Goal: Information Seeking & Learning: Compare options

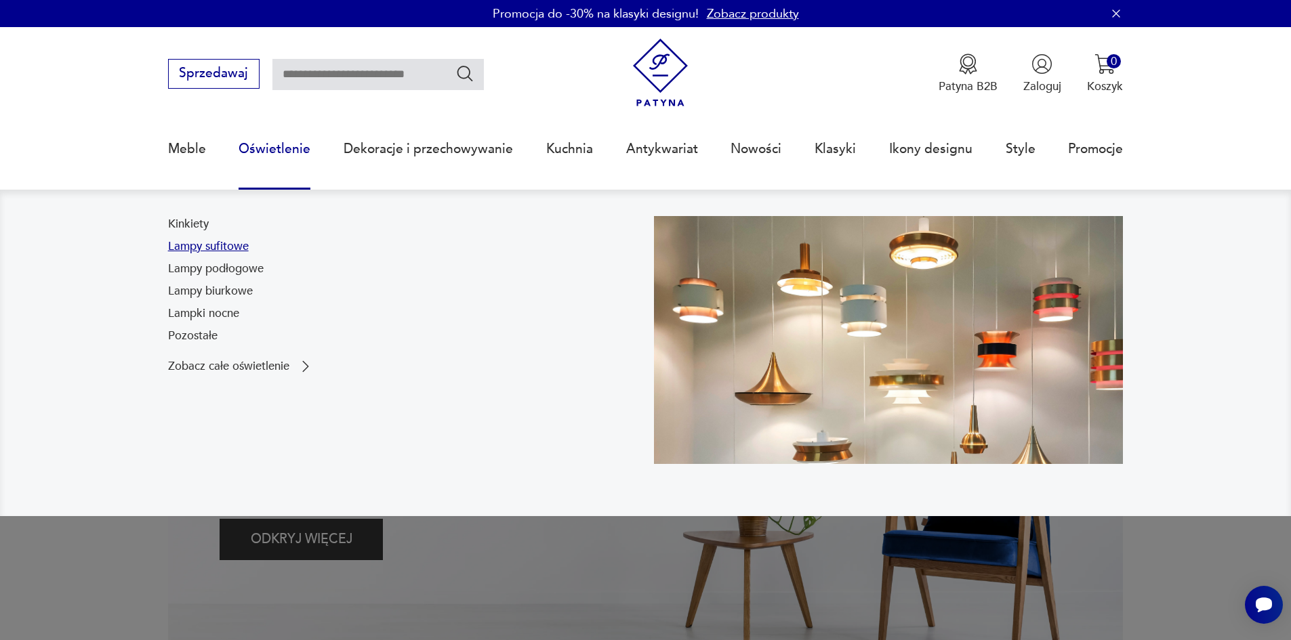
click at [220, 247] on link "Lampy sufitowe" at bounding box center [208, 247] width 81 height 16
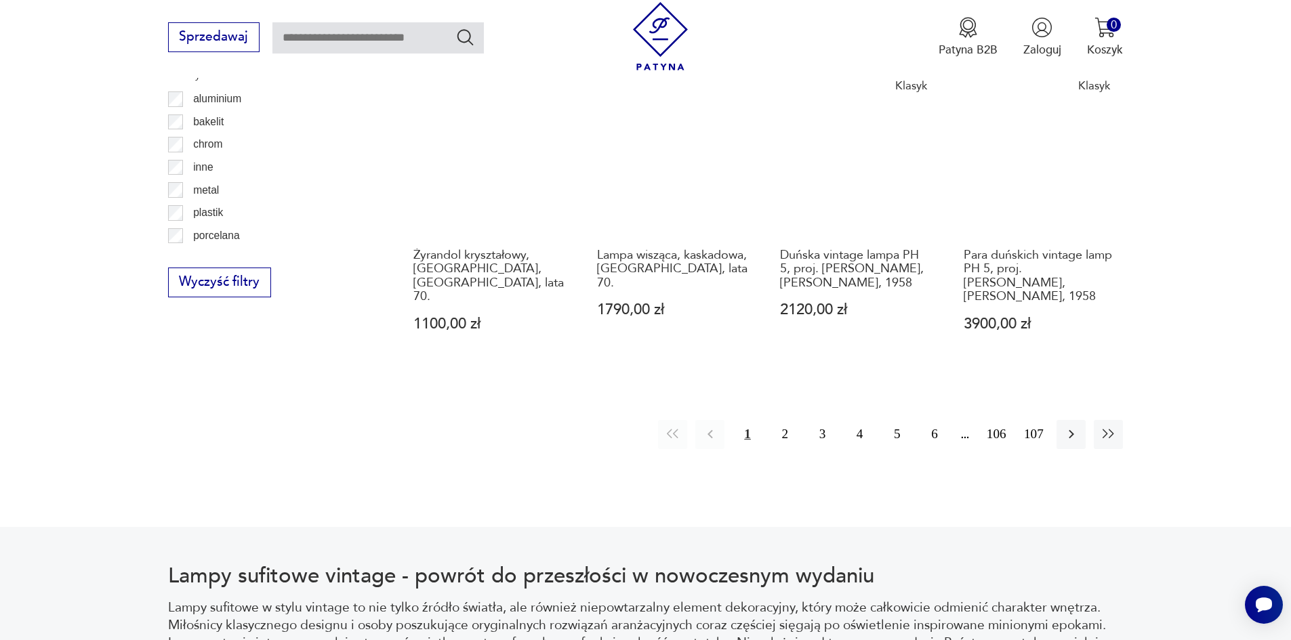
scroll to position [1738, 0]
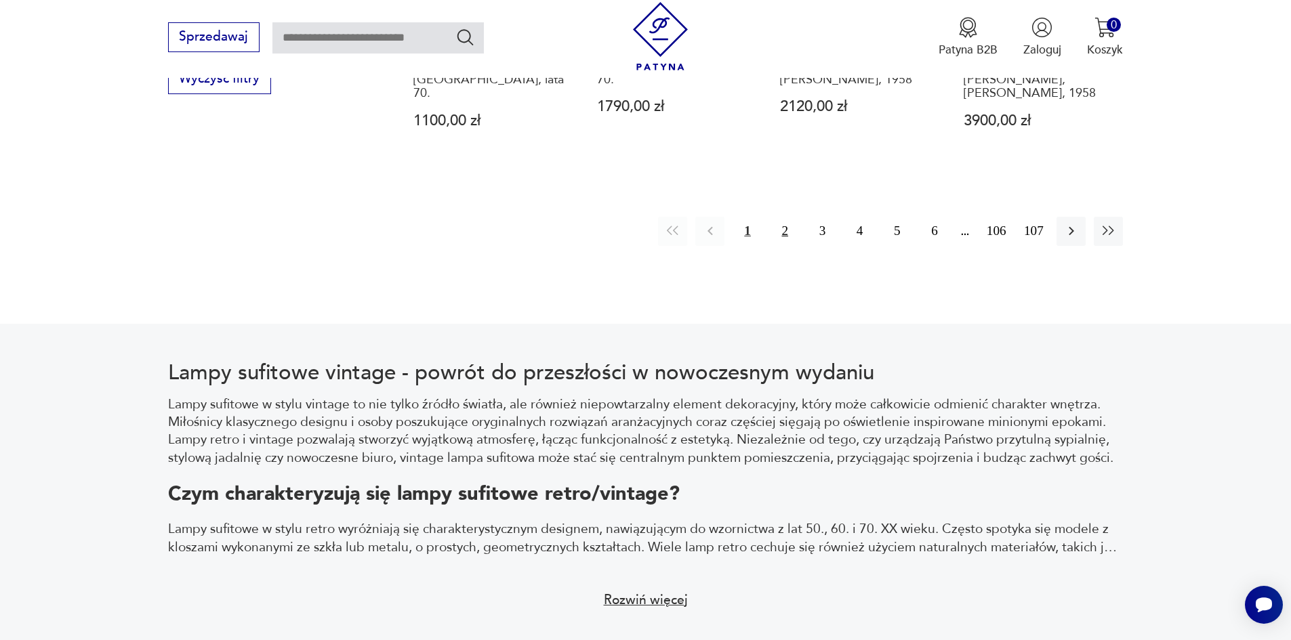
click at [777, 217] on button "2" at bounding box center [784, 231] width 29 height 29
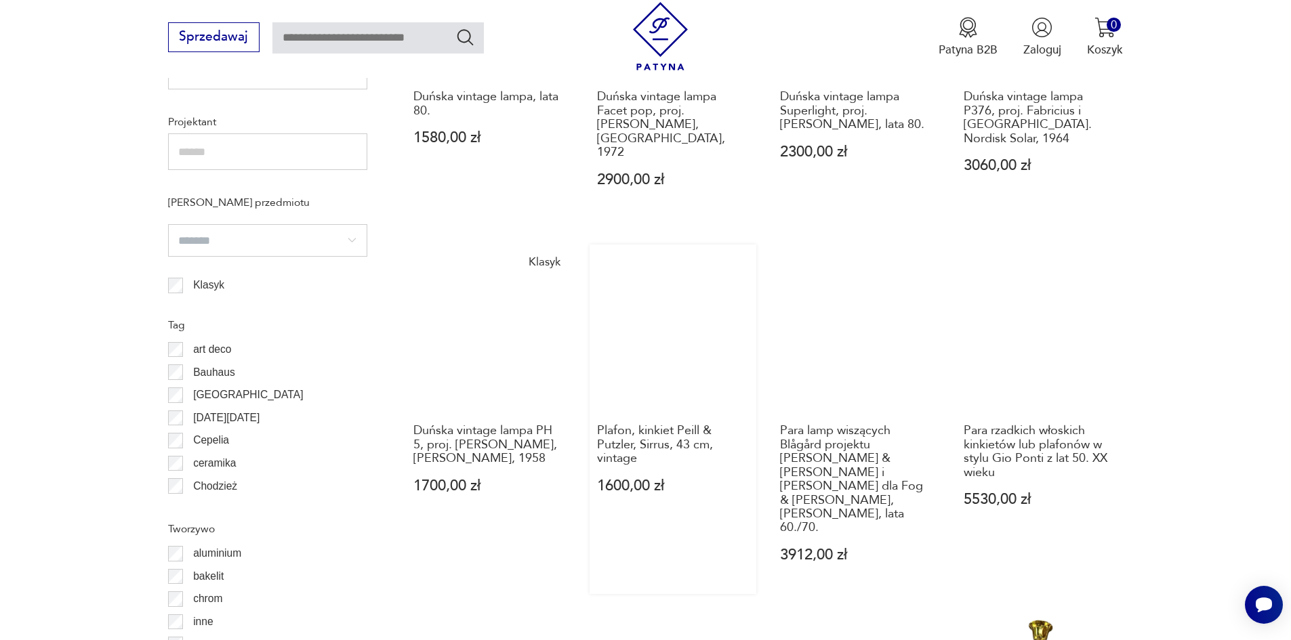
scroll to position [1419, 0]
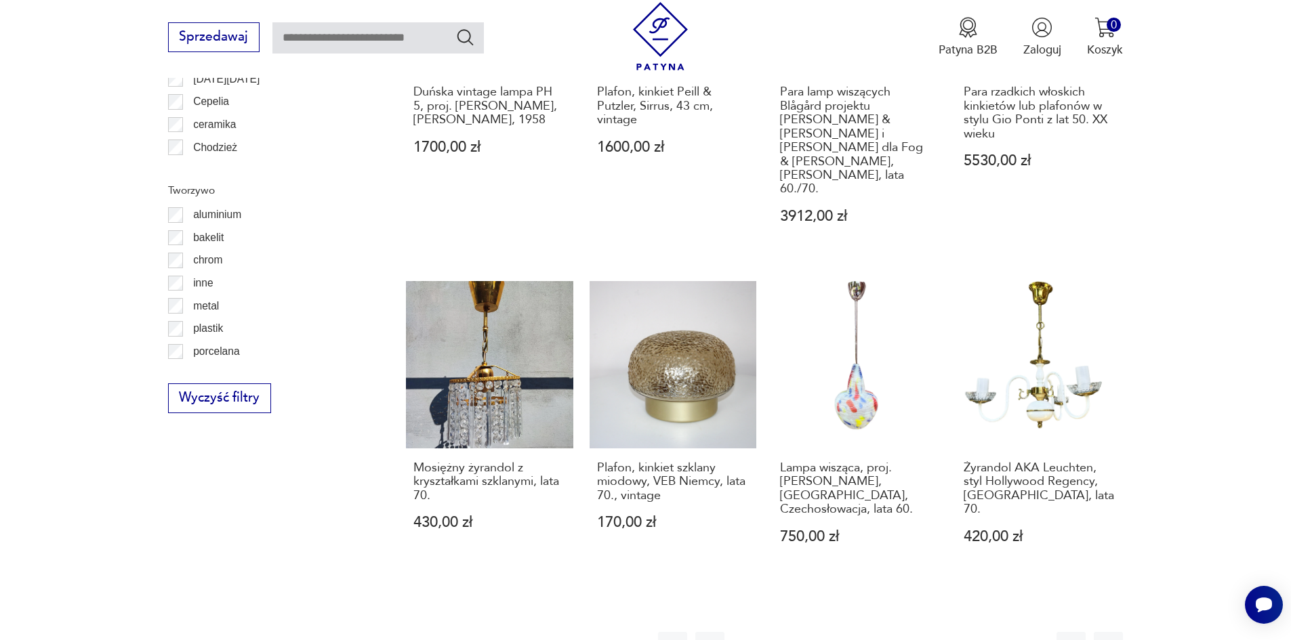
click at [822, 632] on button "3" at bounding box center [822, 646] width 29 height 29
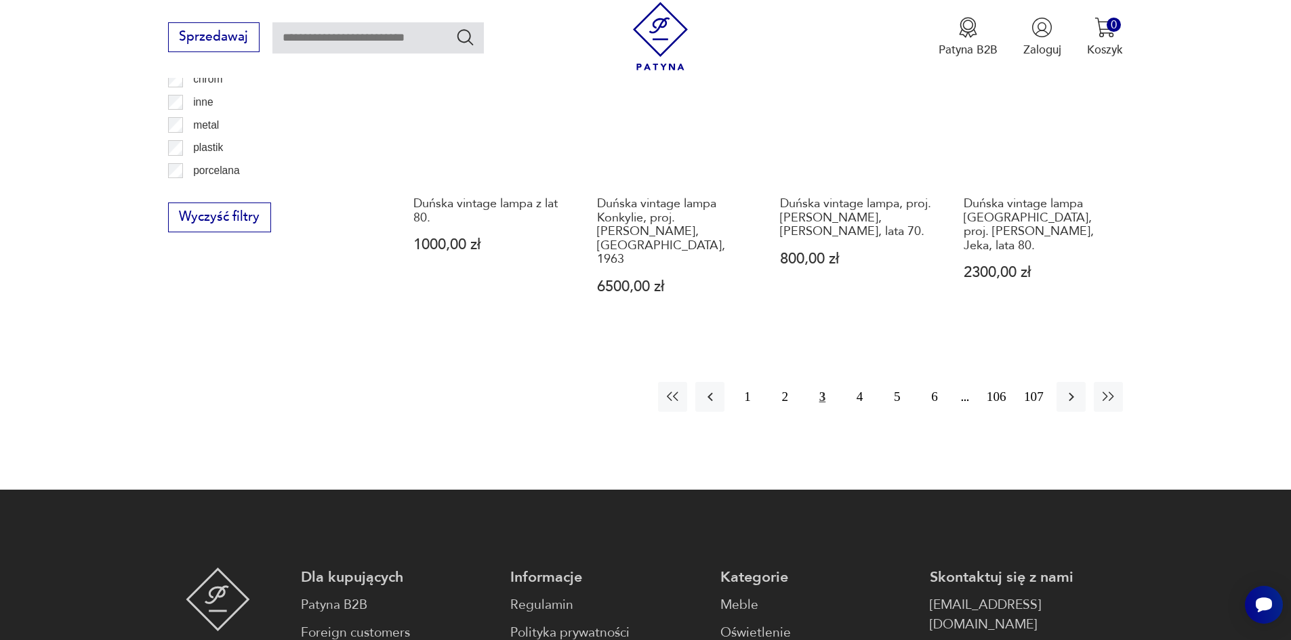
scroll to position [1690, 0]
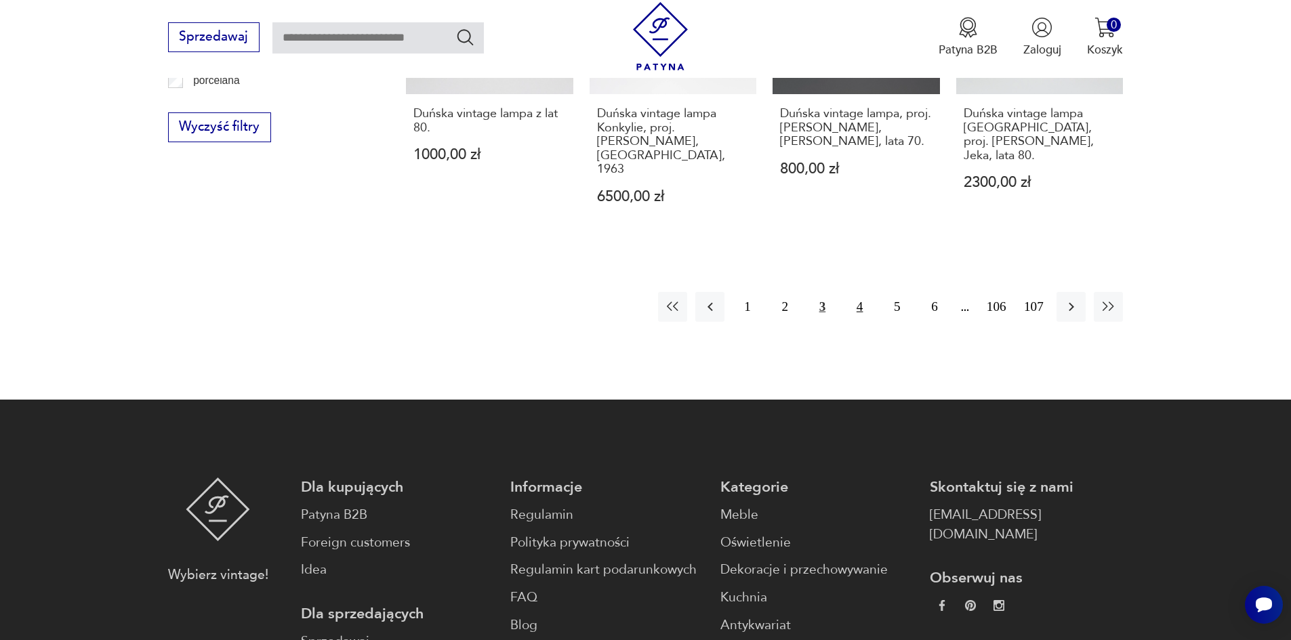
click at [865, 292] on button "4" at bounding box center [859, 306] width 29 height 29
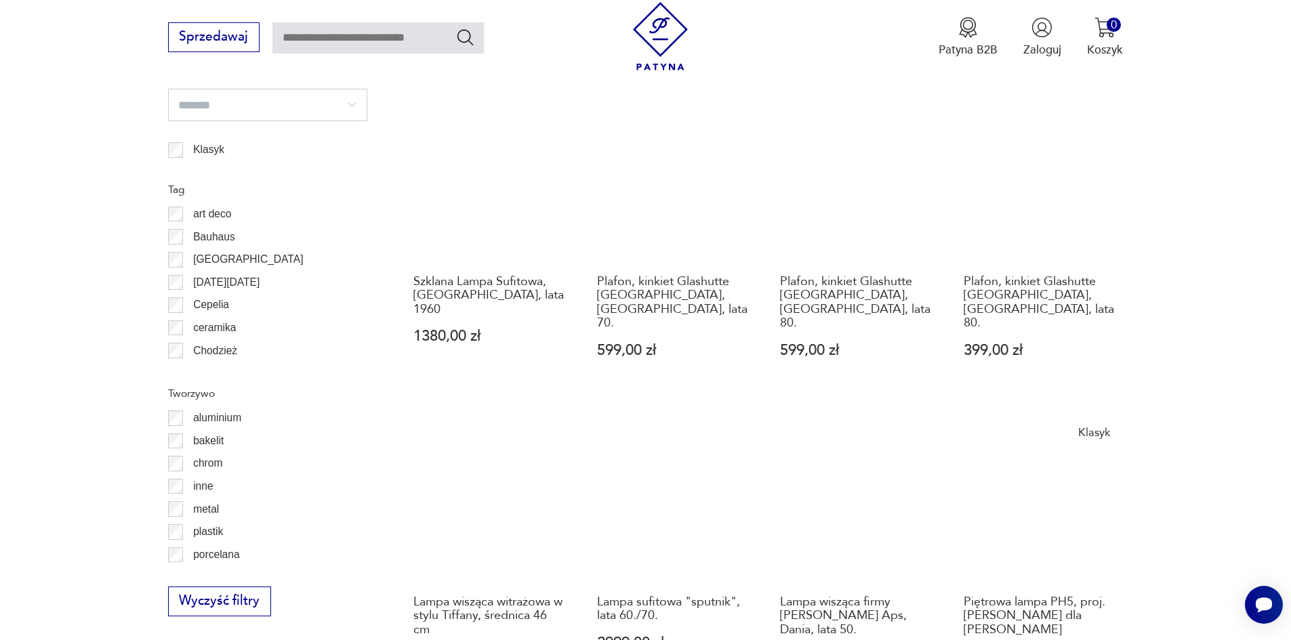
scroll to position [1487, 0]
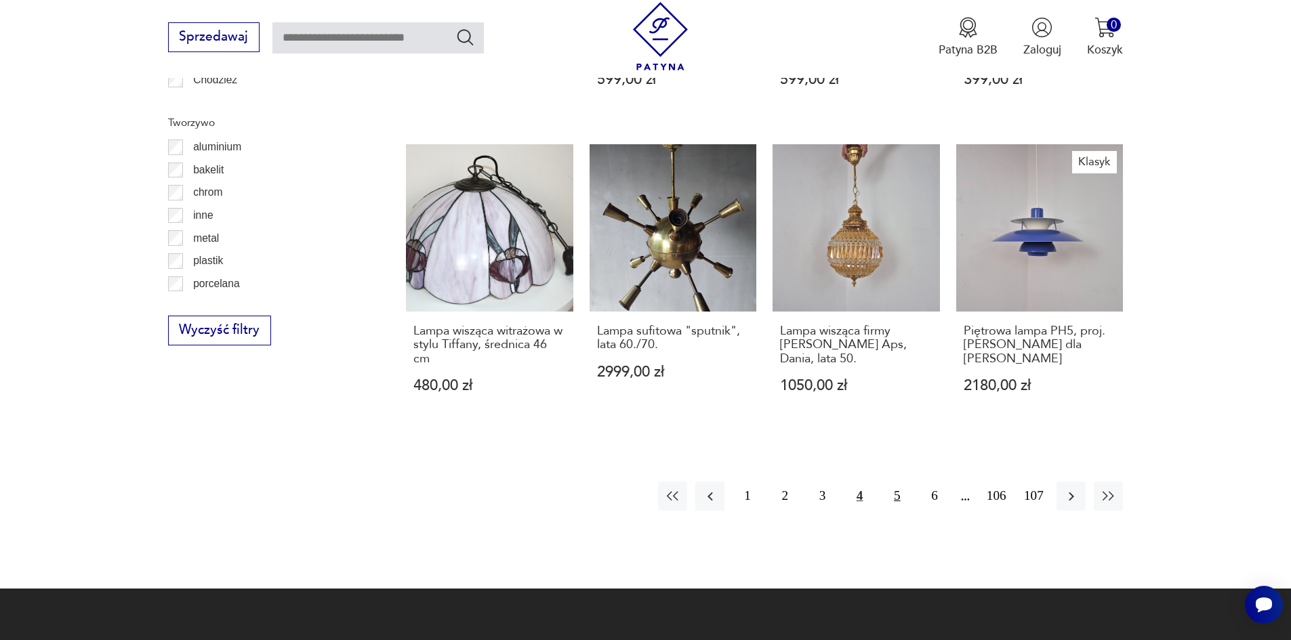
click at [904, 482] on button "5" at bounding box center [896, 496] width 29 height 29
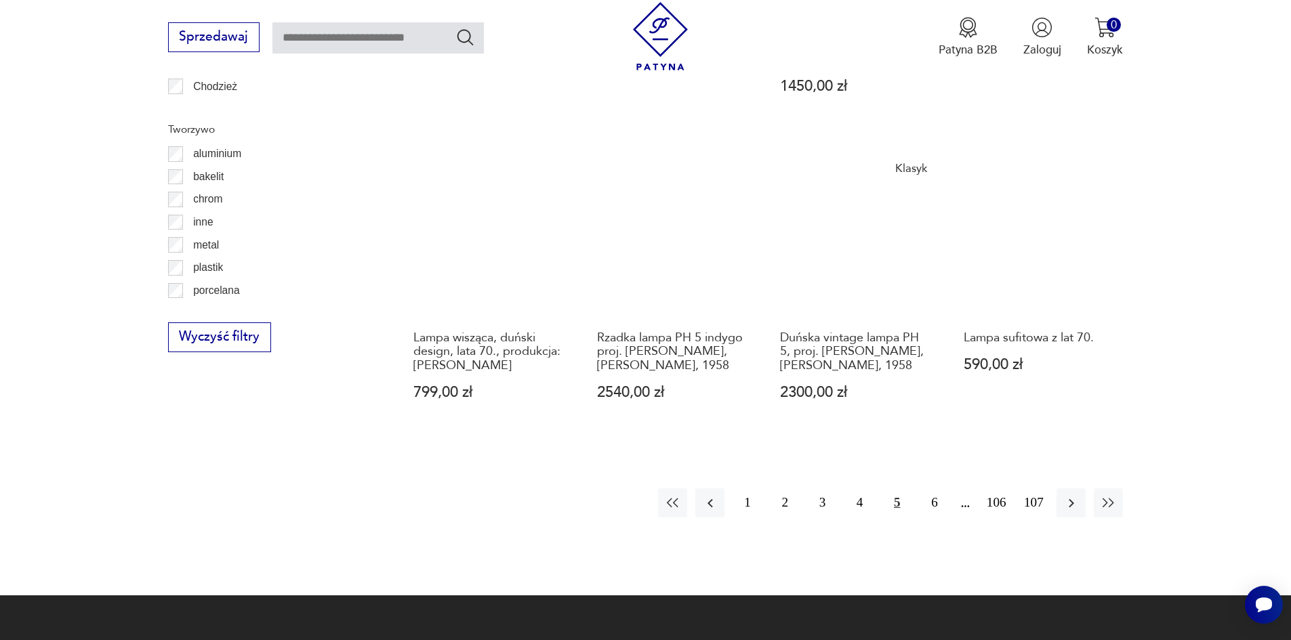
scroll to position [1487, 0]
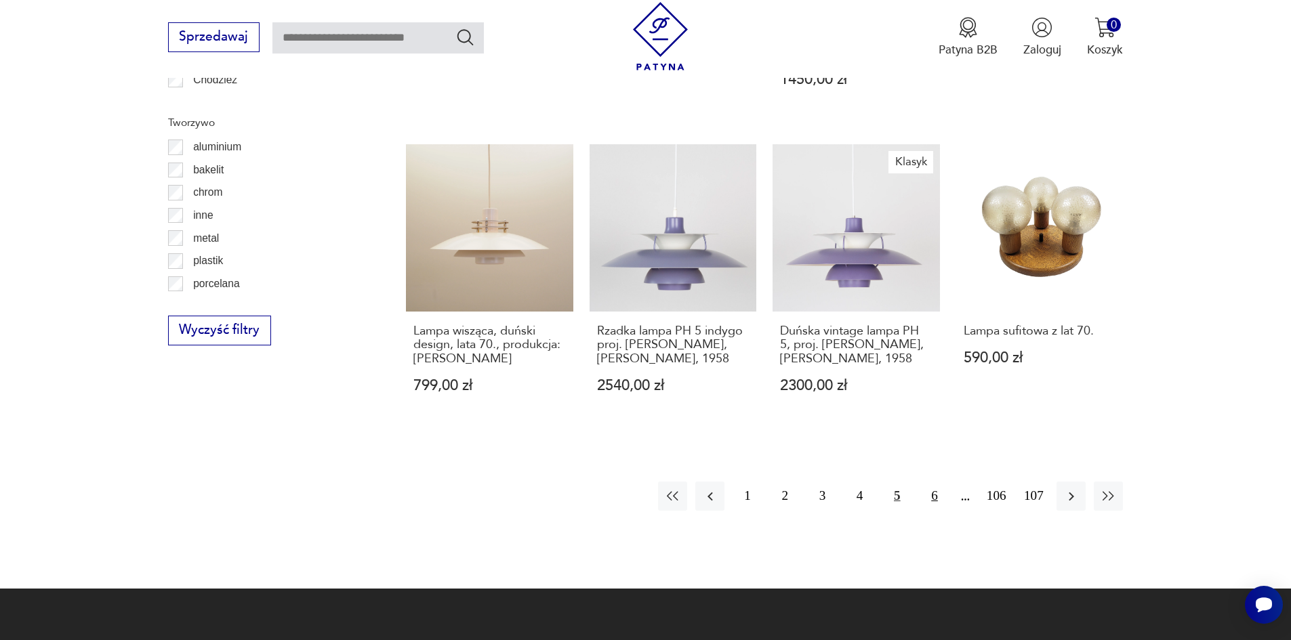
click at [930, 482] on button "6" at bounding box center [934, 496] width 29 height 29
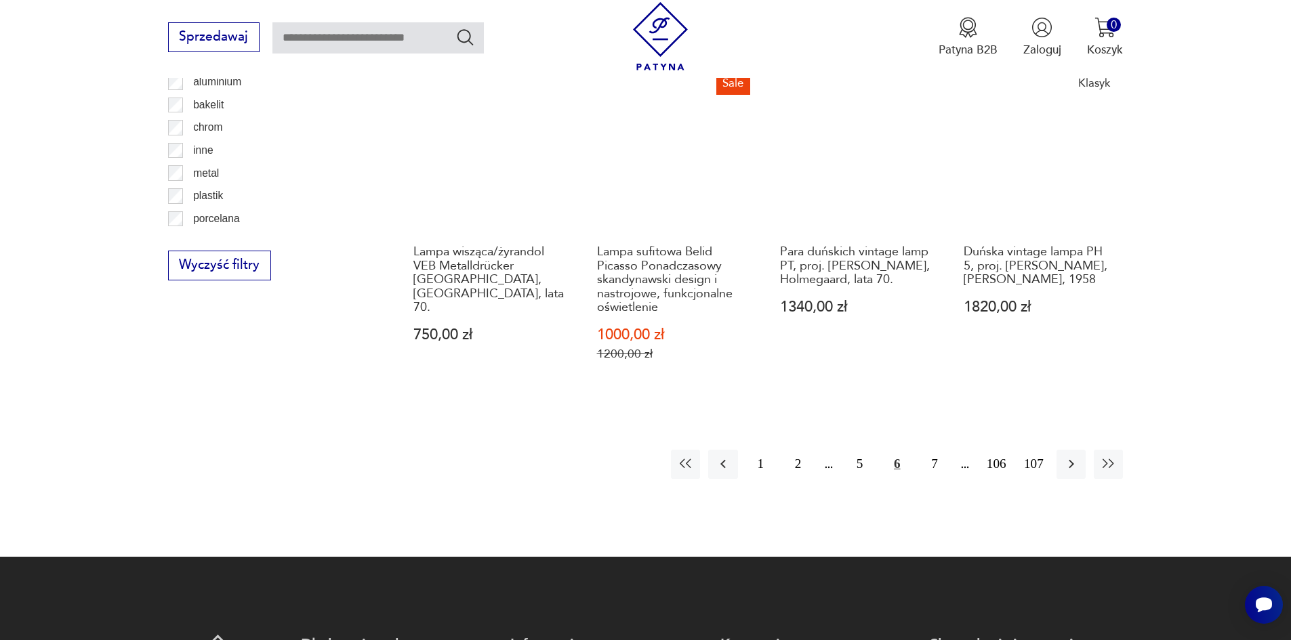
scroll to position [1622, 0]
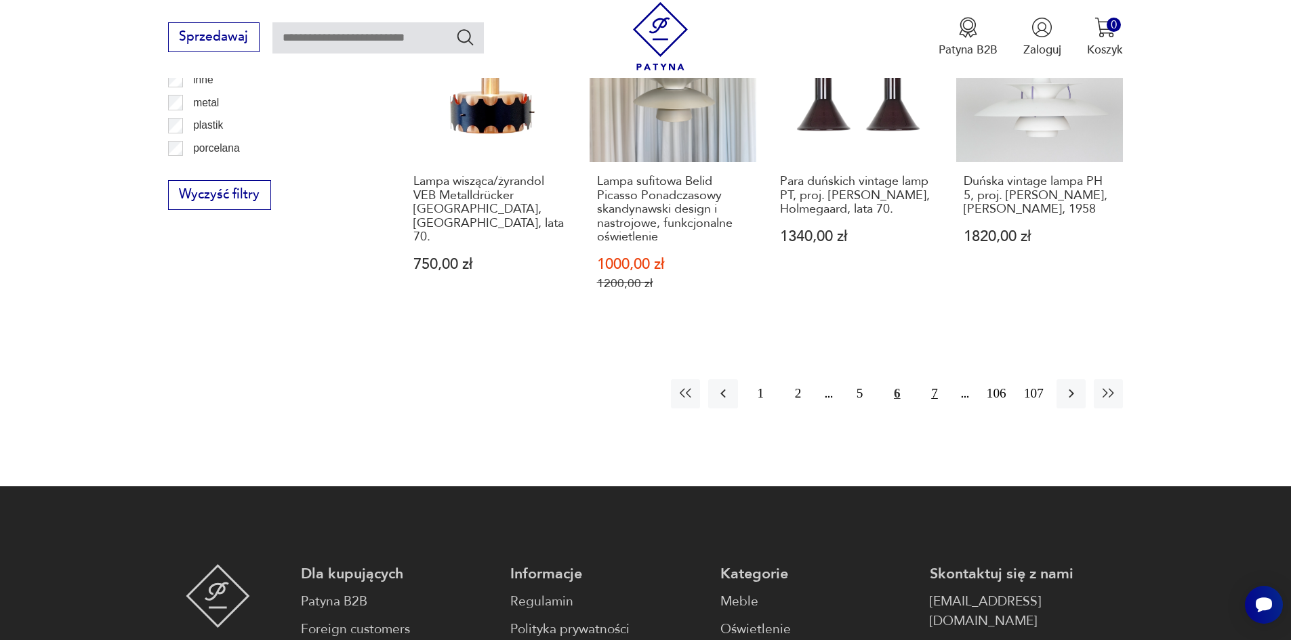
click at [931, 379] on button "7" at bounding box center [934, 393] width 29 height 29
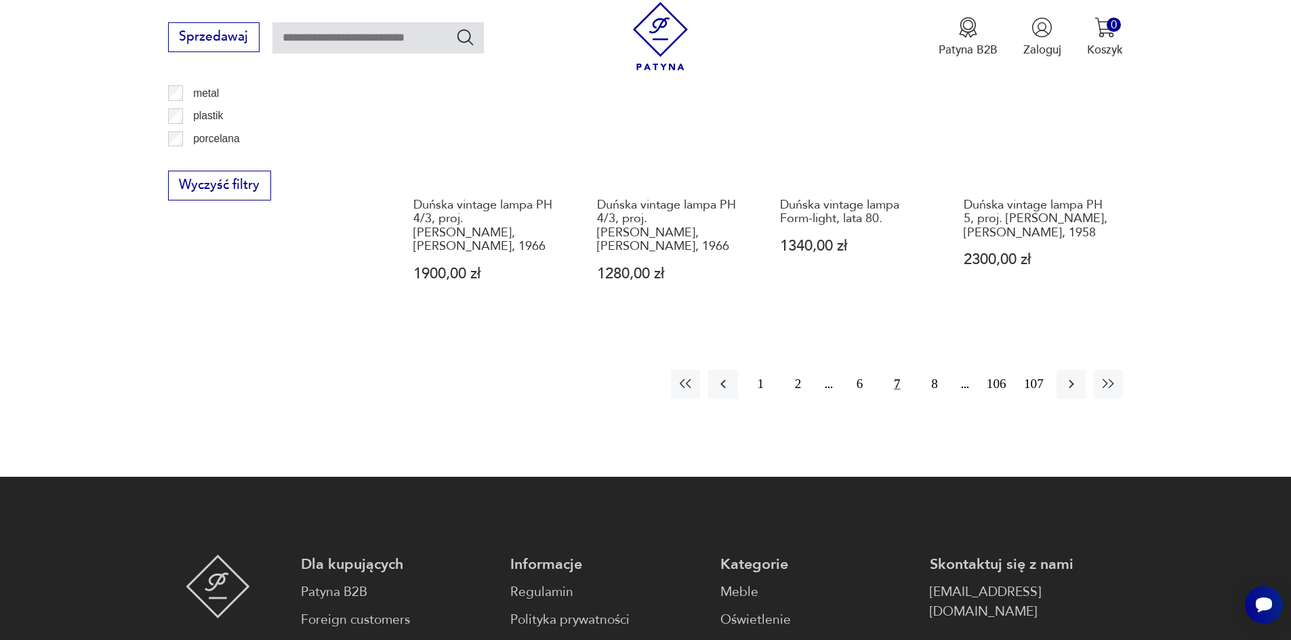
scroll to position [1690, 0]
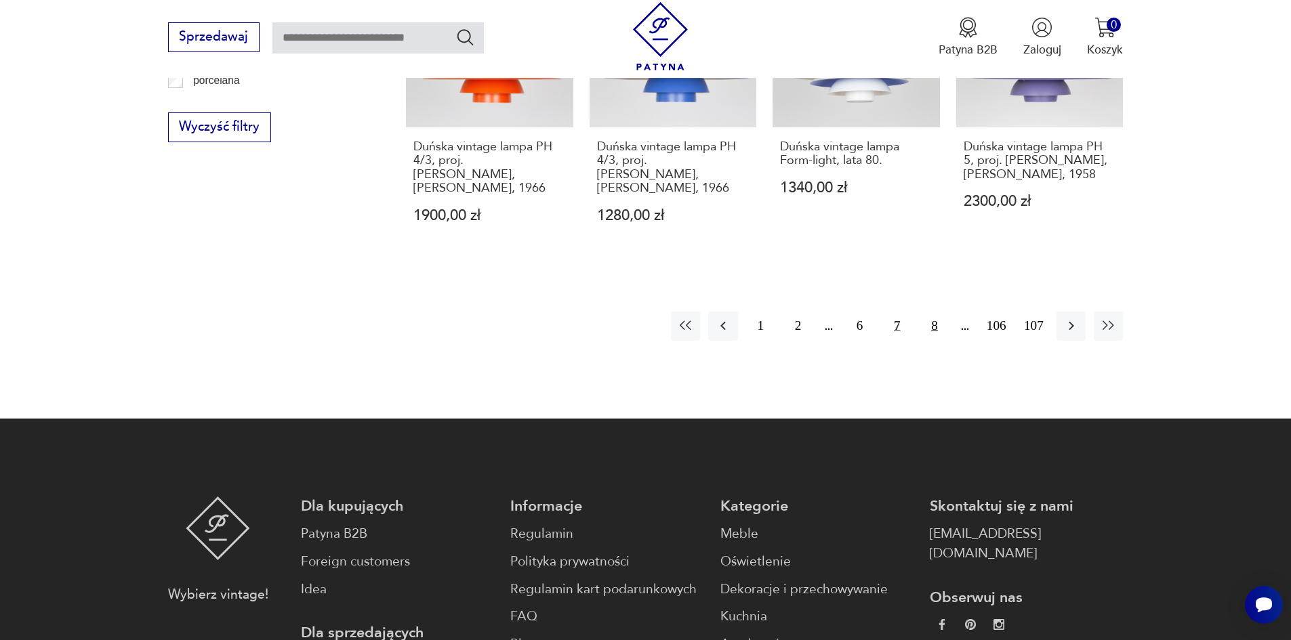
click at [931, 312] on button "8" at bounding box center [934, 326] width 29 height 29
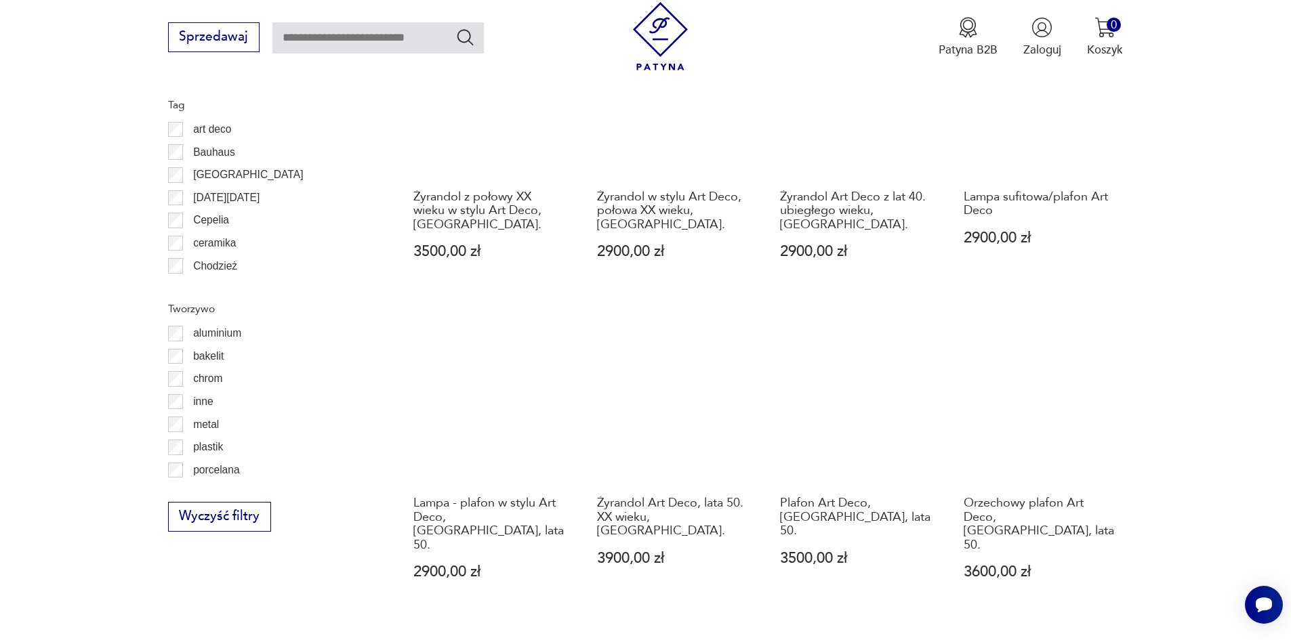
scroll to position [1419, 0]
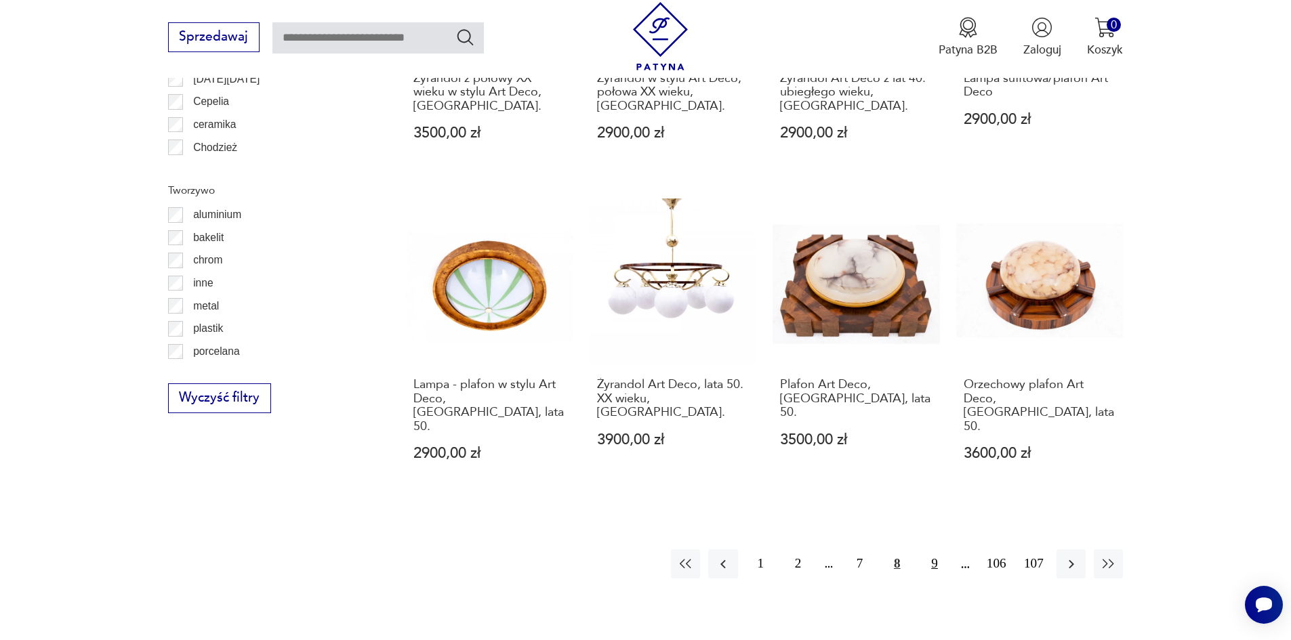
click at [933, 550] on button "9" at bounding box center [934, 564] width 29 height 29
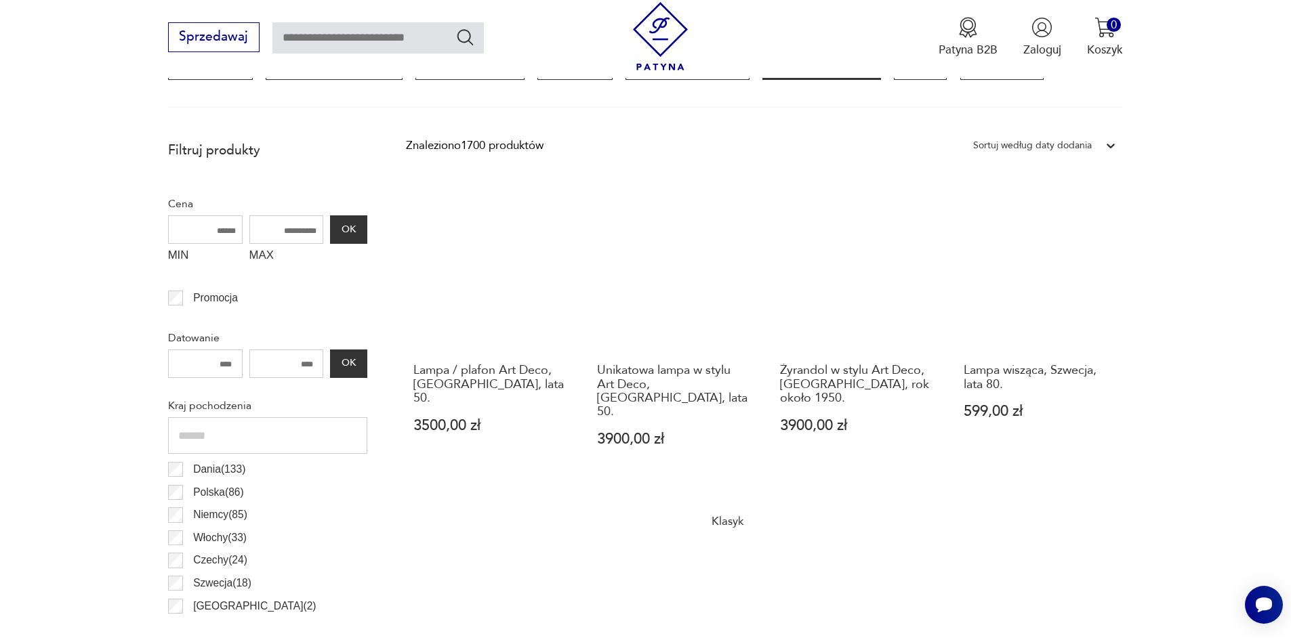
scroll to position [538, 0]
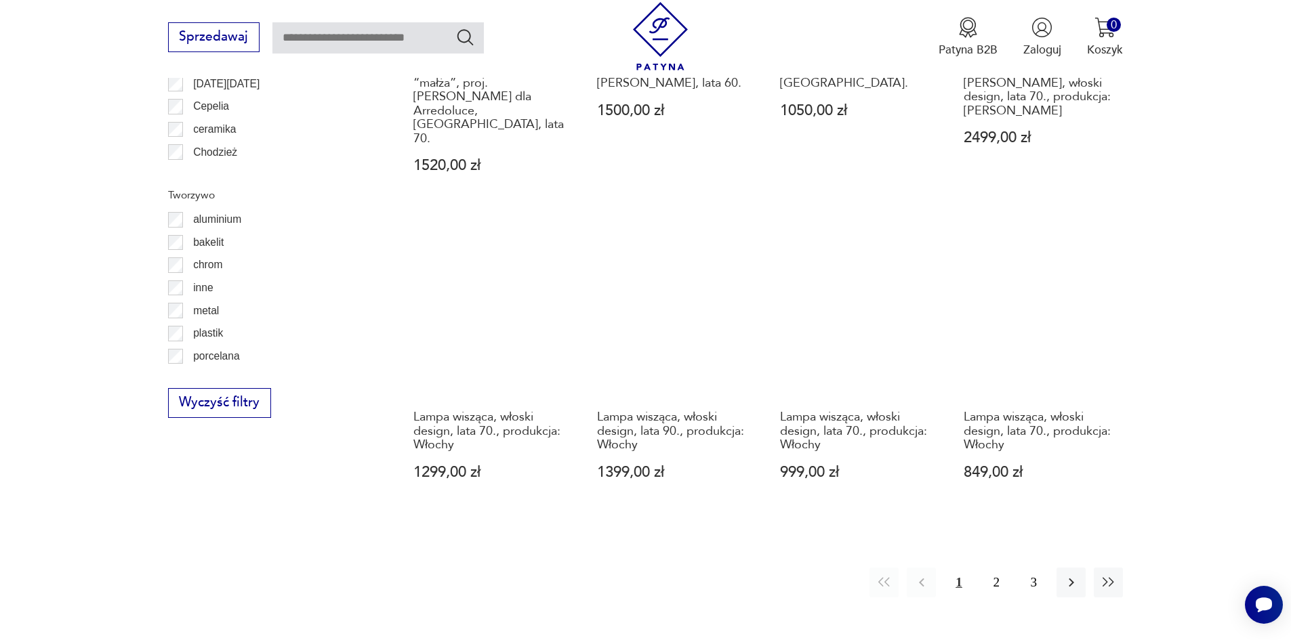
scroll to position [1487, 0]
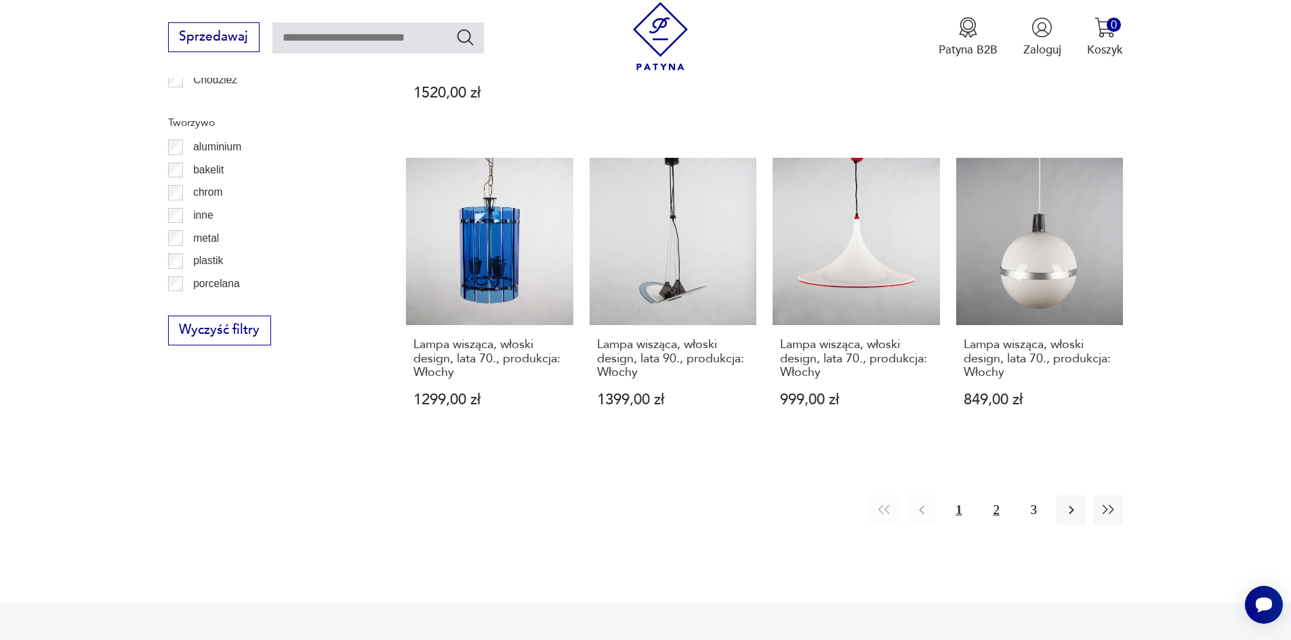
click at [1005, 495] on button "2" at bounding box center [996, 509] width 29 height 29
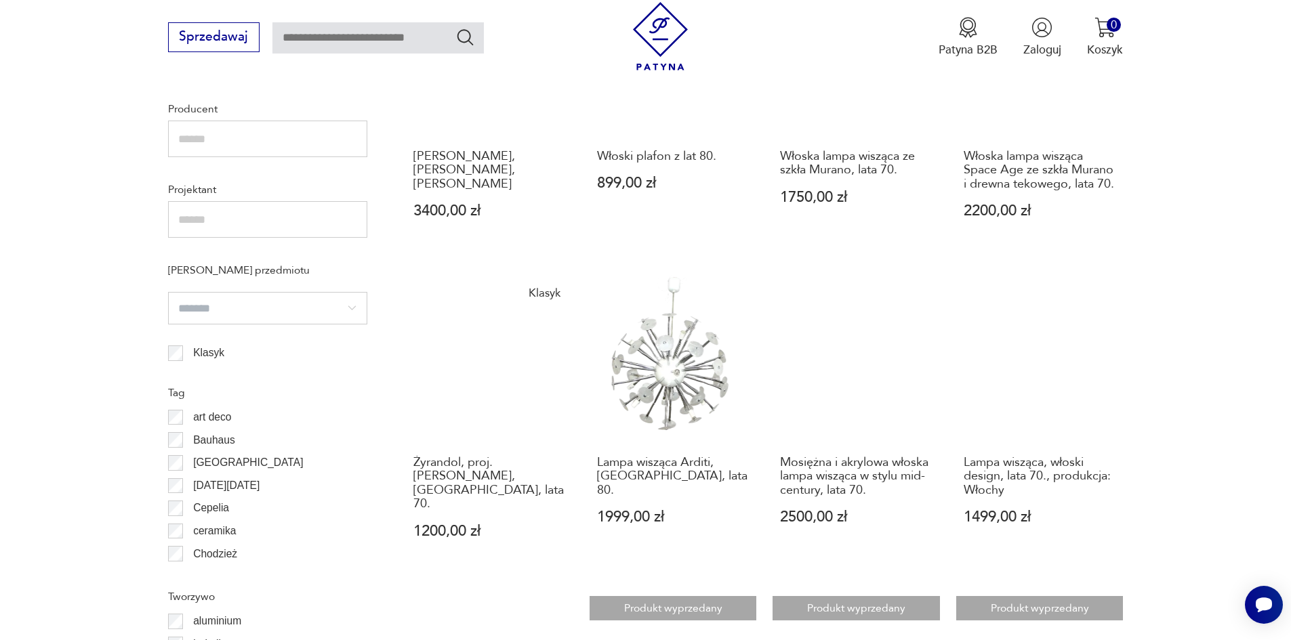
scroll to position [1351, 0]
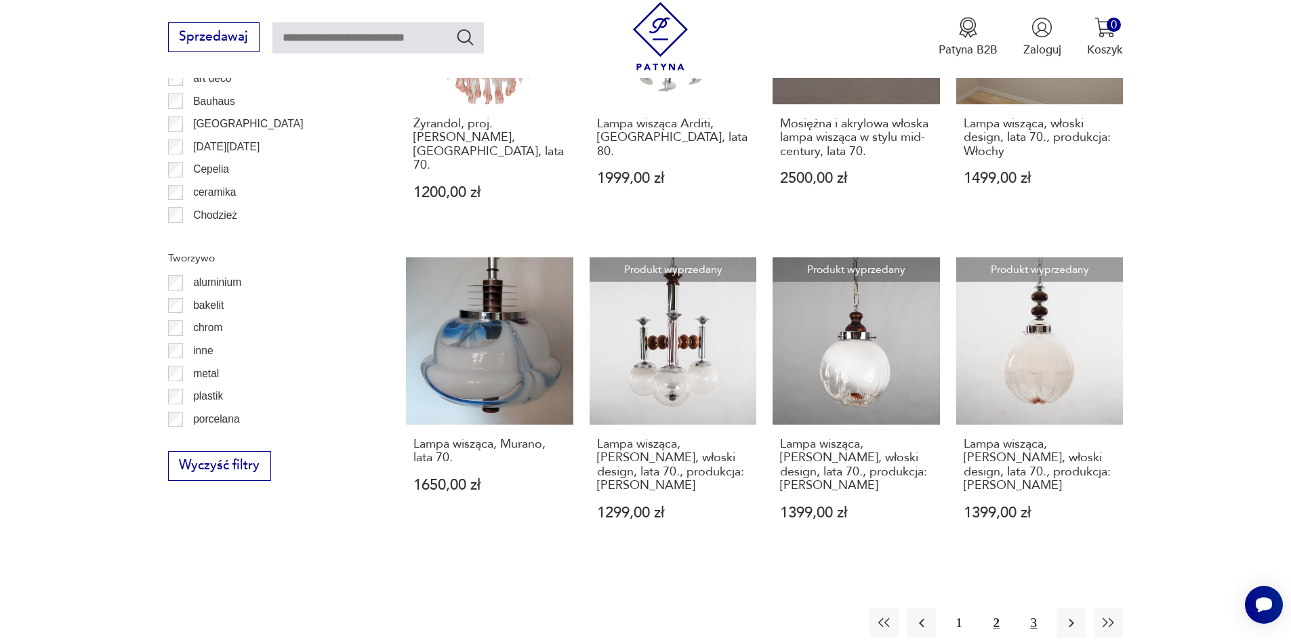
click at [1033, 609] on button "3" at bounding box center [1033, 623] width 29 height 29
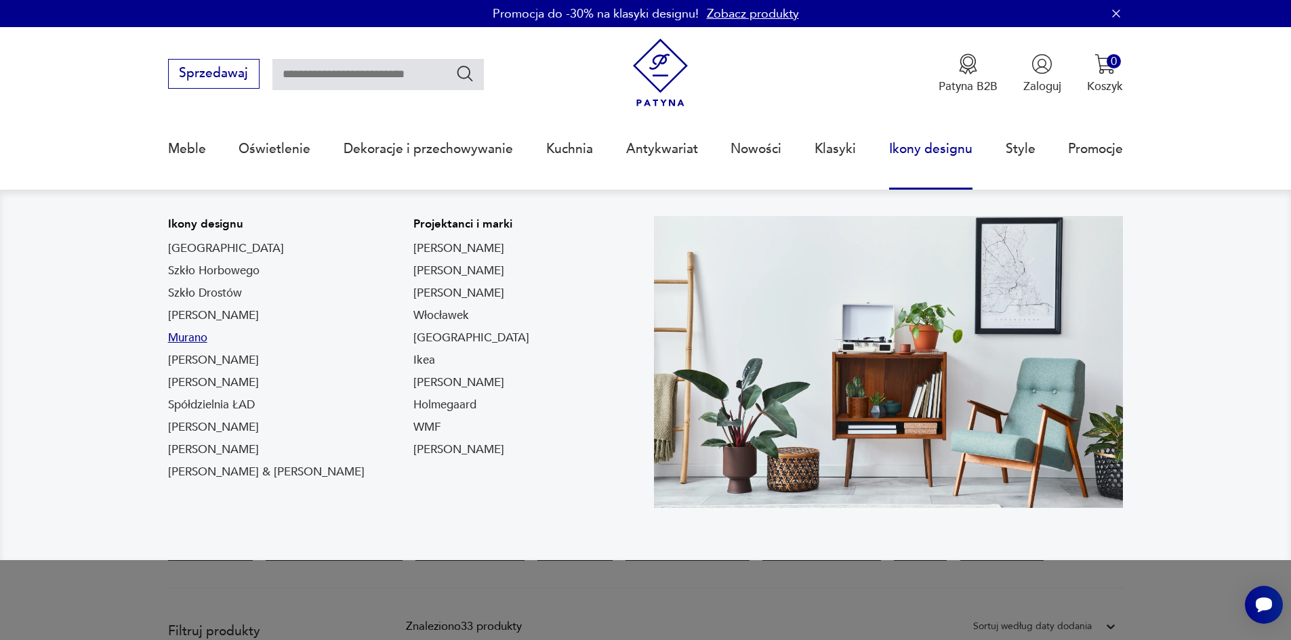
click at [178, 344] on link "Murano" at bounding box center [187, 338] width 39 height 16
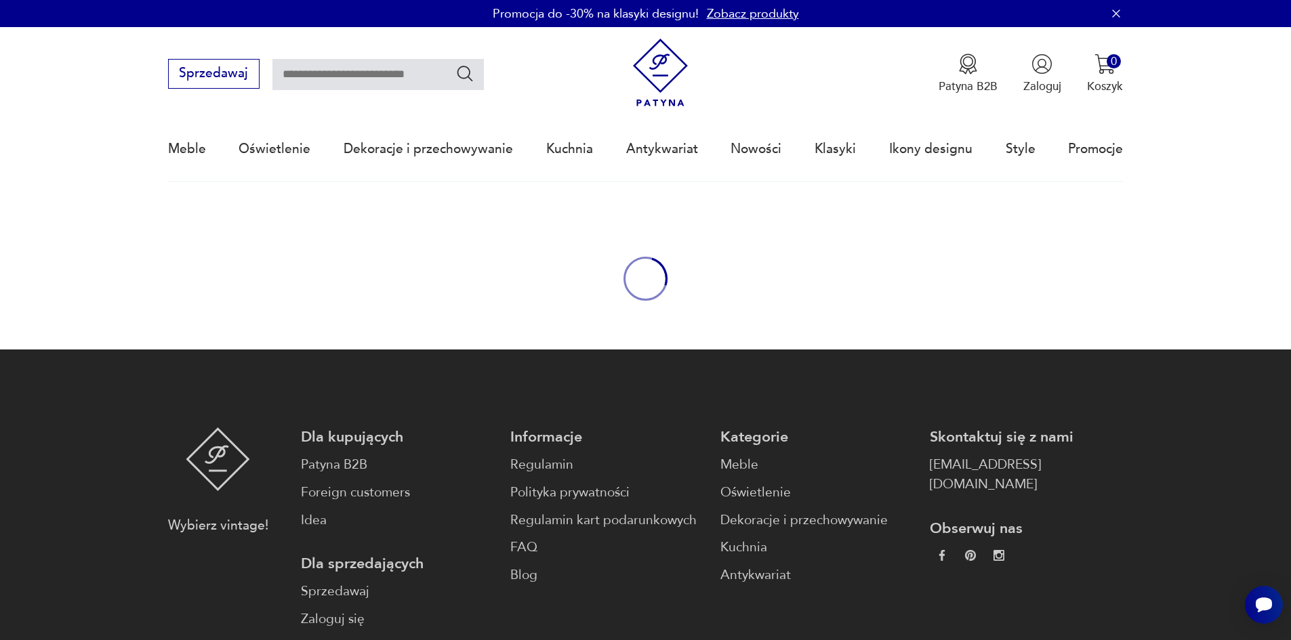
type input "******"
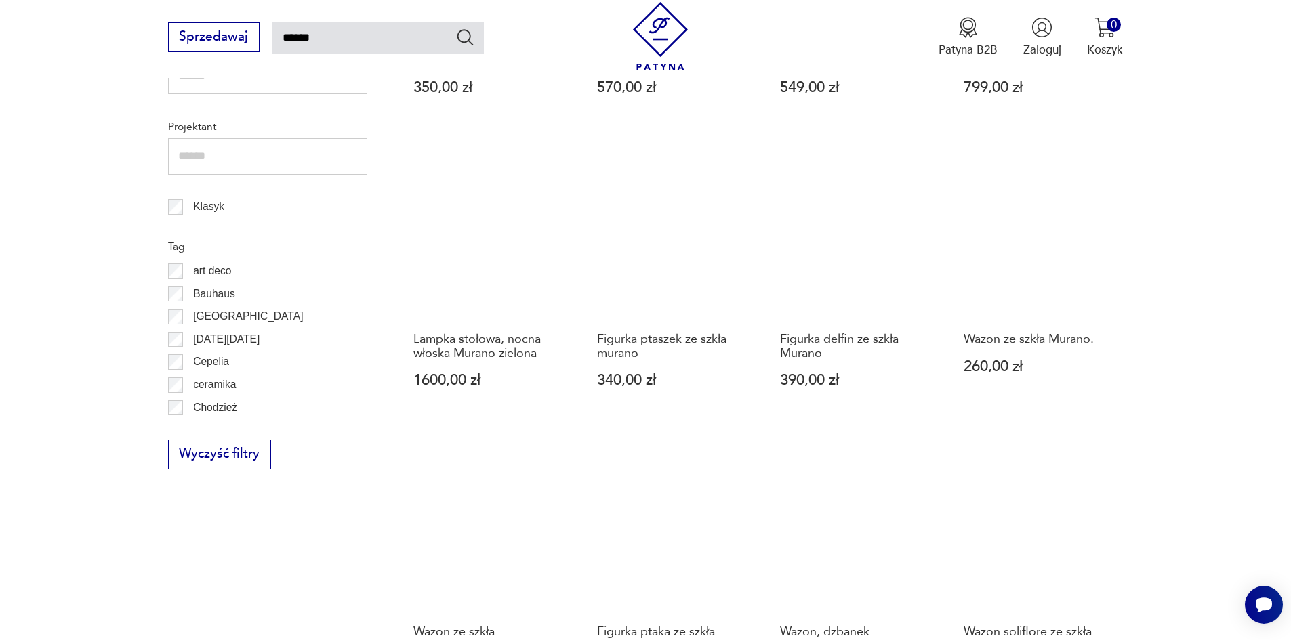
scroll to position [1130, 0]
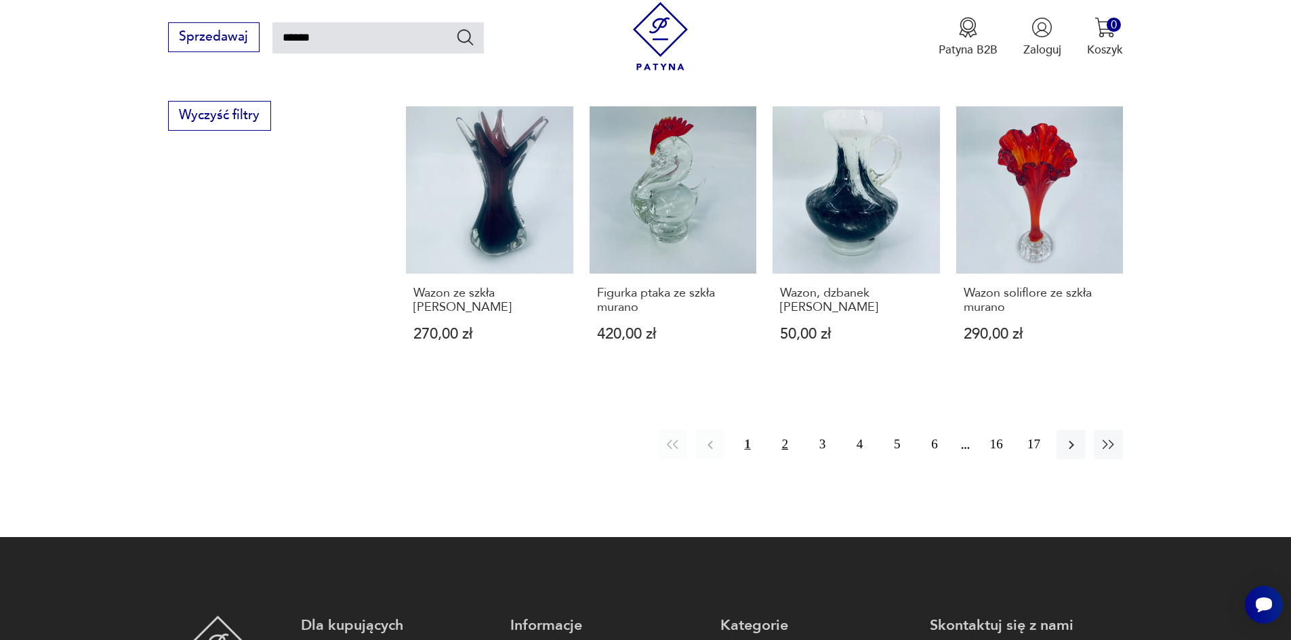
click at [787, 447] on button "2" at bounding box center [784, 444] width 29 height 29
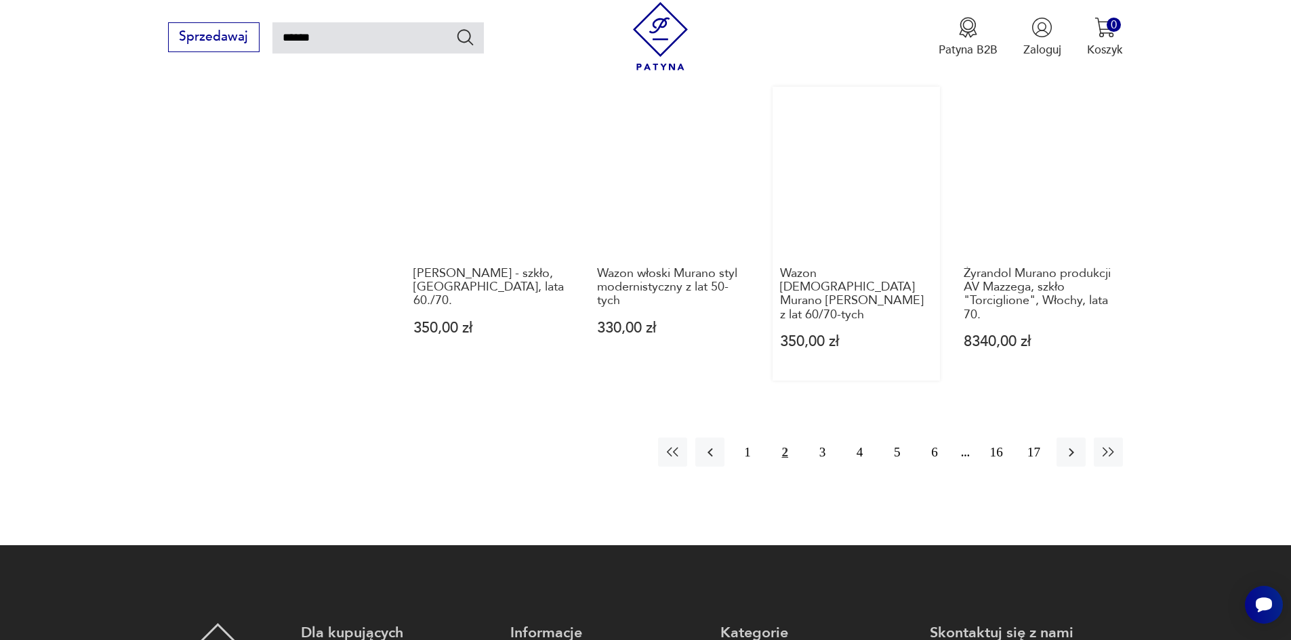
scroll to position [1230, 0]
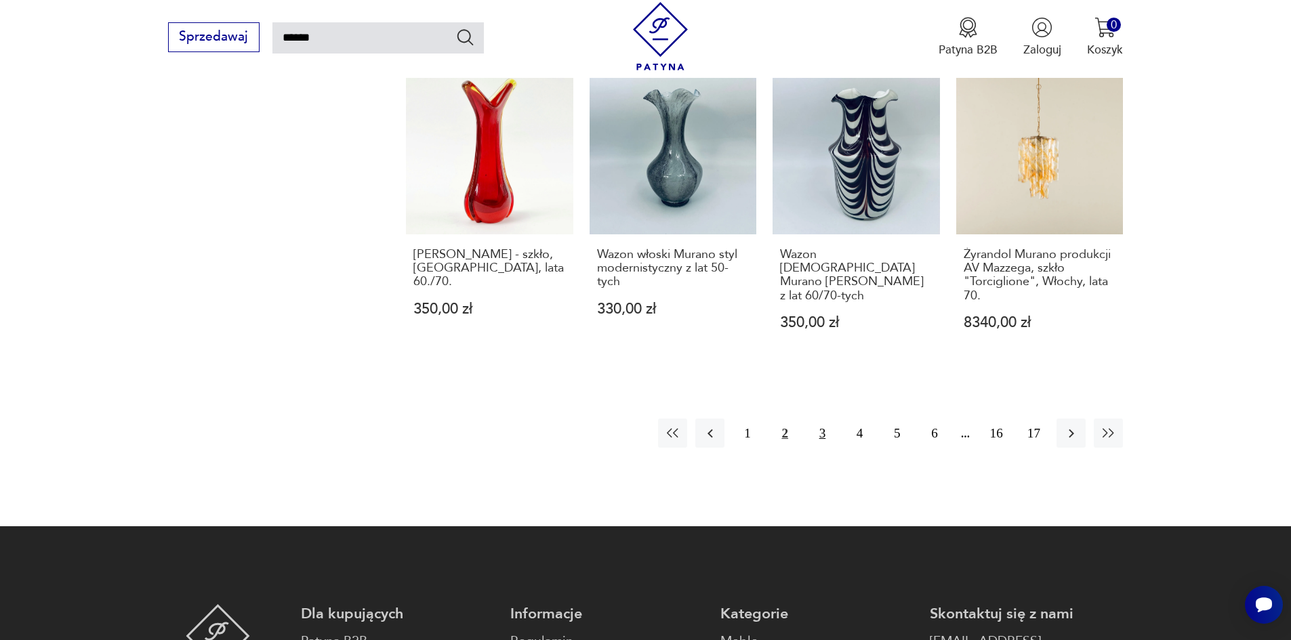
click at [818, 419] on button "3" at bounding box center [822, 433] width 29 height 29
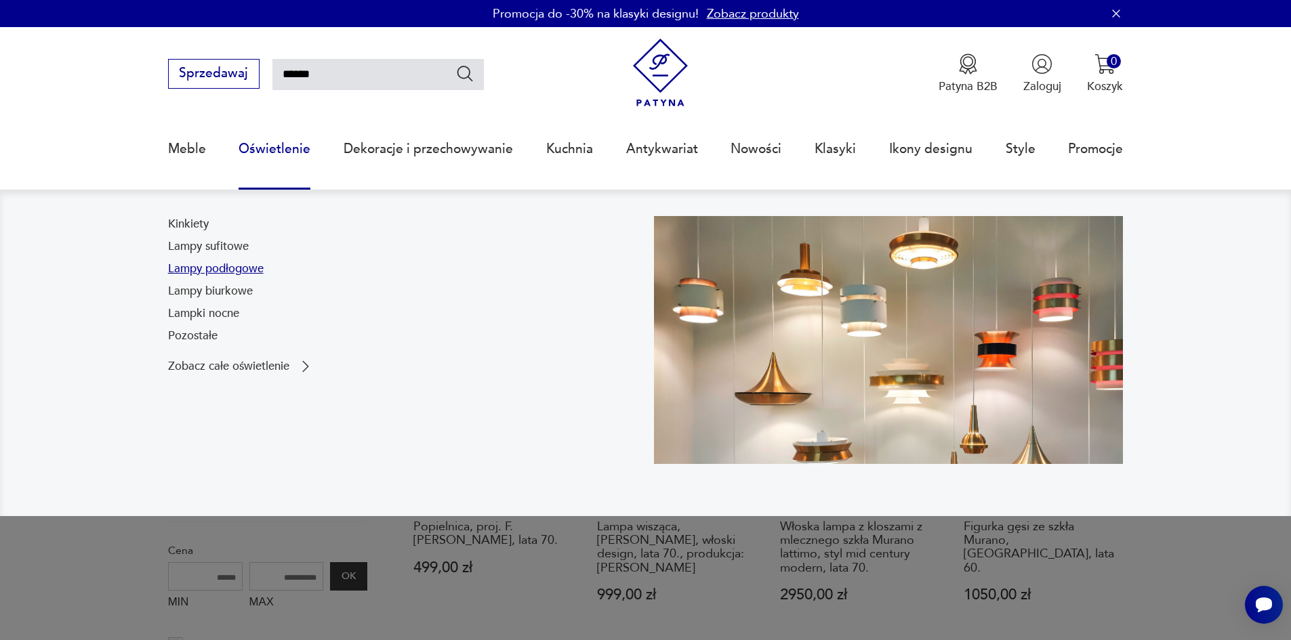
click at [206, 273] on link "Lampy podłogowe" at bounding box center [216, 269] width 96 height 16
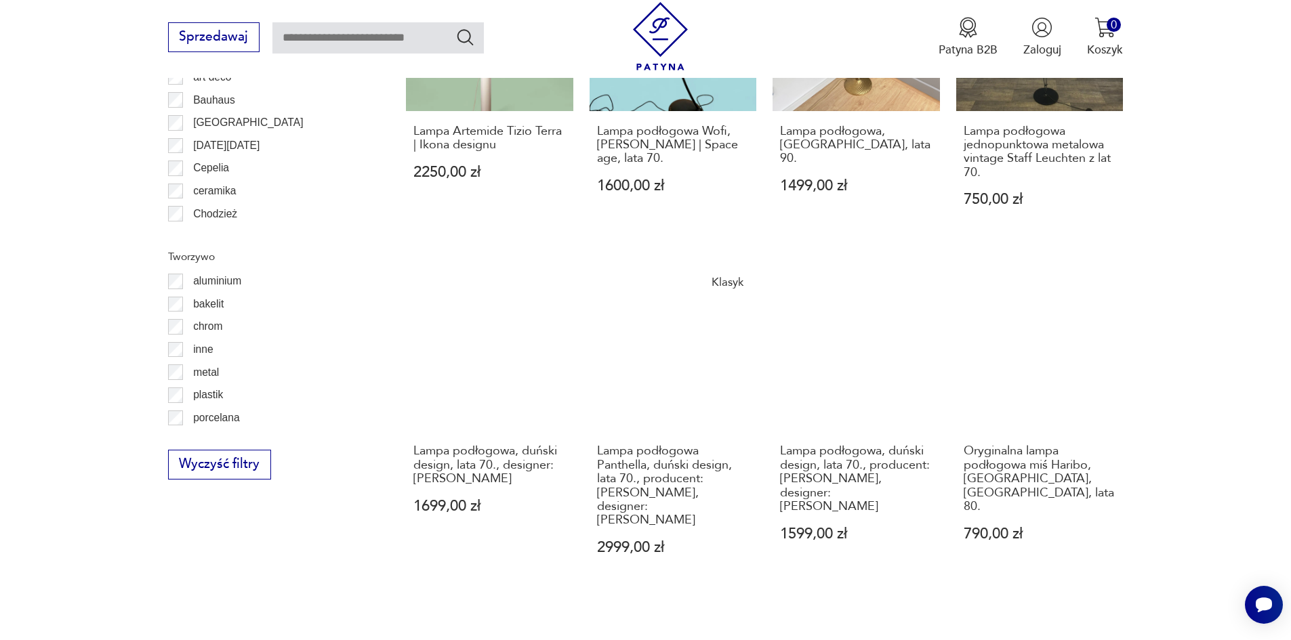
scroll to position [1488, 0]
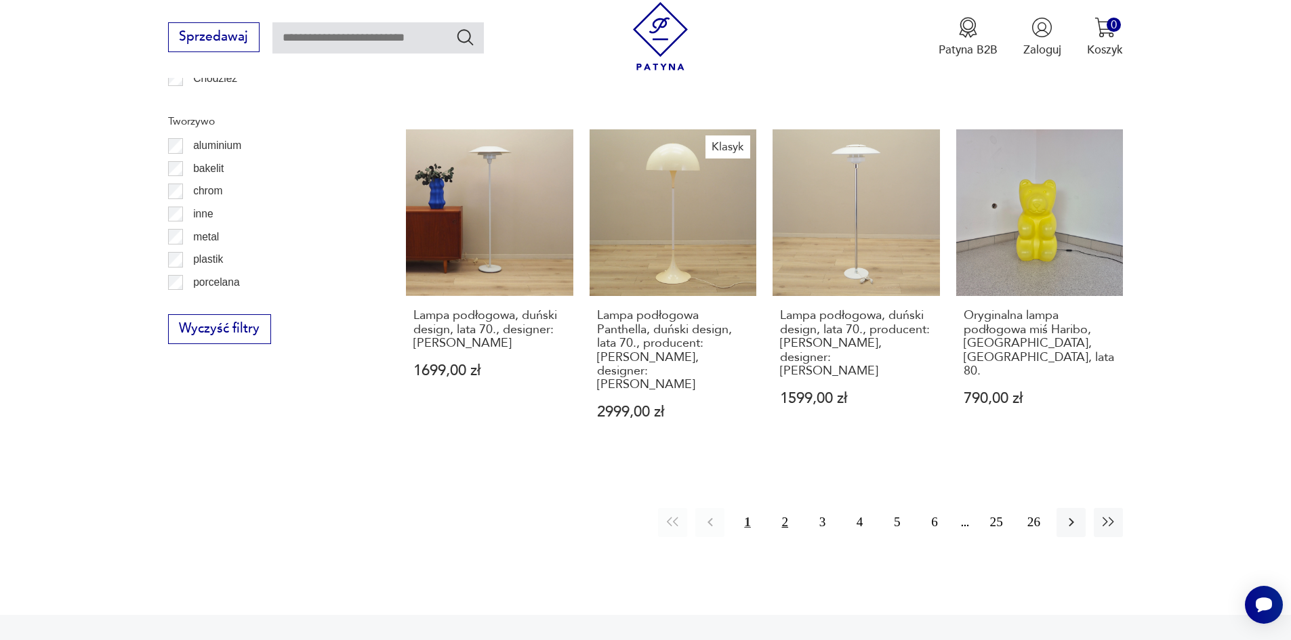
click at [779, 508] on button "2" at bounding box center [784, 522] width 29 height 29
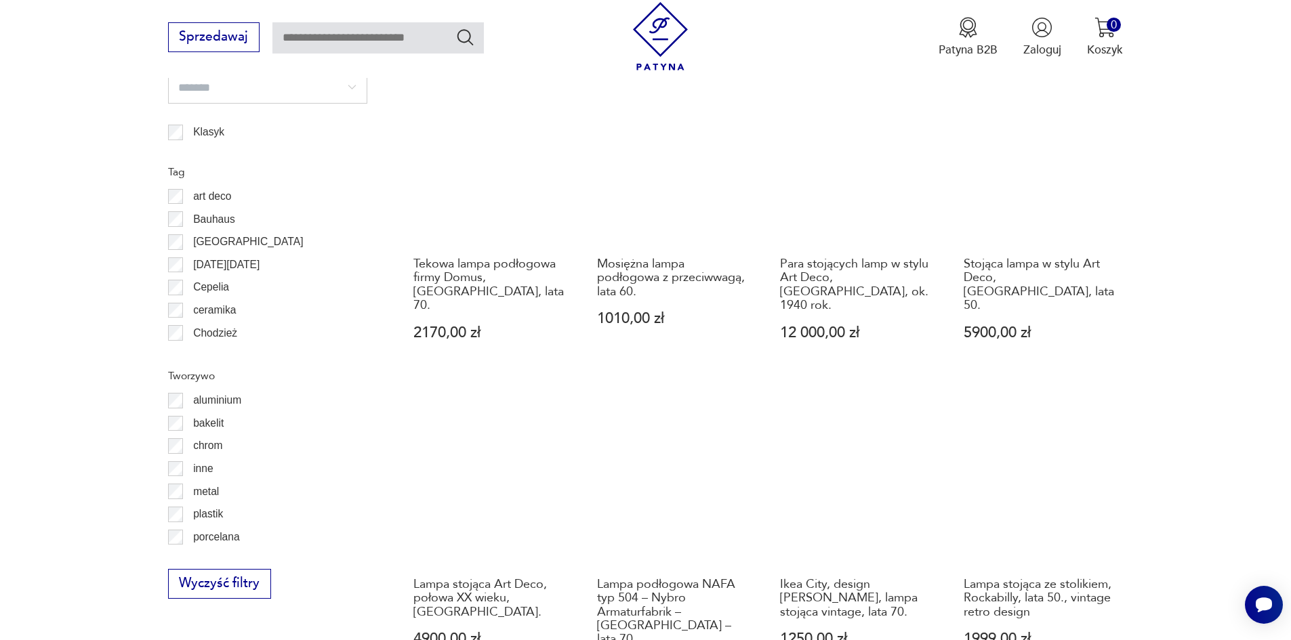
scroll to position [1419, 0]
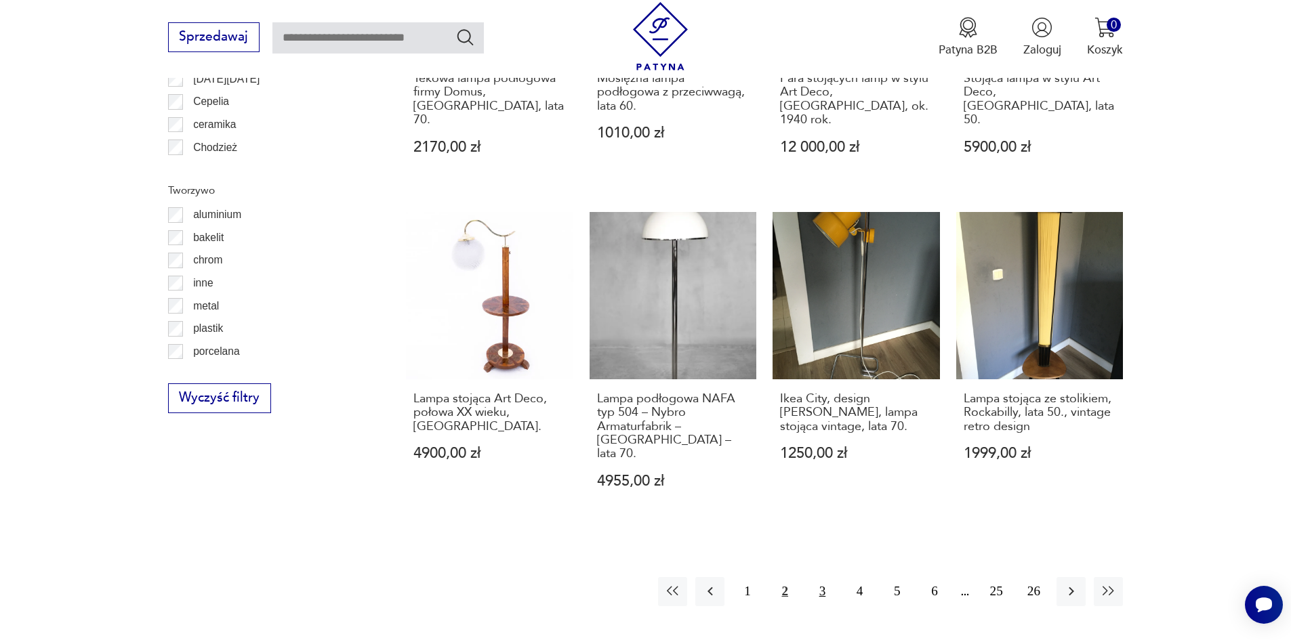
click at [826, 577] on button "3" at bounding box center [822, 591] width 29 height 29
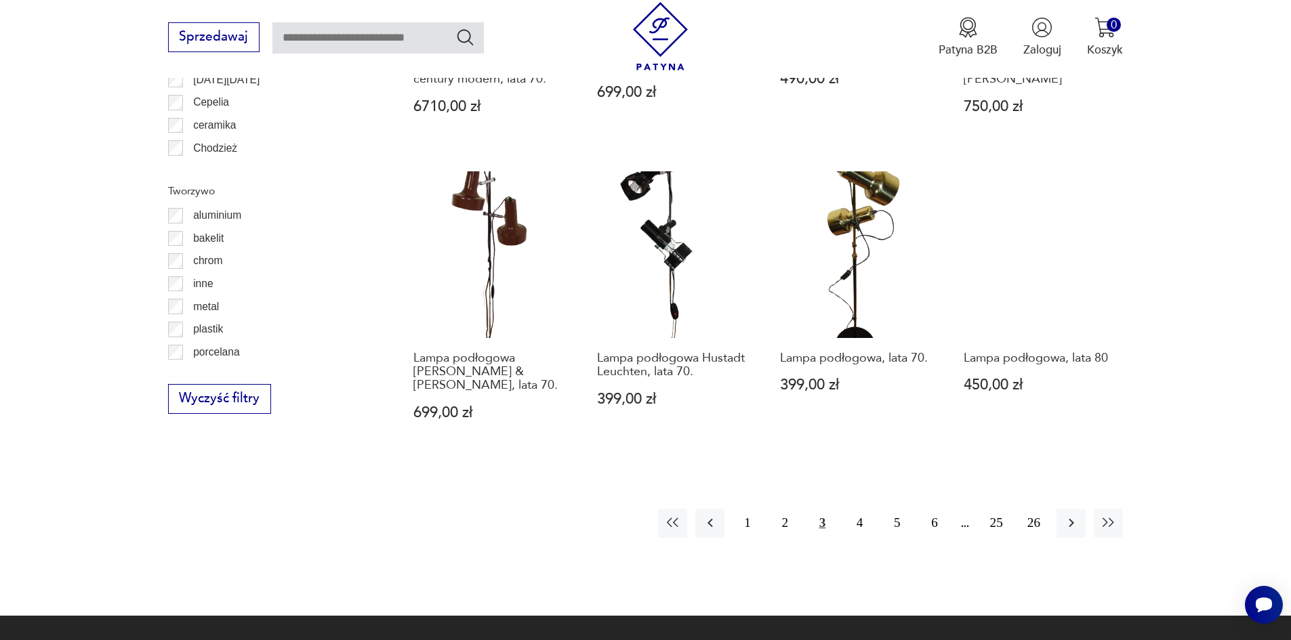
scroll to position [1419, 0]
click at [862, 508] on button "4" at bounding box center [859, 522] width 29 height 29
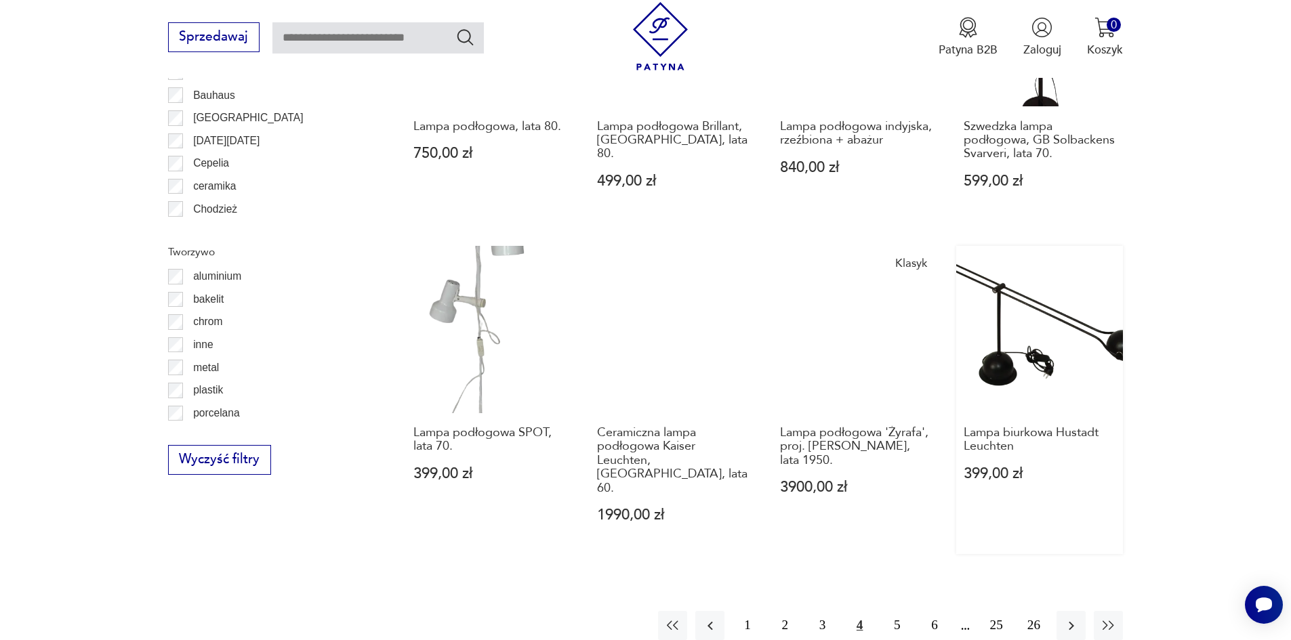
scroll to position [1487, 0]
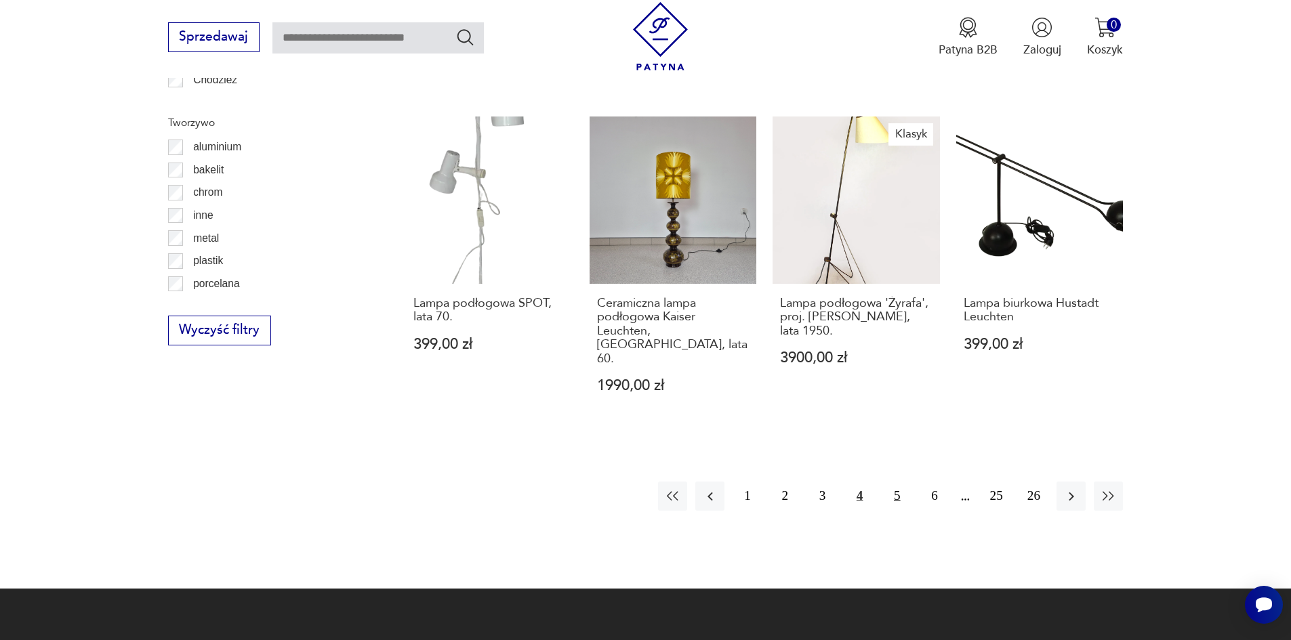
click at [902, 482] on button "5" at bounding box center [896, 496] width 29 height 29
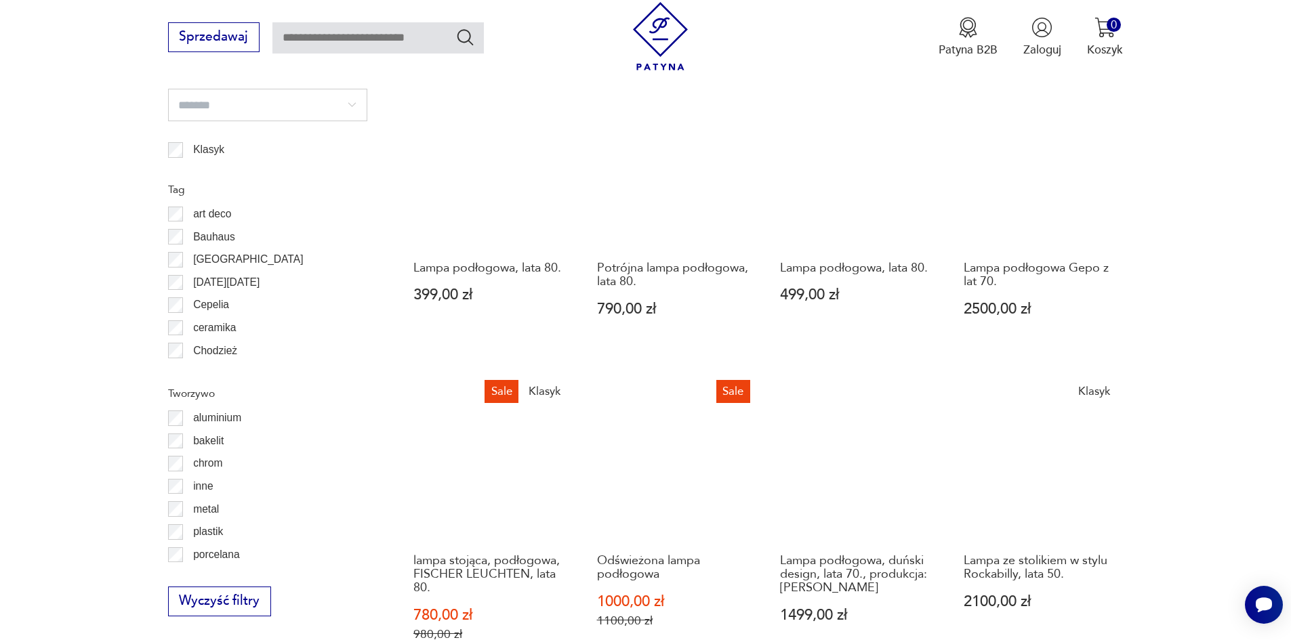
scroll to position [1351, 0]
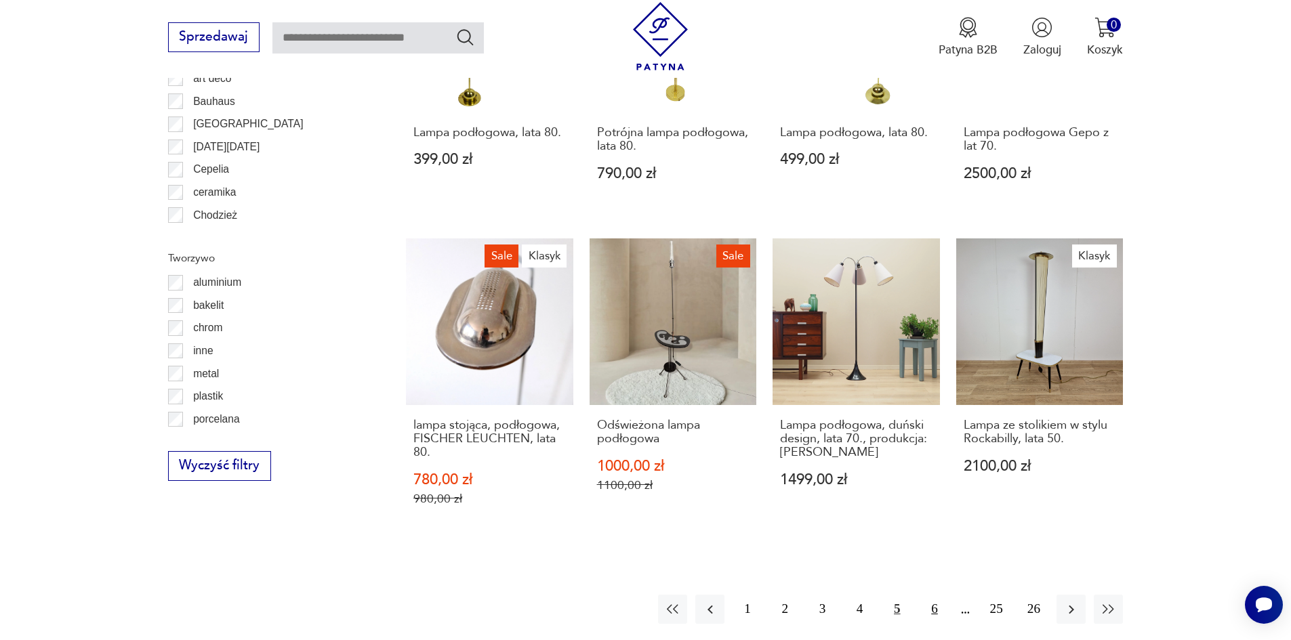
click at [928, 608] on button "6" at bounding box center [934, 609] width 29 height 29
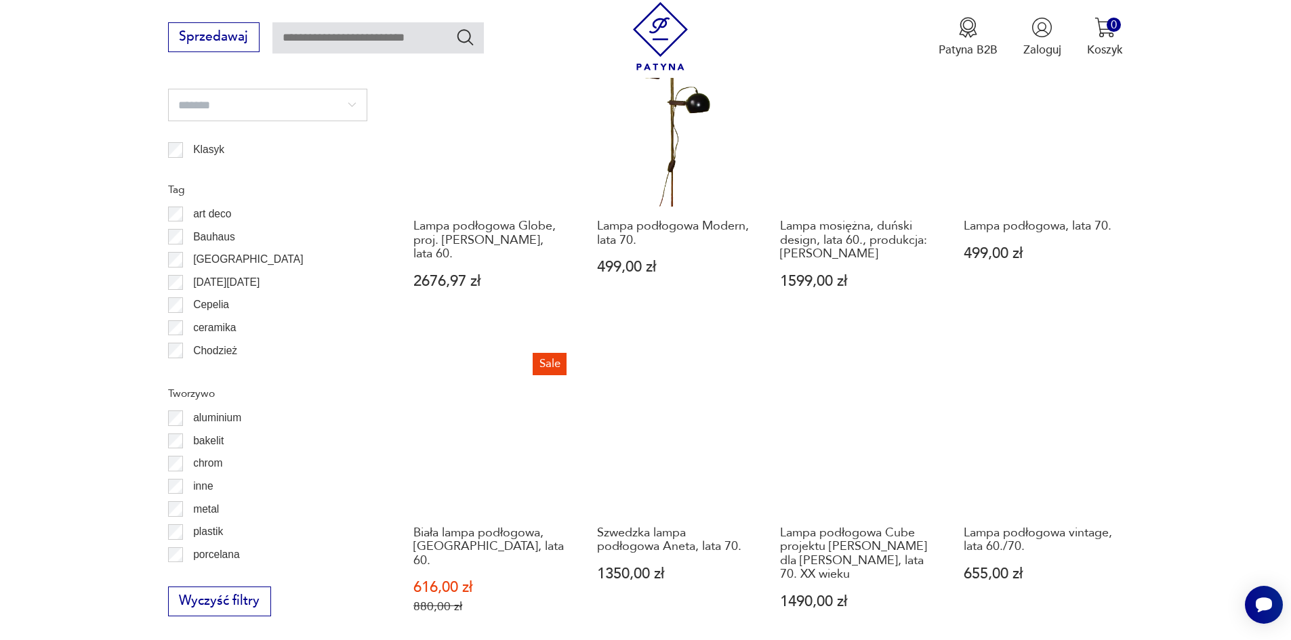
scroll to position [1622, 0]
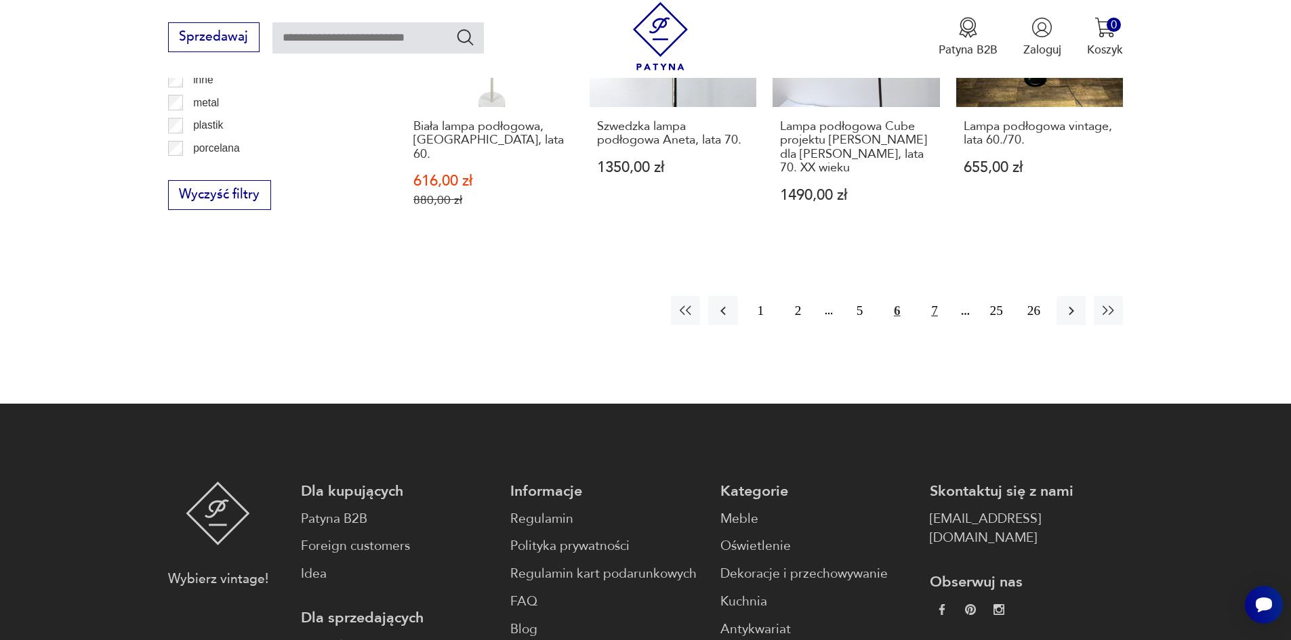
click at [939, 304] on button "7" at bounding box center [934, 310] width 29 height 29
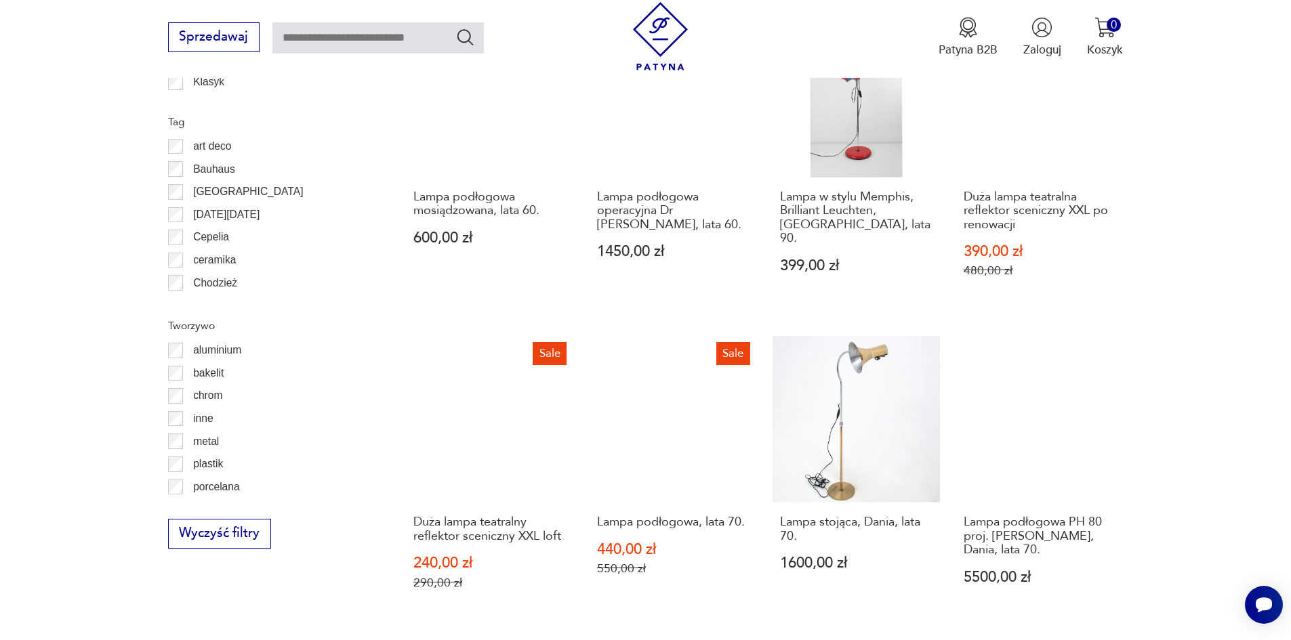
scroll to position [1622, 0]
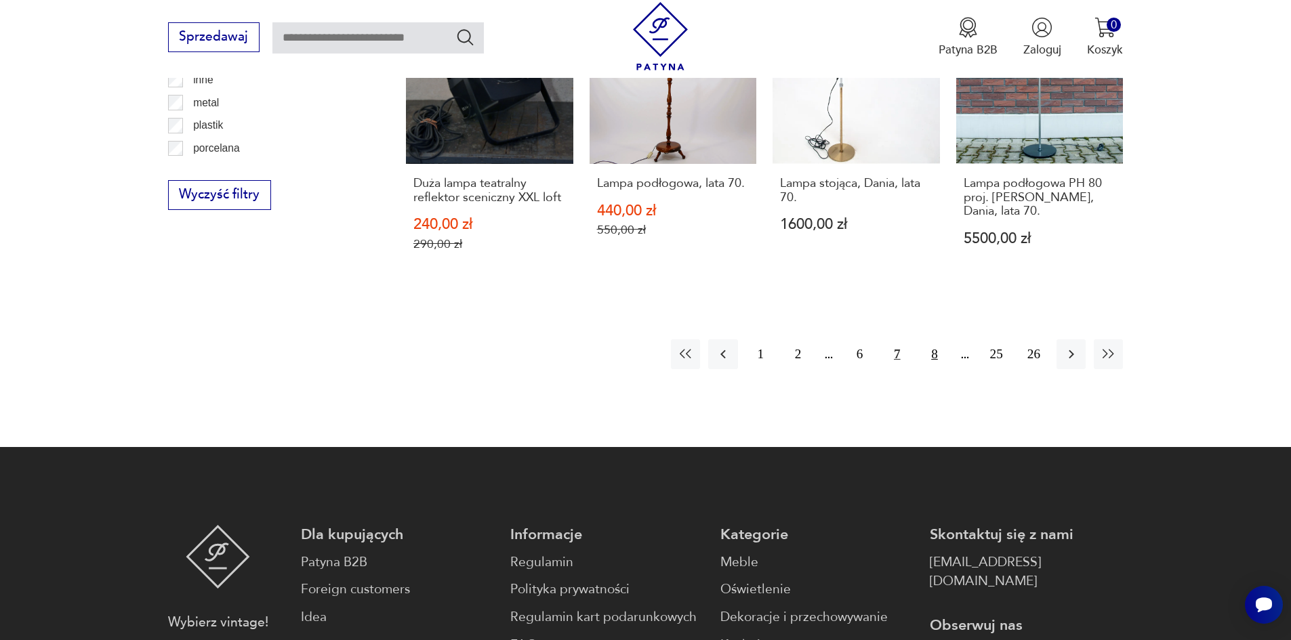
click at [937, 344] on button "8" at bounding box center [934, 353] width 29 height 29
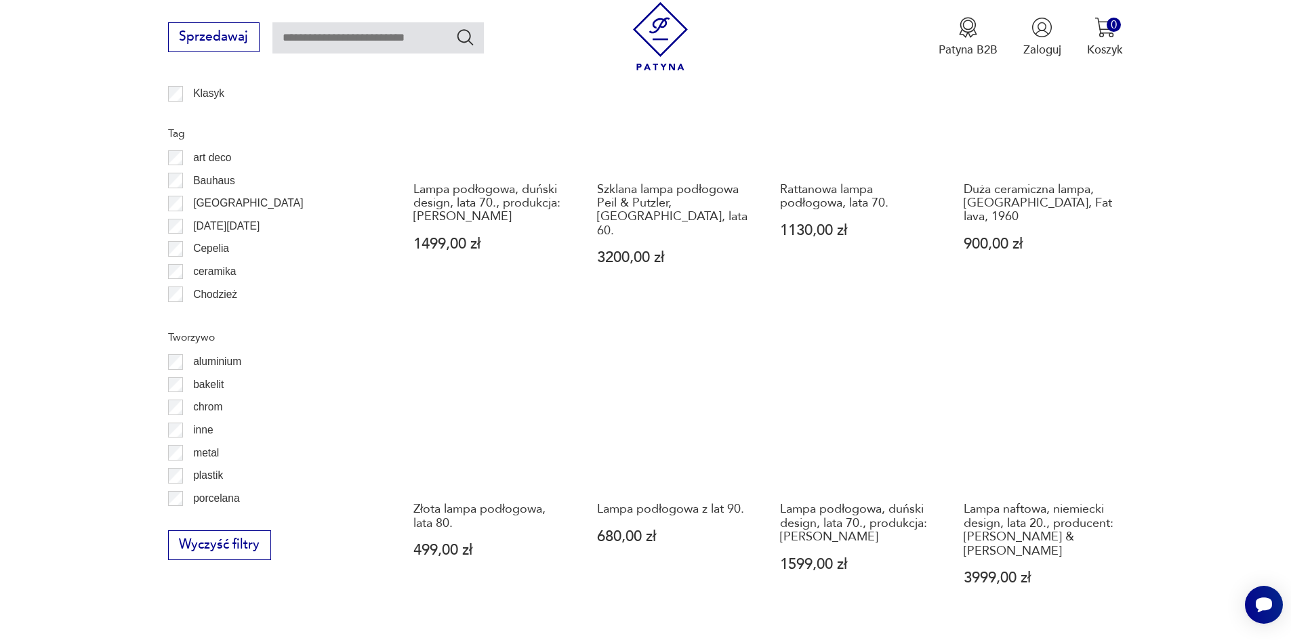
scroll to position [1351, 0]
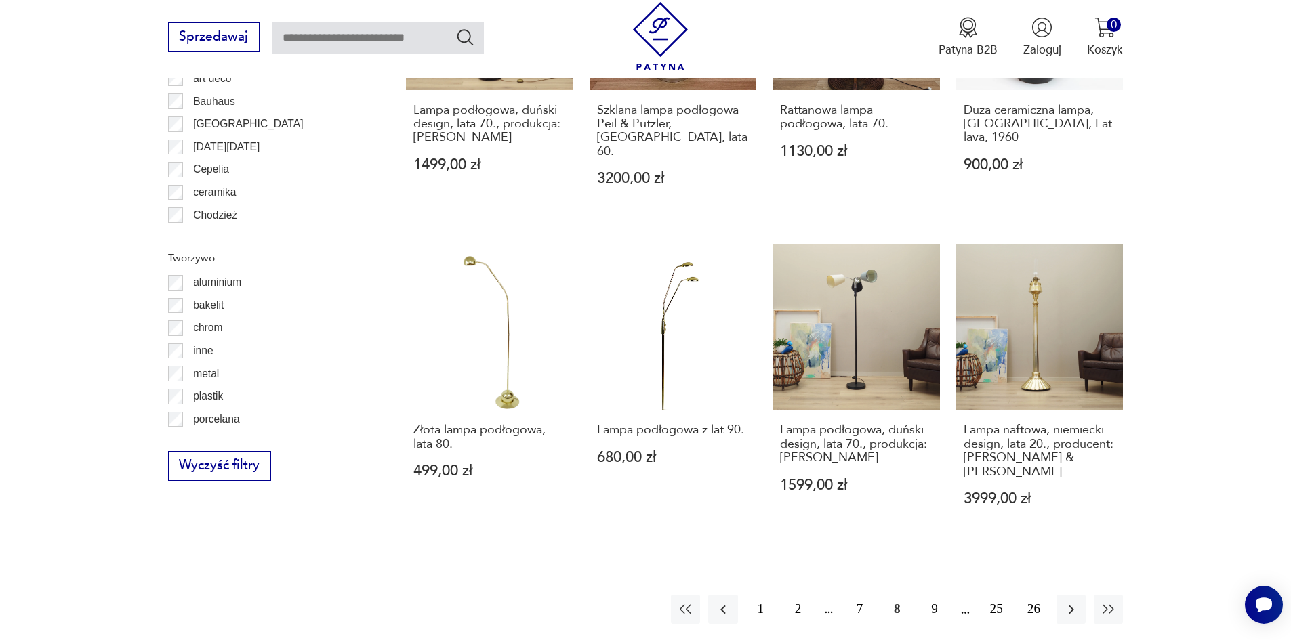
click at [943, 595] on button "9" at bounding box center [934, 609] width 29 height 29
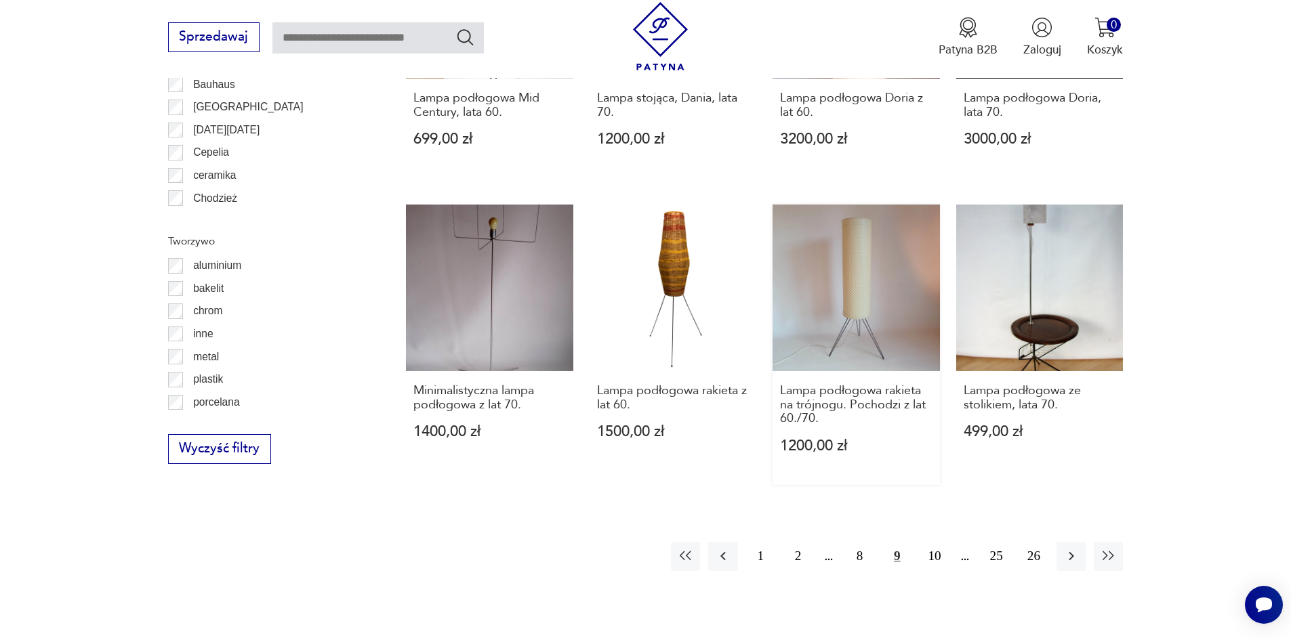
scroll to position [1487, 0]
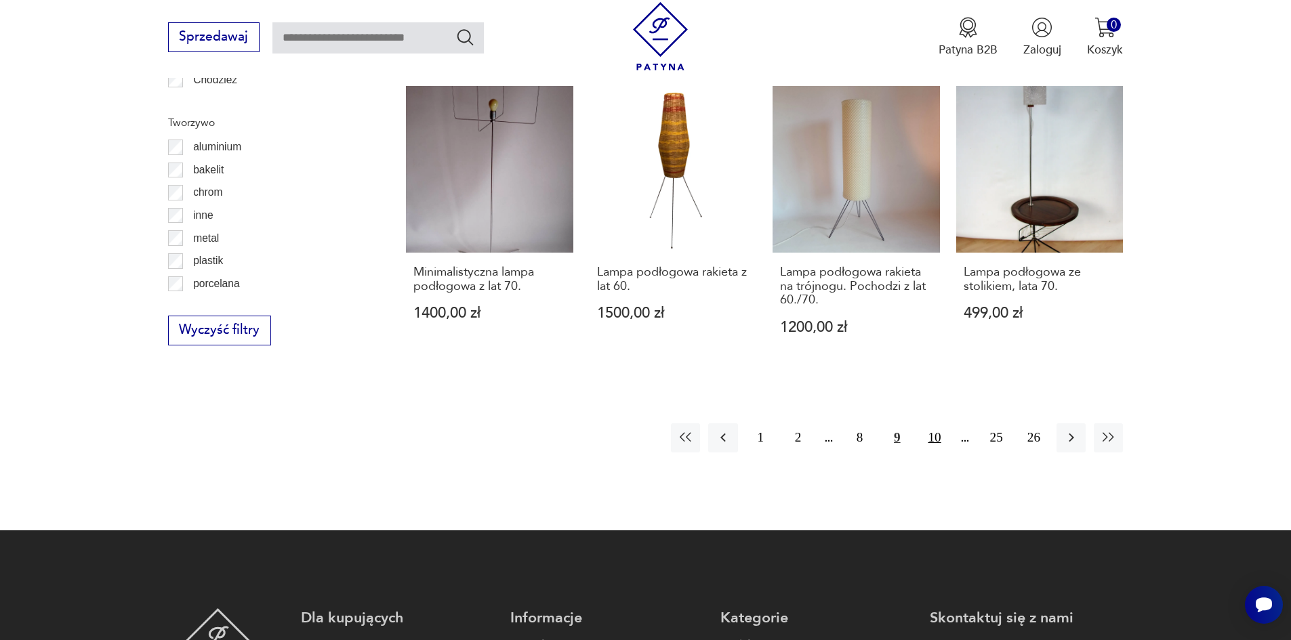
click at [931, 435] on button "10" at bounding box center [934, 438] width 29 height 29
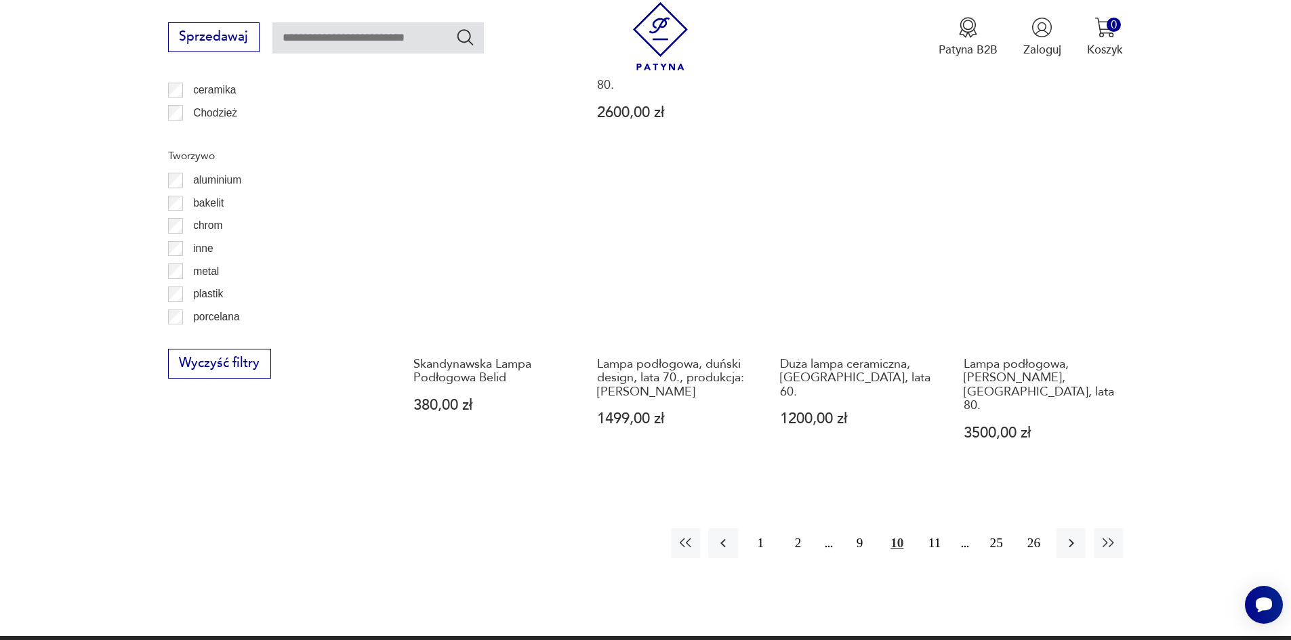
scroll to position [1487, 0]
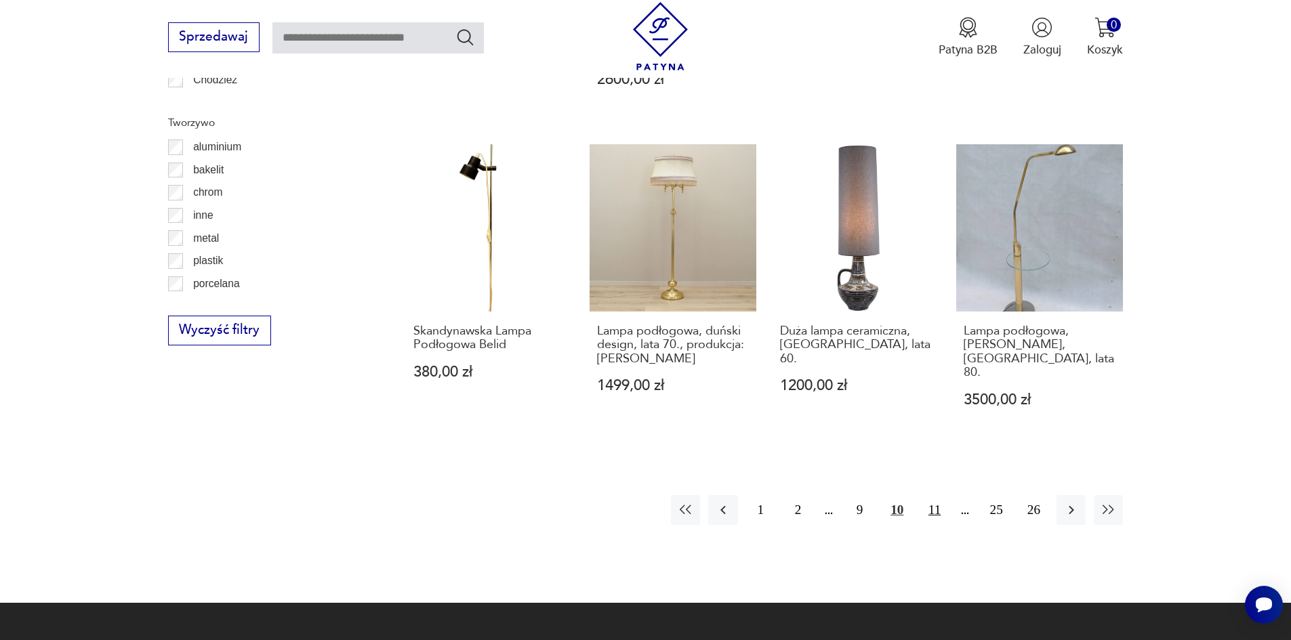
click at [934, 495] on button "11" at bounding box center [934, 509] width 29 height 29
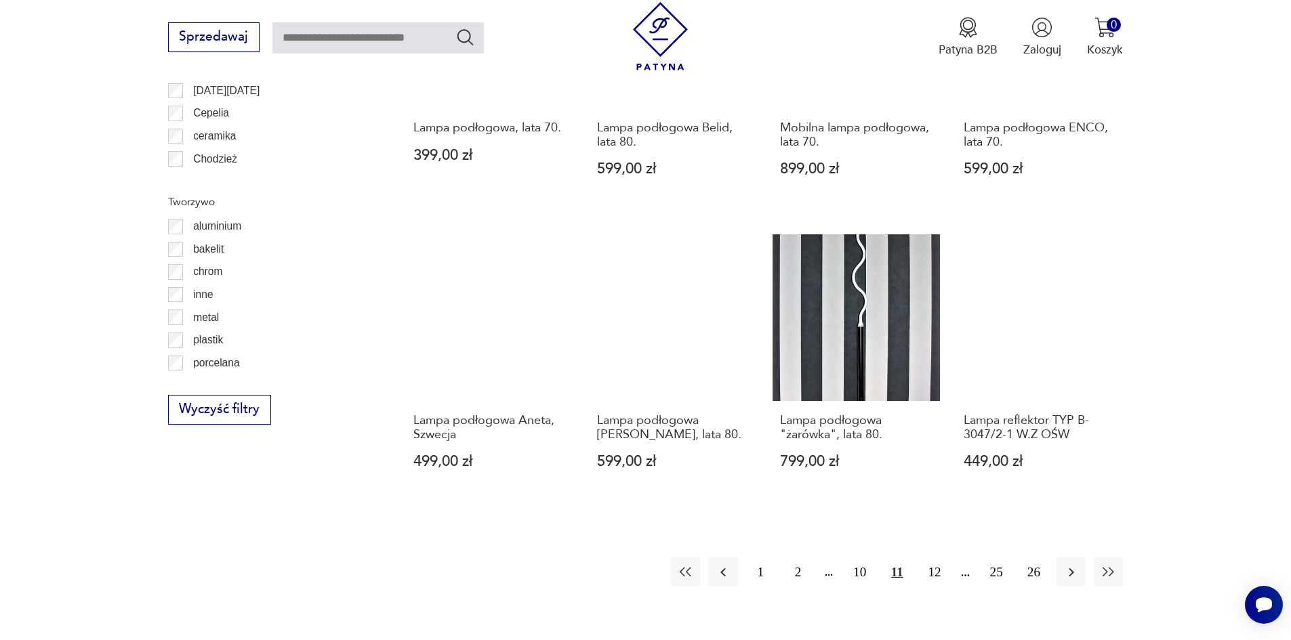
scroll to position [1622, 0]
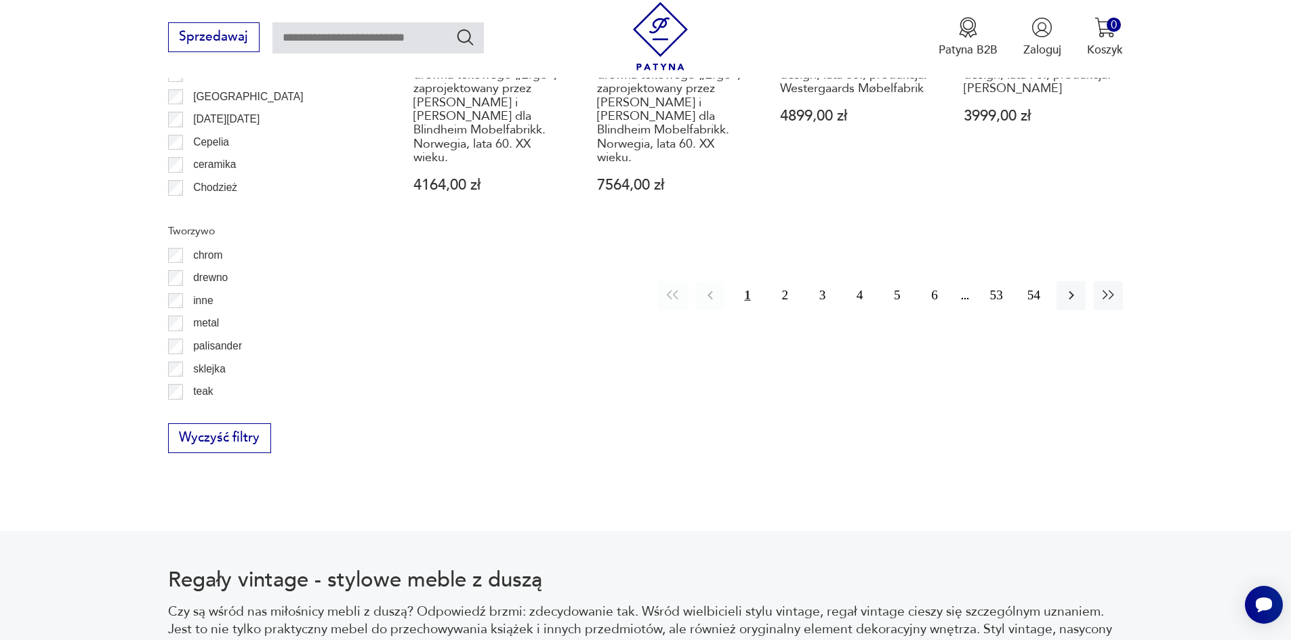
scroll to position [1806, 0]
drag, startPoint x: 781, startPoint y: 254, endPoint x: 785, endPoint y: 243, distance: 11.8
click at [781, 281] on button "2" at bounding box center [784, 295] width 29 height 29
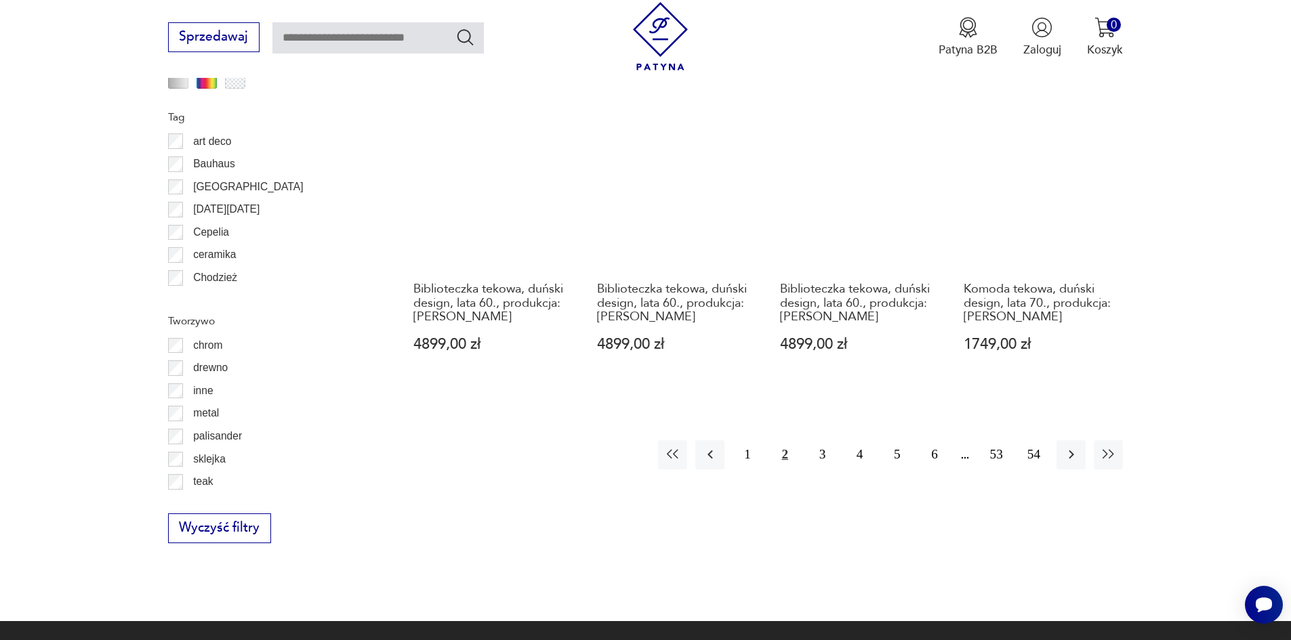
scroll to position [1807, 0]
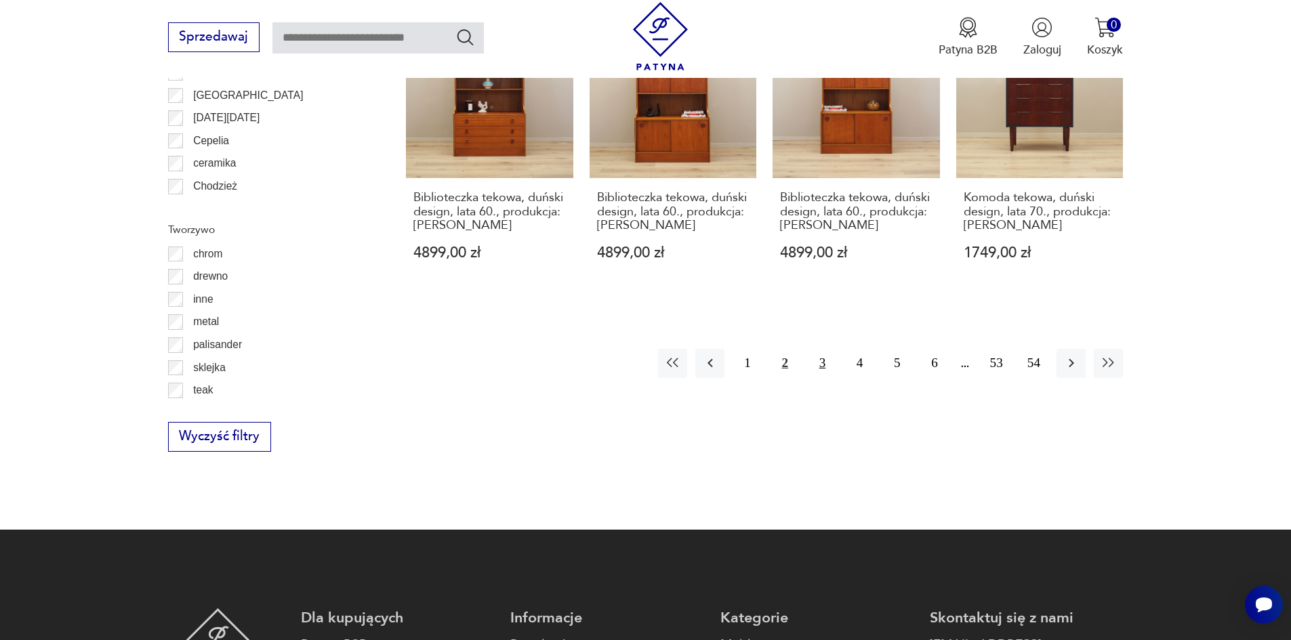
click at [831, 349] on button "3" at bounding box center [822, 363] width 29 height 29
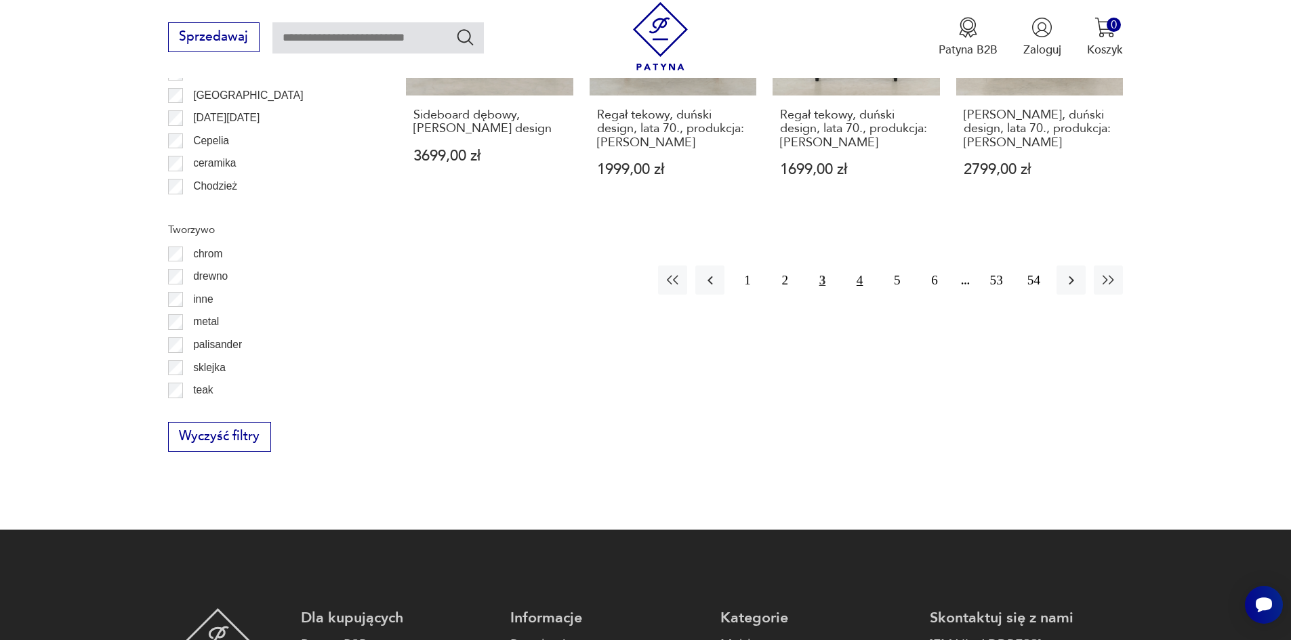
click at [860, 266] on button "4" at bounding box center [859, 280] width 29 height 29
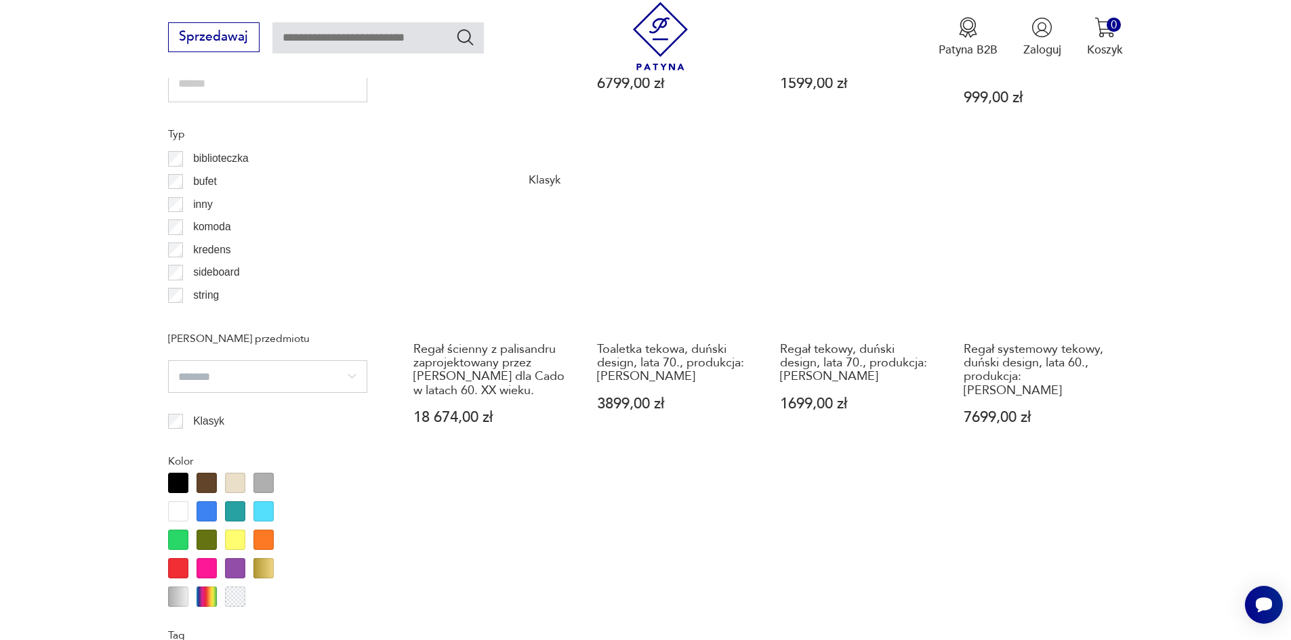
scroll to position [1468, 0]
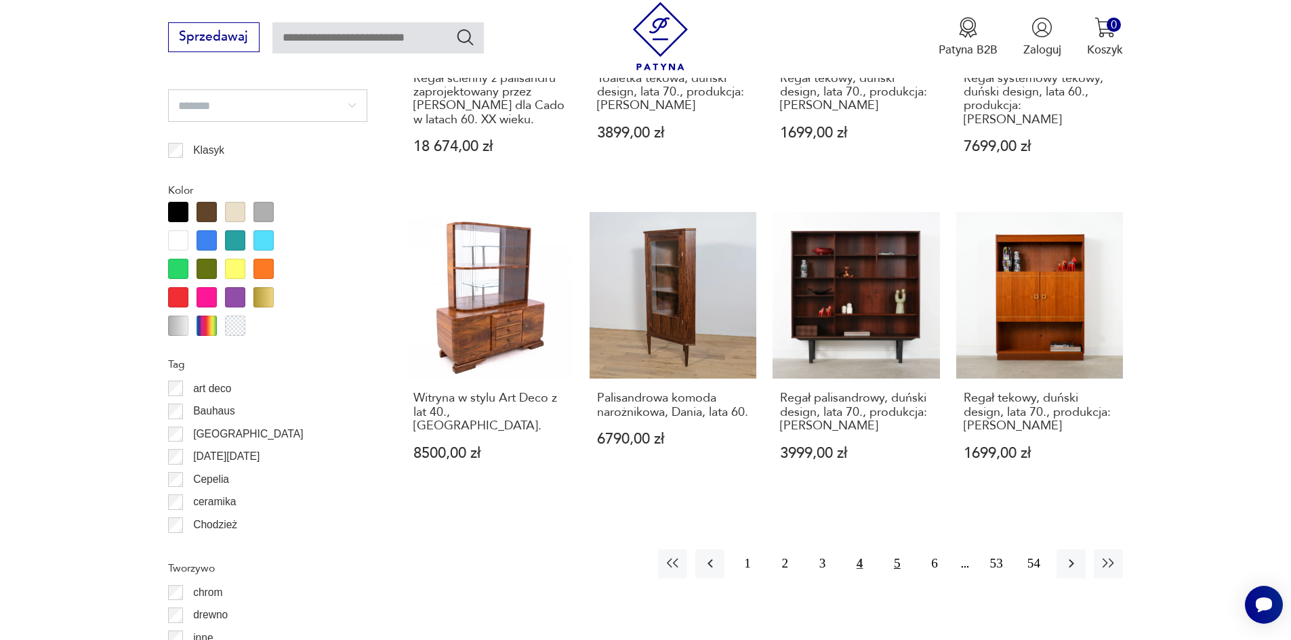
click at [899, 550] on button "5" at bounding box center [896, 564] width 29 height 29
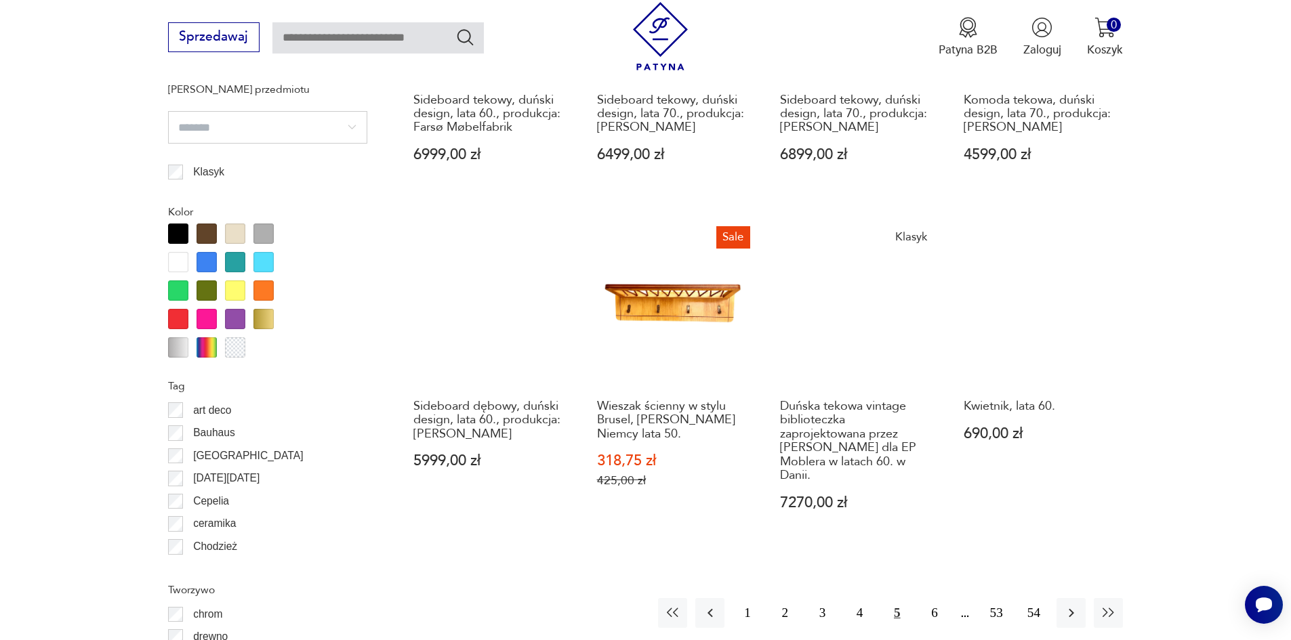
scroll to position [1603, 0]
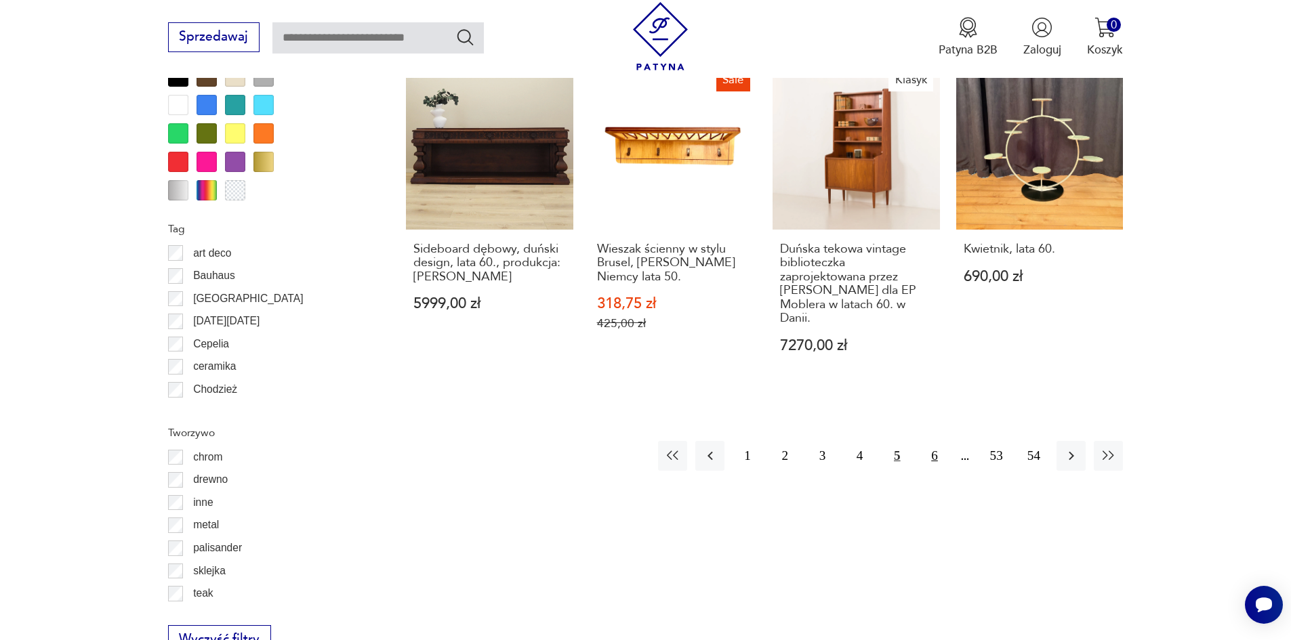
click at [932, 441] on button "6" at bounding box center [934, 455] width 29 height 29
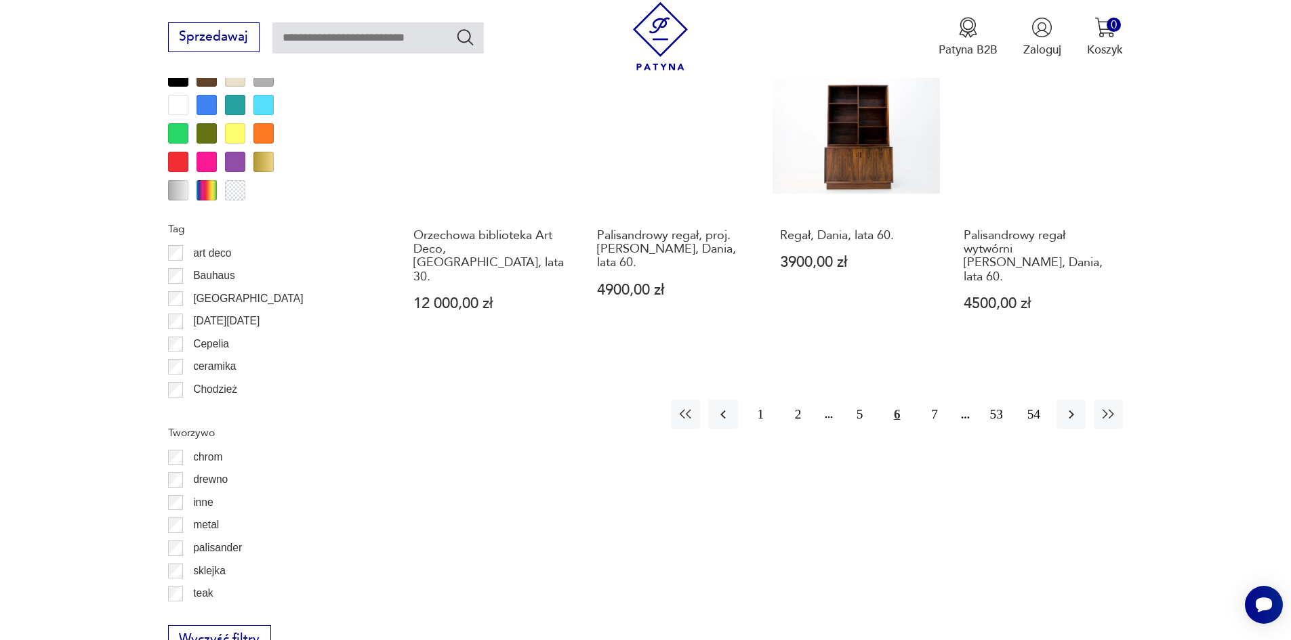
scroll to position [1671, 0]
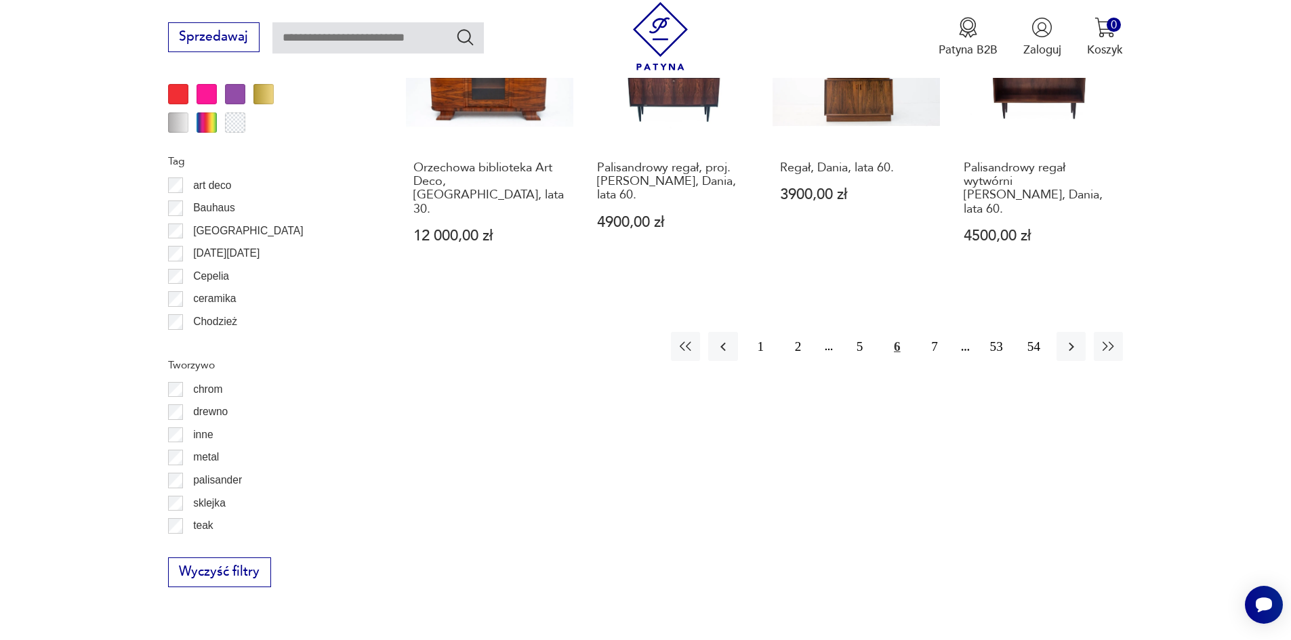
click at [934, 332] on button "7" at bounding box center [934, 346] width 29 height 29
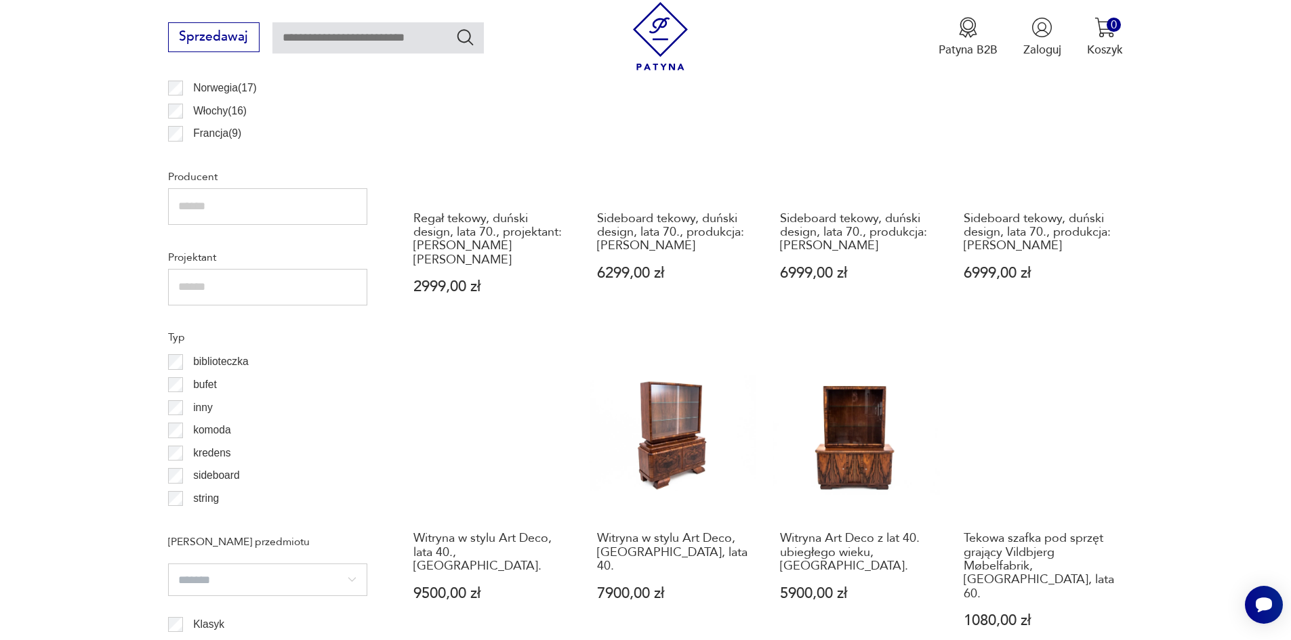
scroll to position [1468, 0]
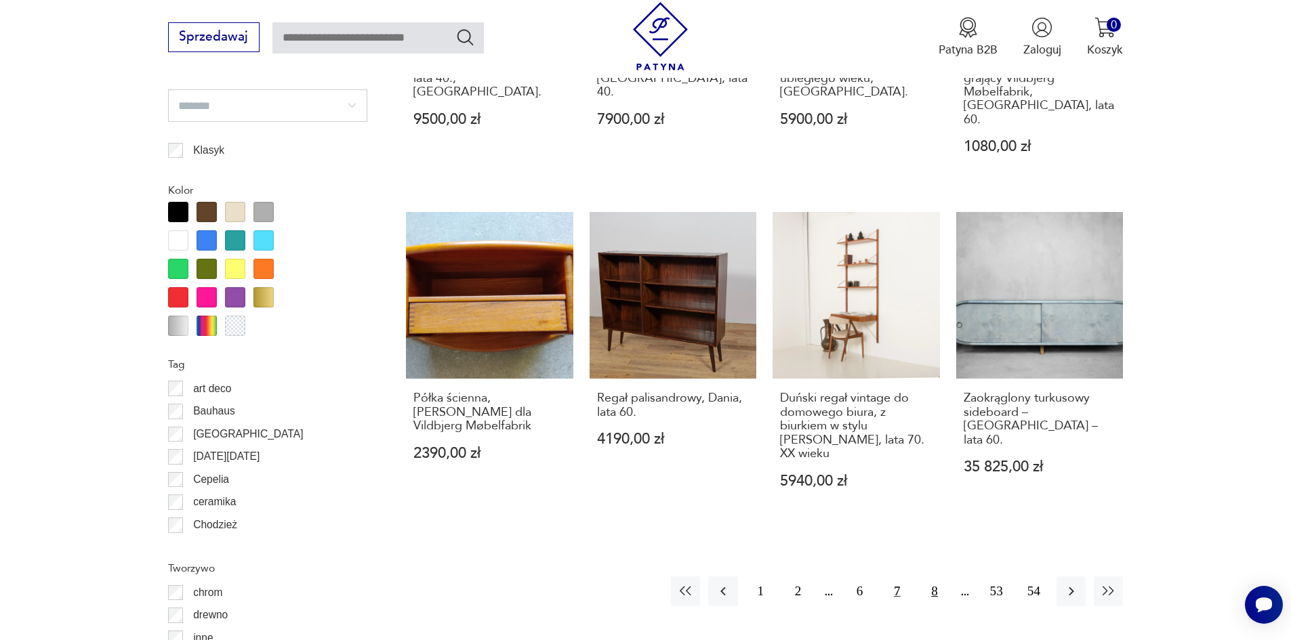
click at [934, 577] on button "8" at bounding box center [934, 591] width 29 height 29
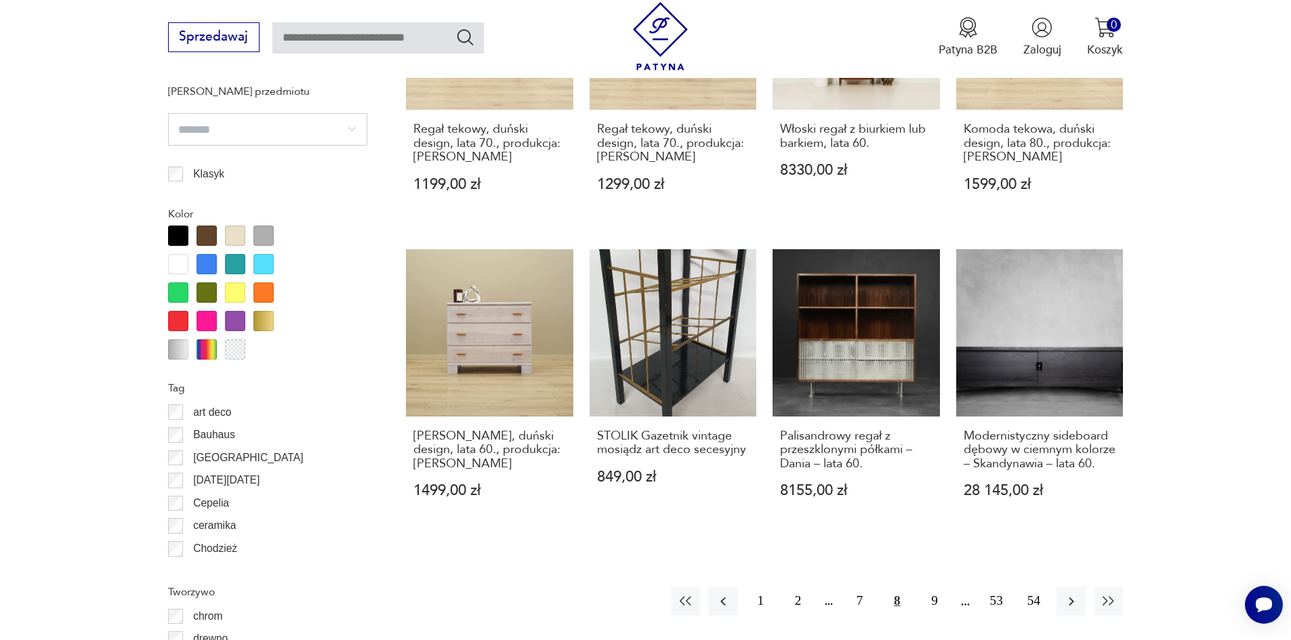
scroll to position [1535, 0]
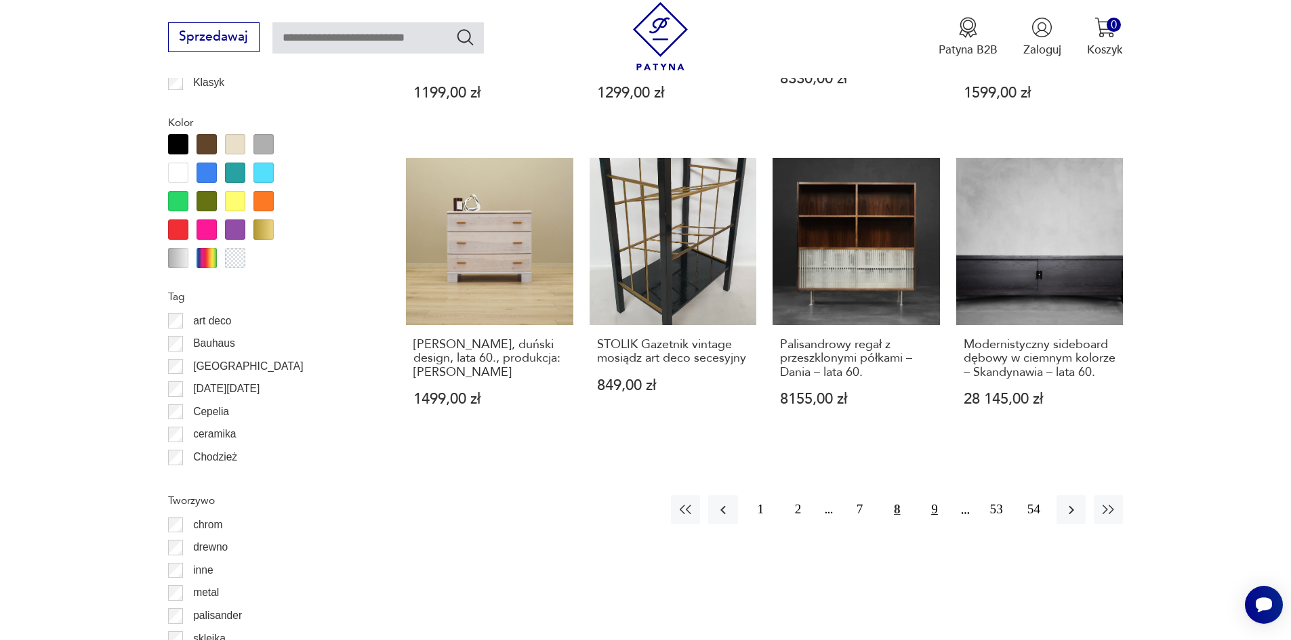
click at [936, 498] on button "9" at bounding box center [934, 509] width 29 height 29
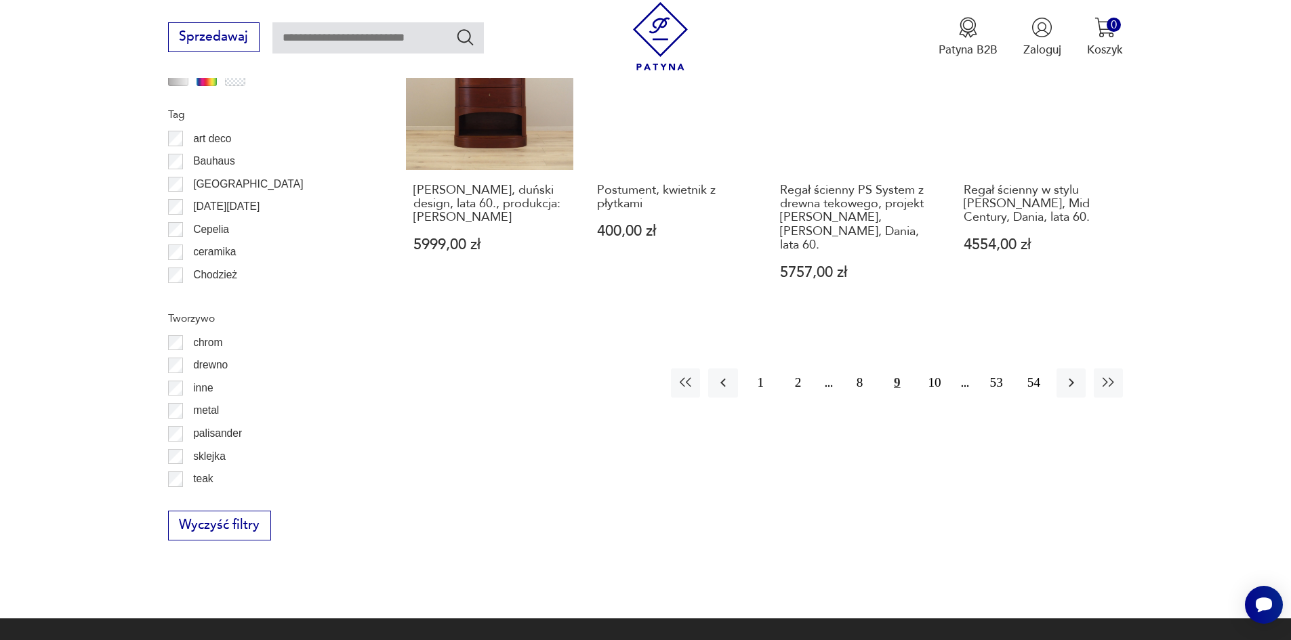
scroll to position [1762, 0]
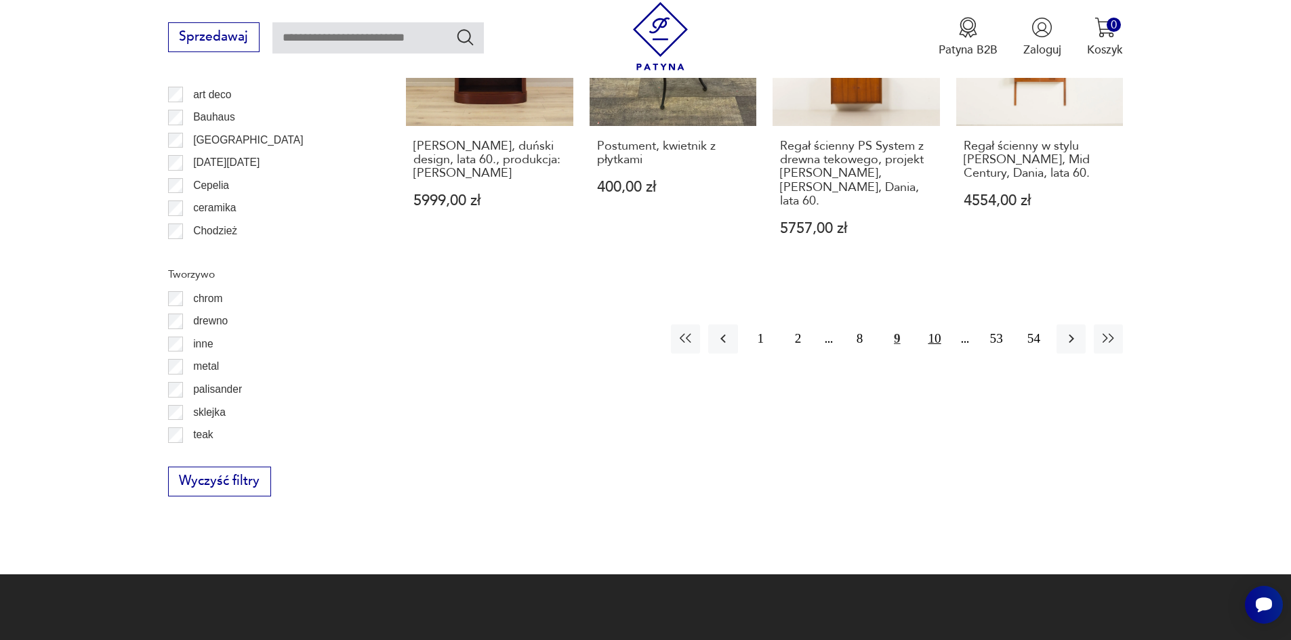
click at [936, 325] on button "10" at bounding box center [934, 339] width 29 height 29
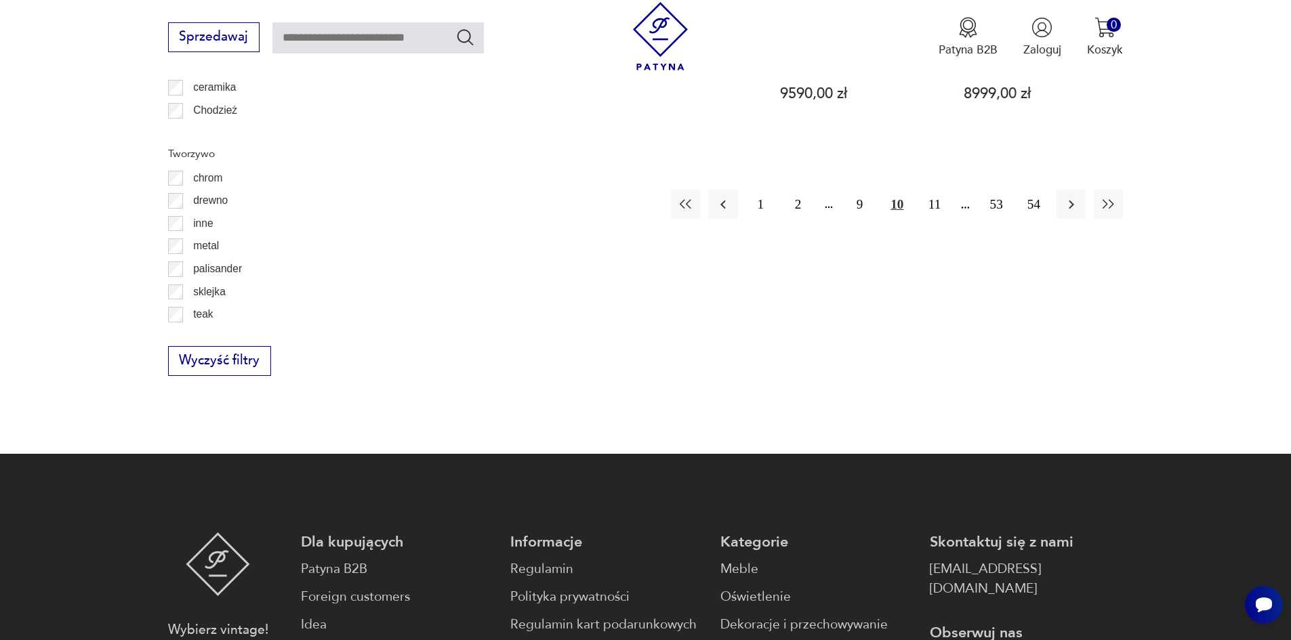
scroll to position [1762, 0]
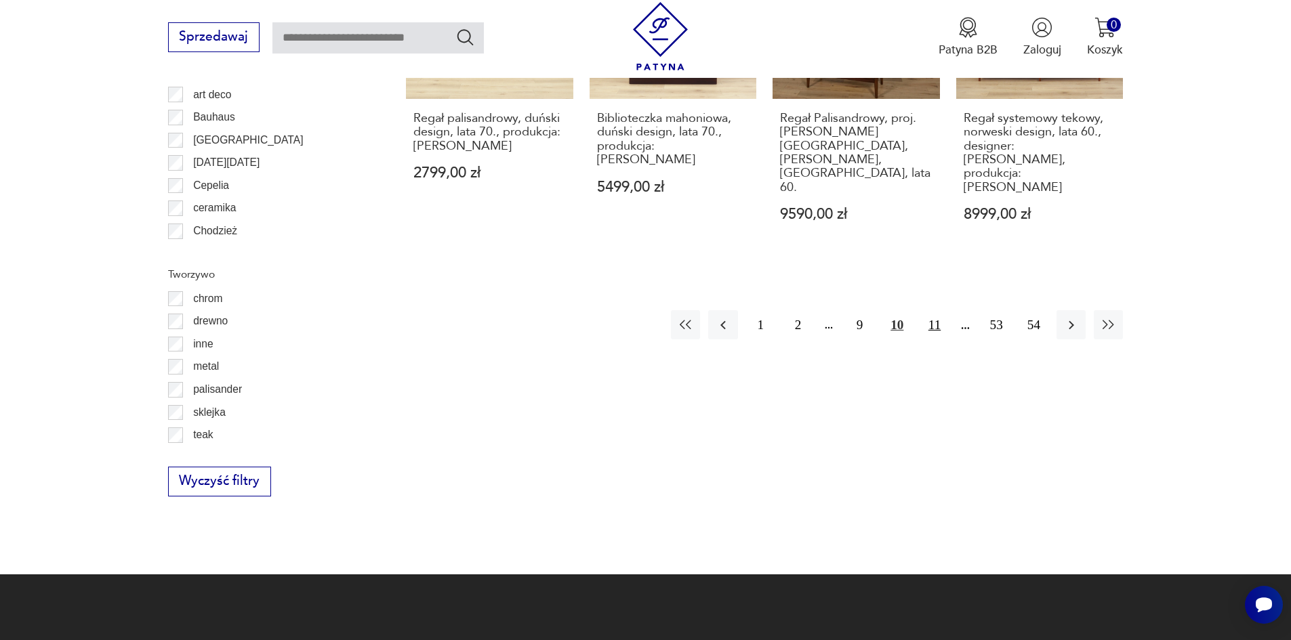
click at [937, 310] on button "11" at bounding box center [934, 324] width 29 height 29
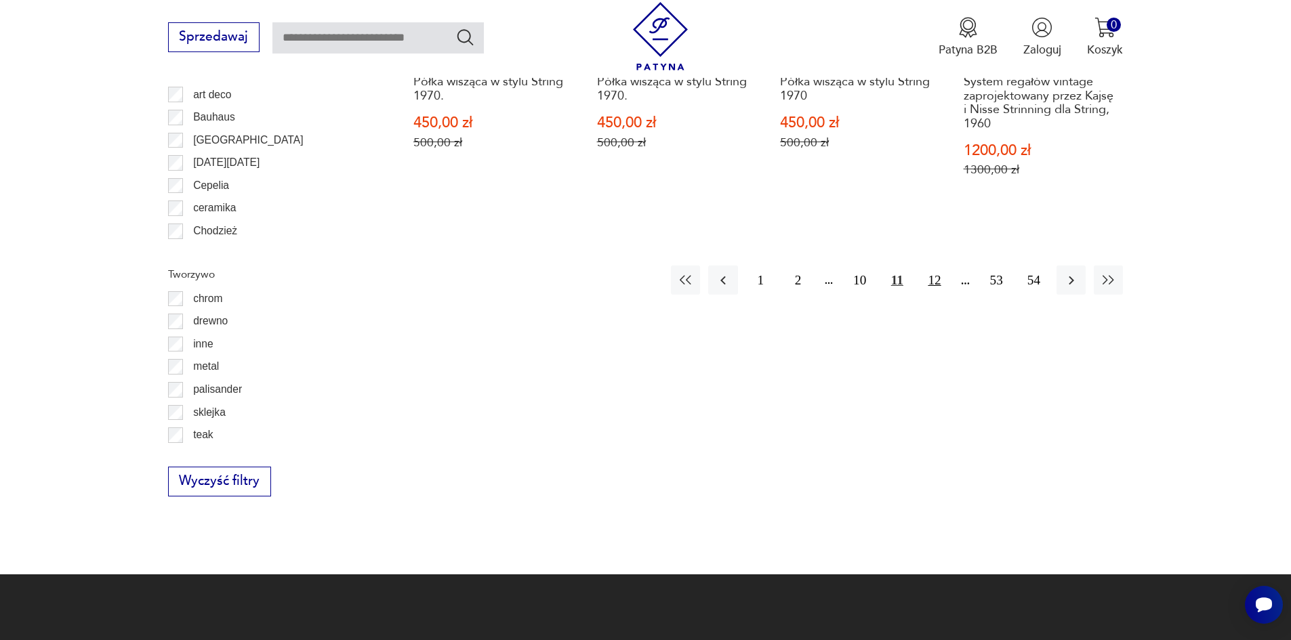
click at [938, 266] on button "12" at bounding box center [934, 280] width 29 height 29
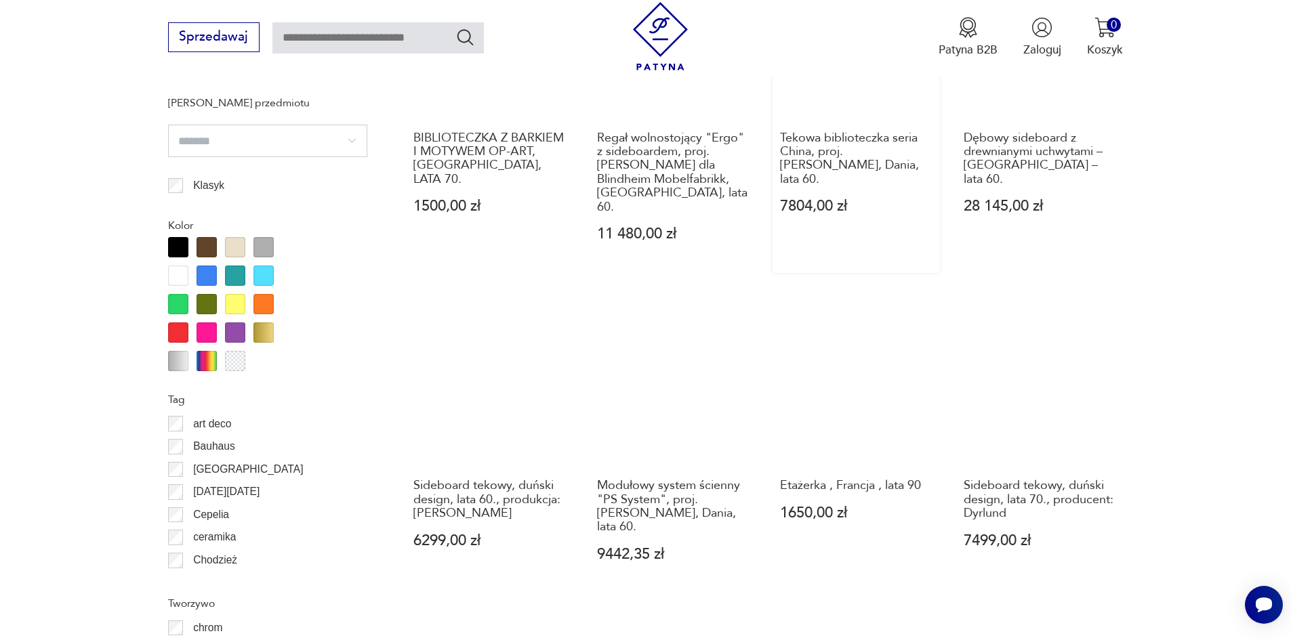
scroll to position [1491, 0]
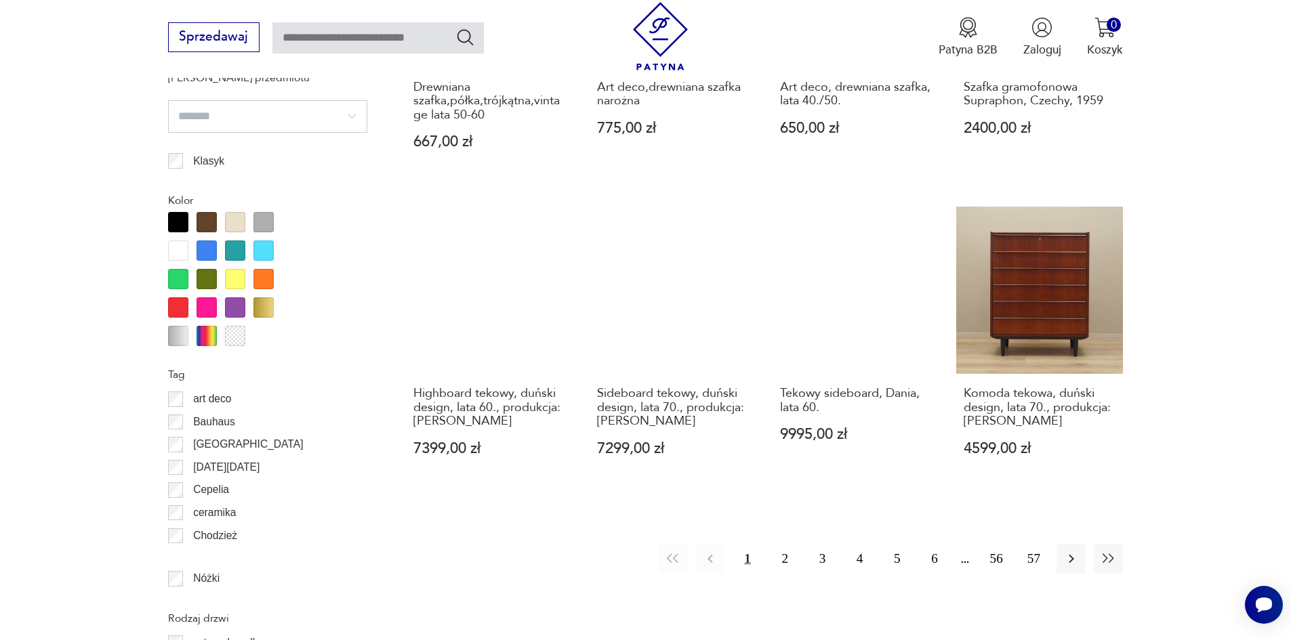
scroll to position [1467, 0]
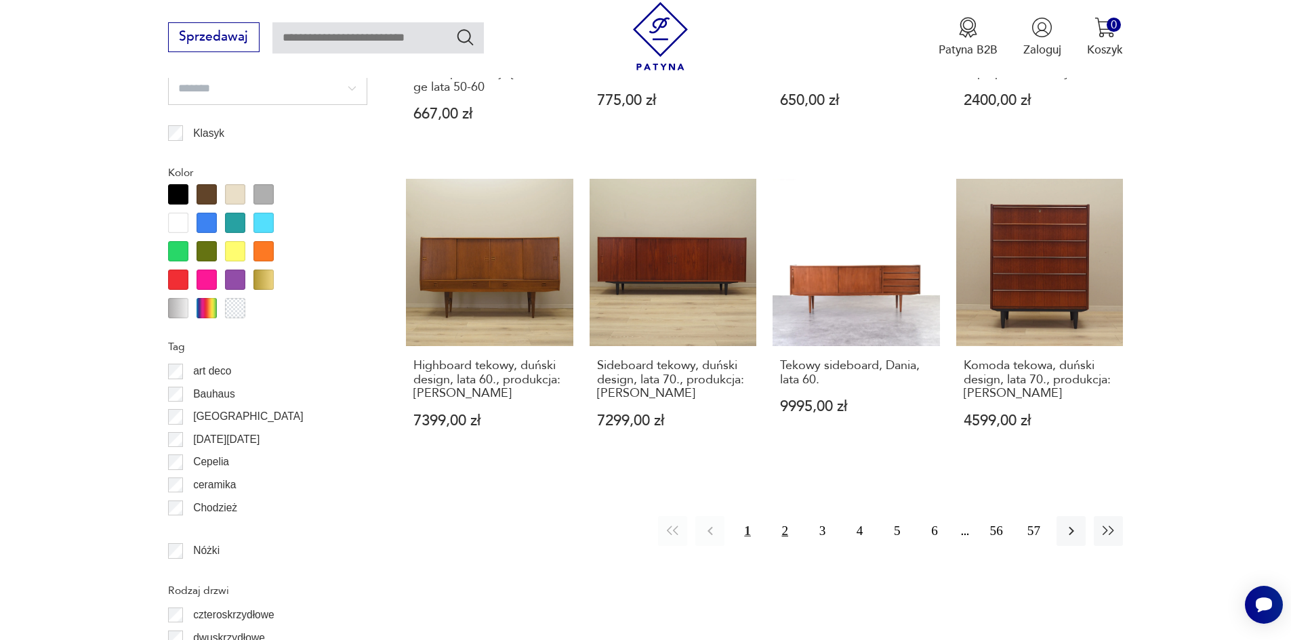
click at [783, 519] on button "2" at bounding box center [784, 530] width 29 height 29
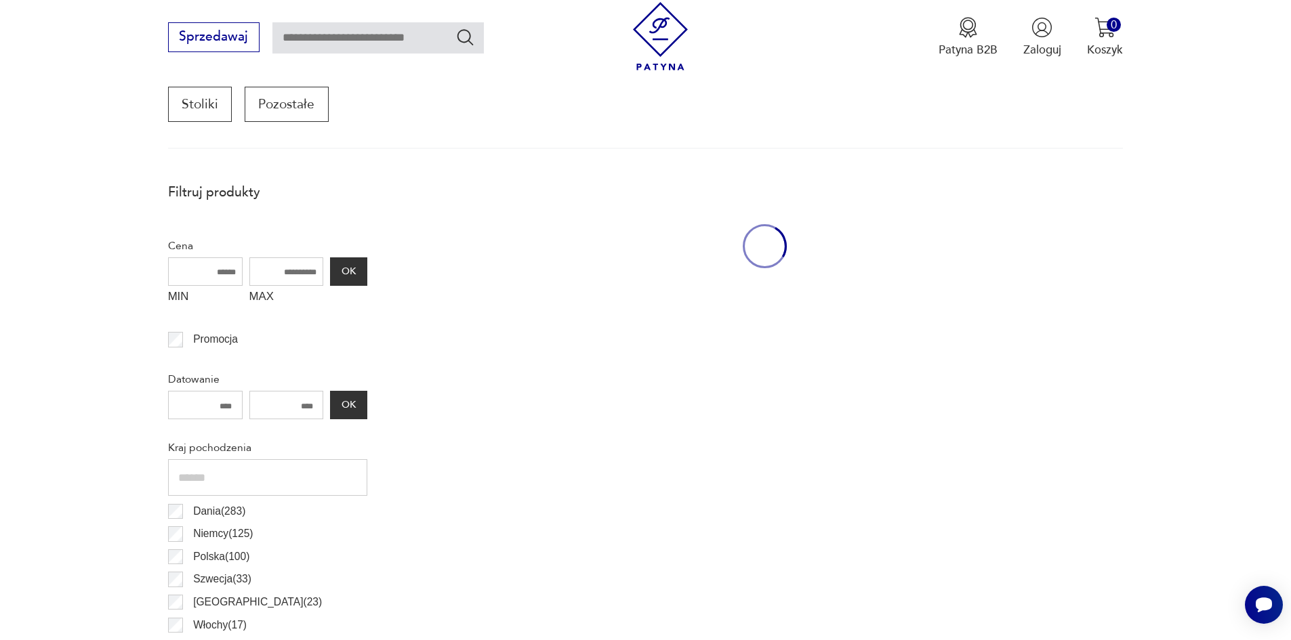
scroll to position [459, 0]
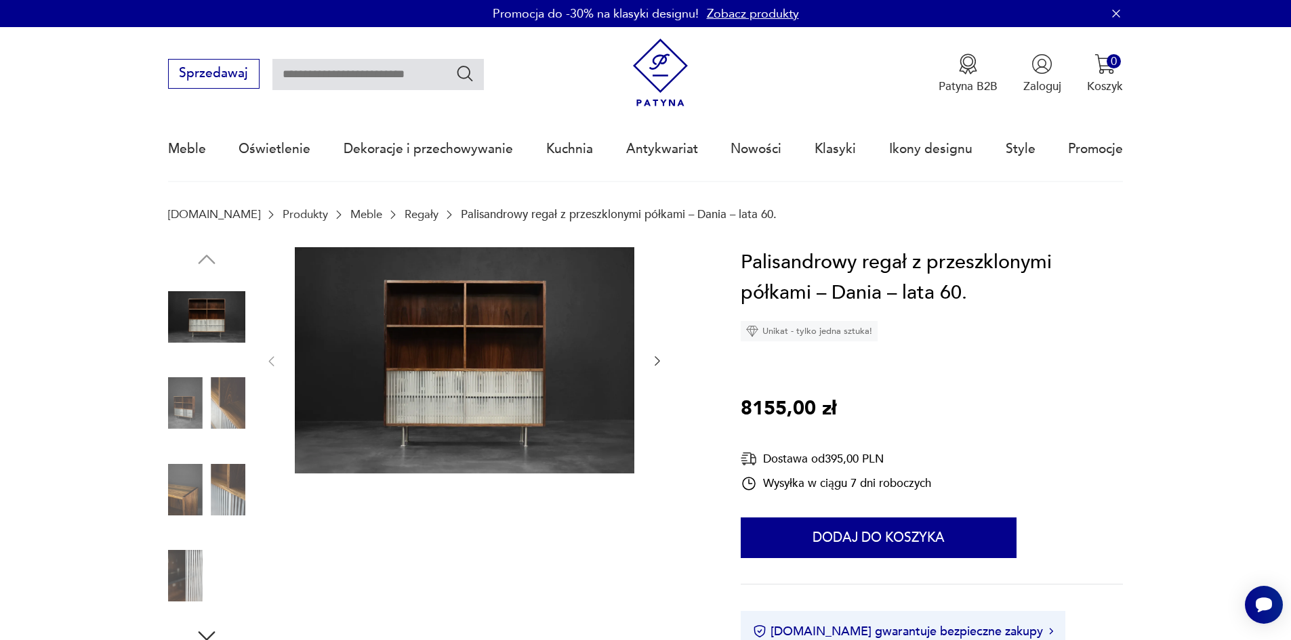
click at [652, 365] on icon "button" at bounding box center [658, 361] width 14 height 14
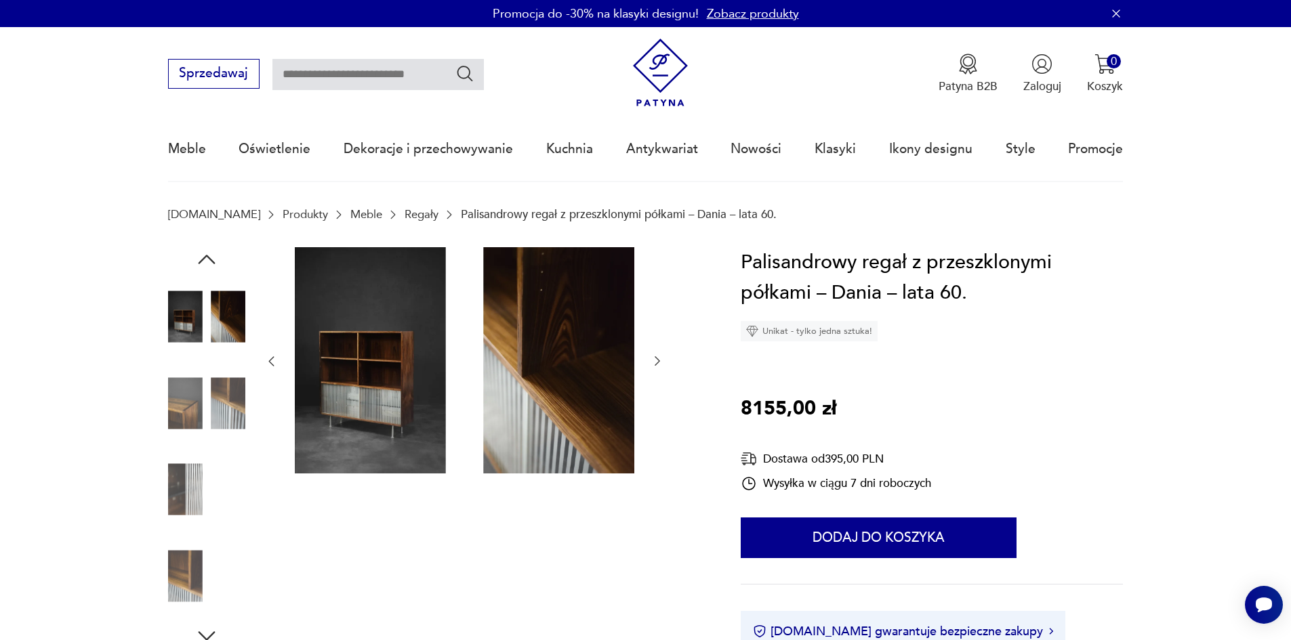
click at [652, 365] on icon "button" at bounding box center [658, 361] width 14 height 14
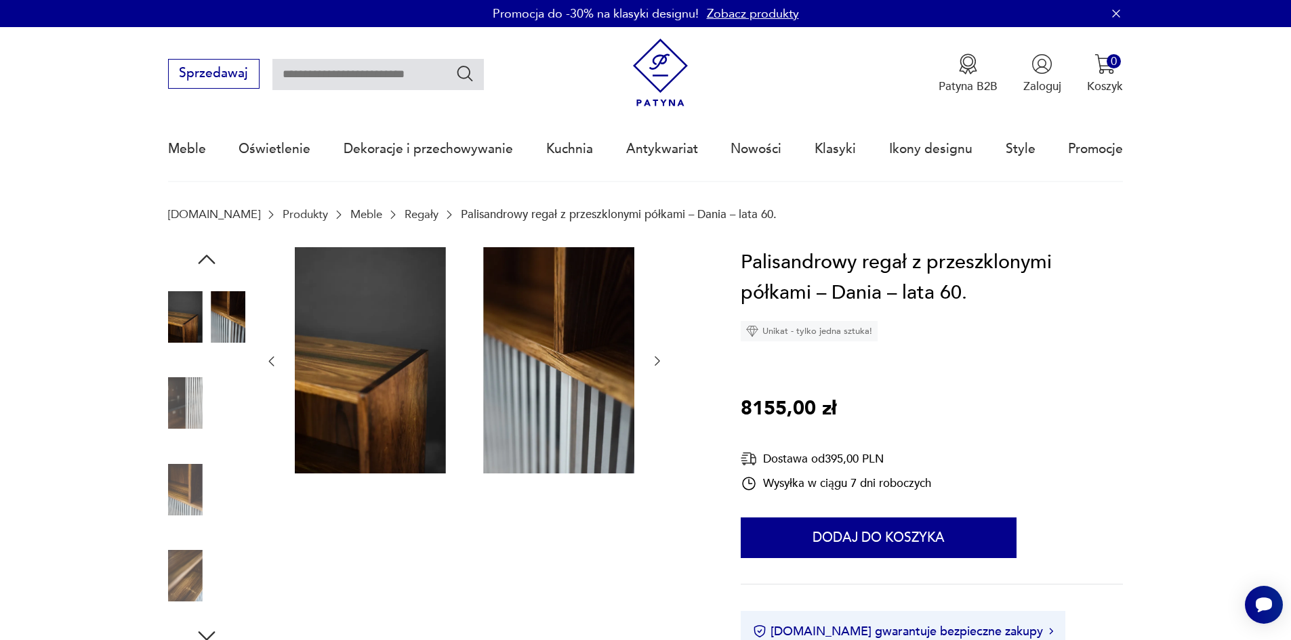
click at [652, 365] on icon "button" at bounding box center [658, 361] width 14 height 14
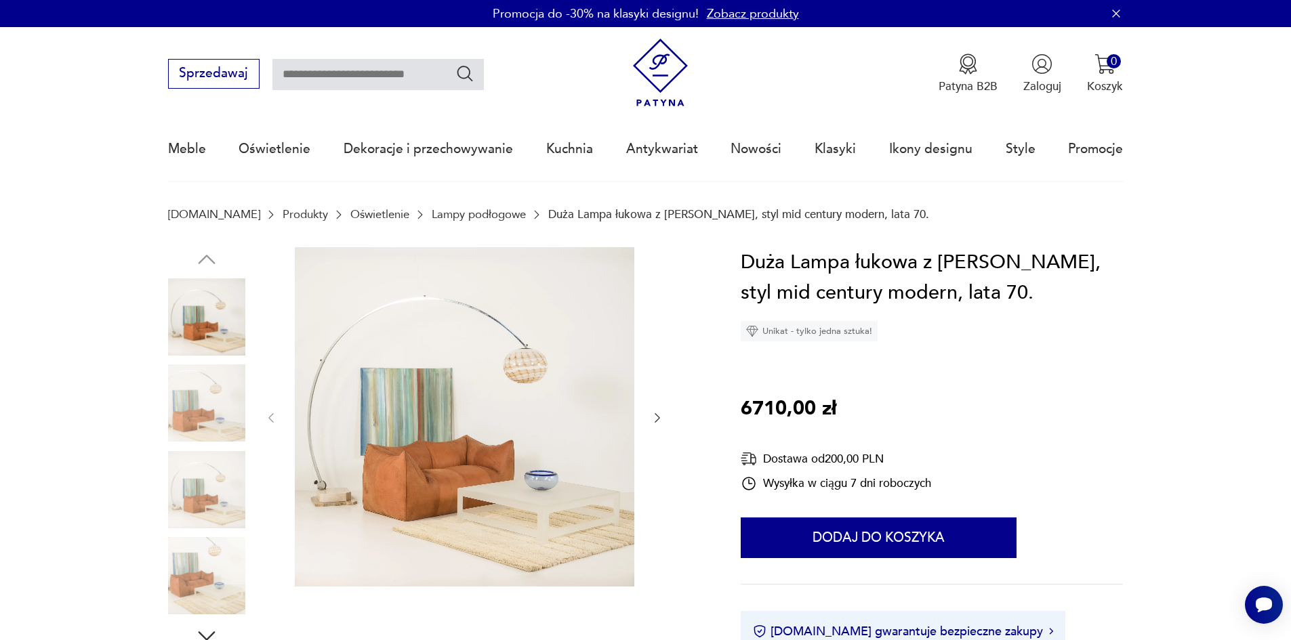
click at [520, 365] on img at bounding box center [464, 416] width 339 height 339
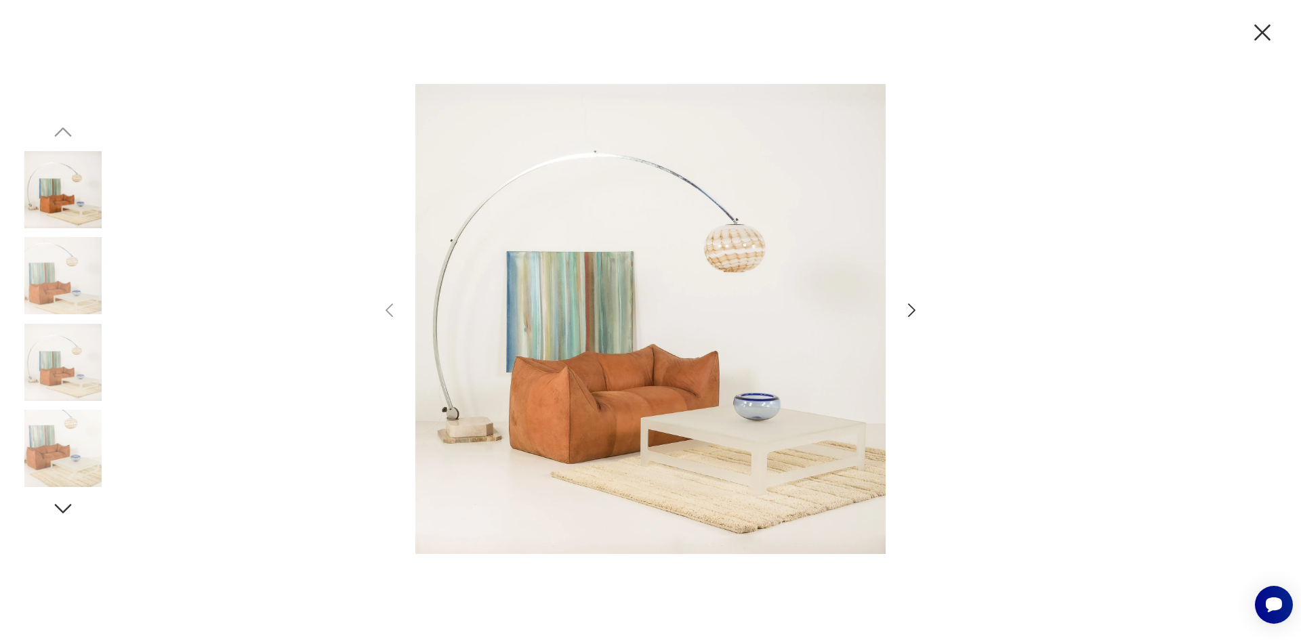
click at [903, 302] on icon "button" at bounding box center [912, 311] width 20 height 20
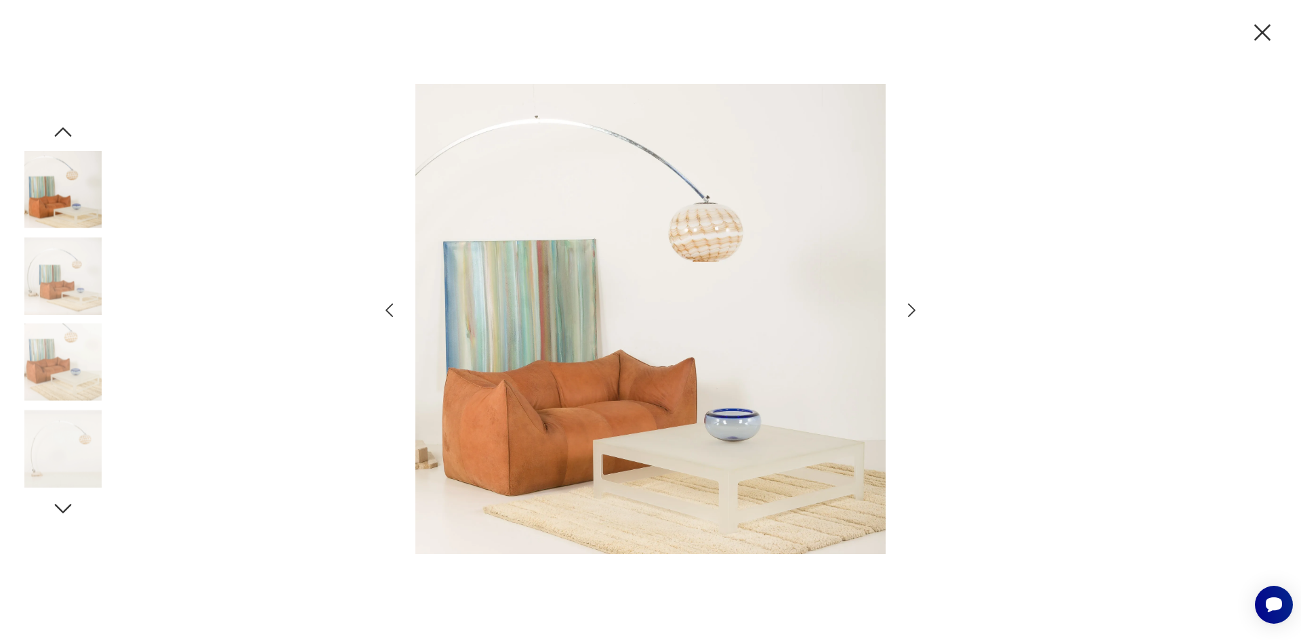
click at [903, 302] on icon "button" at bounding box center [912, 311] width 20 height 20
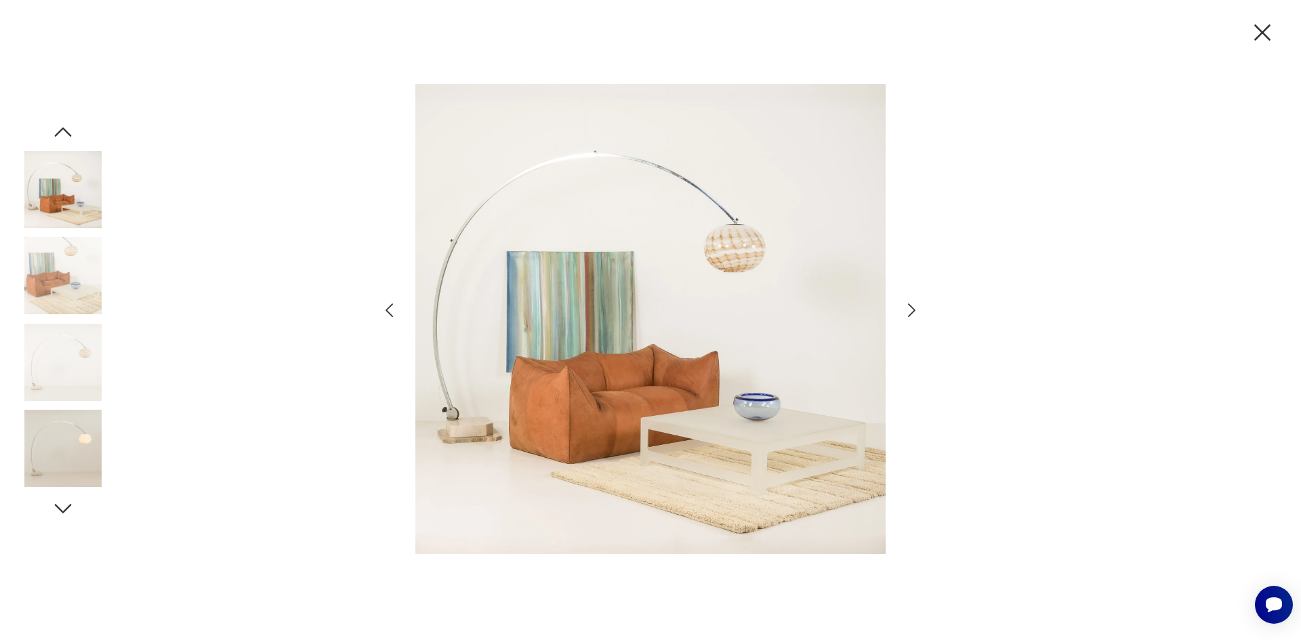
click at [903, 302] on icon "button" at bounding box center [912, 311] width 20 height 20
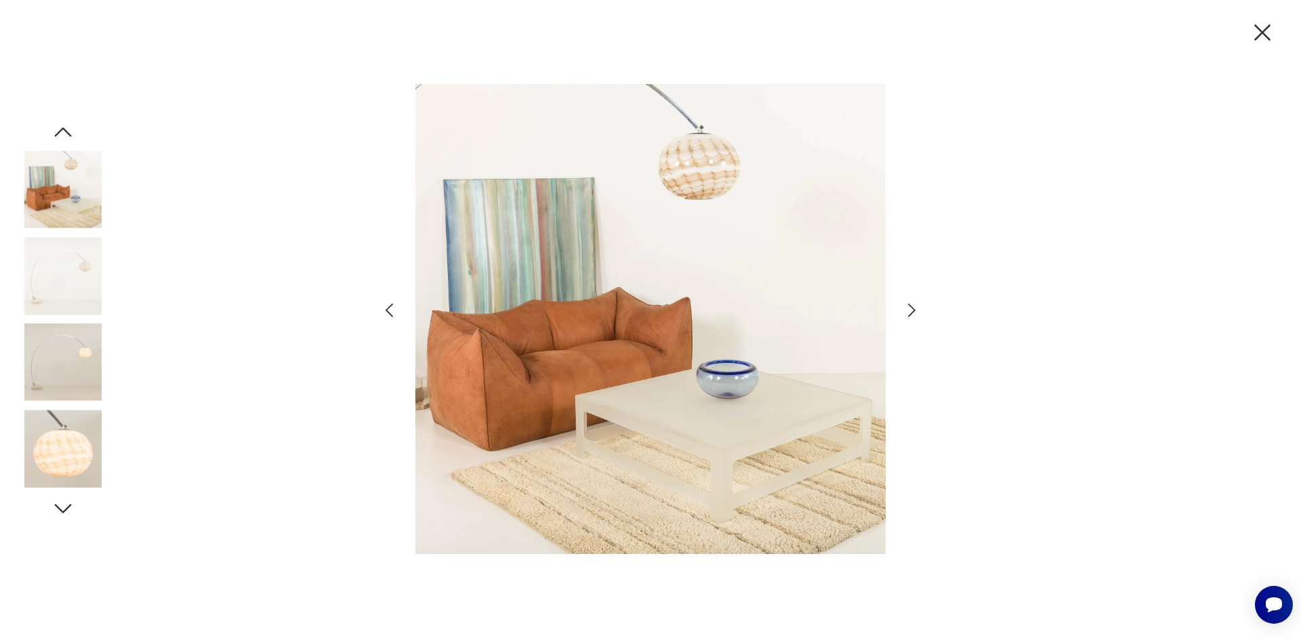
click at [903, 302] on icon "button" at bounding box center [912, 311] width 20 height 20
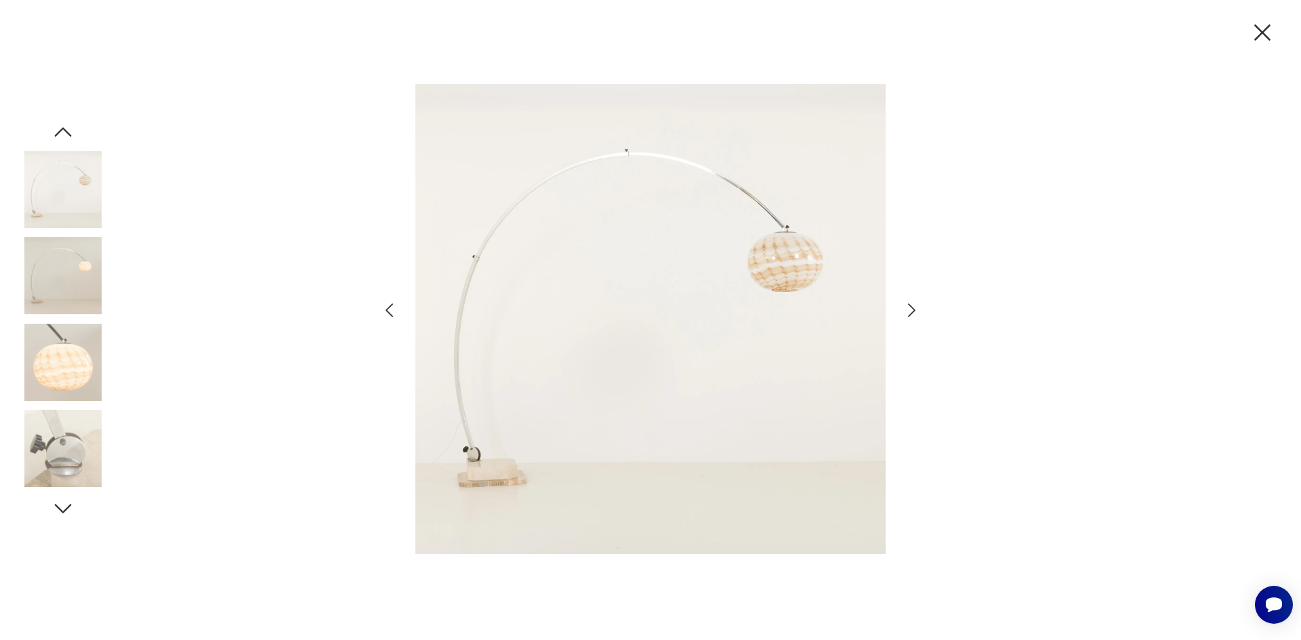
click at [52, 369] on img at bounding box center [62, 362] width 77 height 77
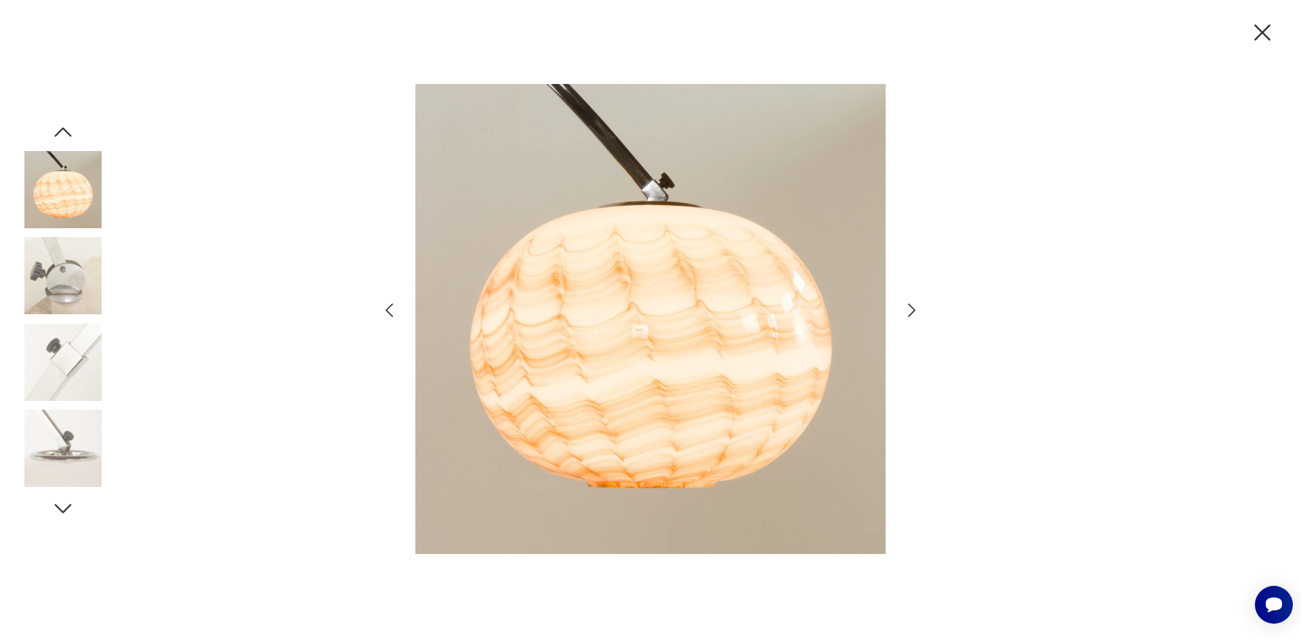
click at [77, 265] on img at bounding box center [62, 275] width 77 height 77
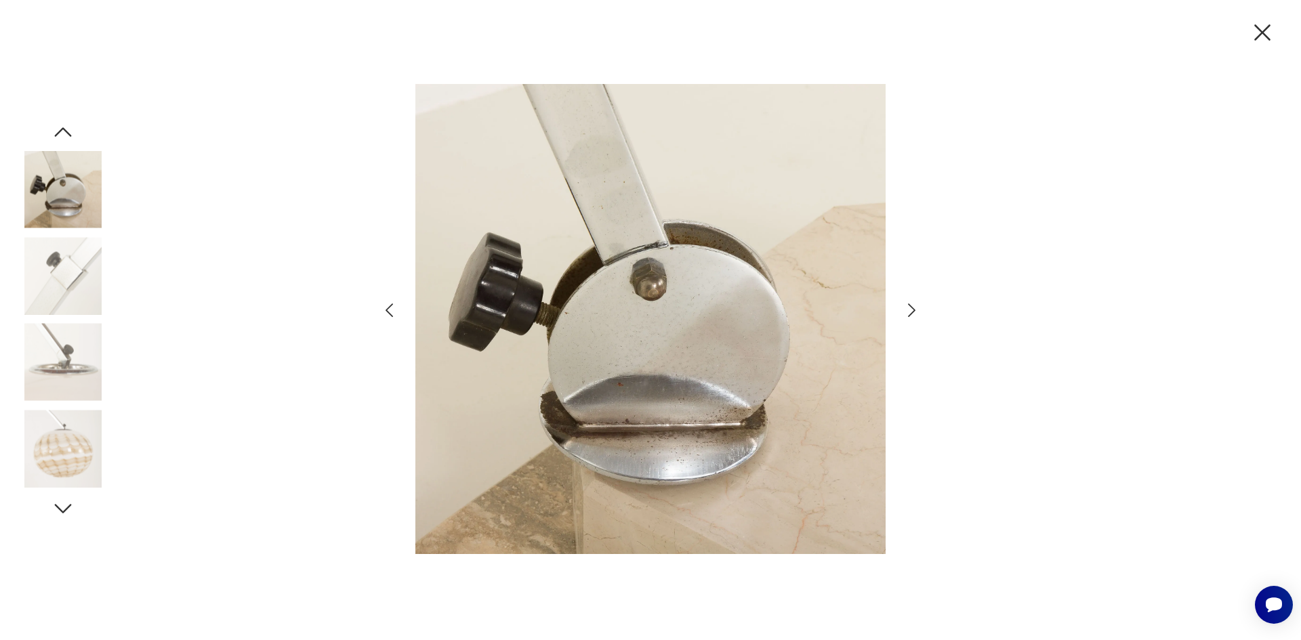
click at [77, 288] on img at bounding box center [62, 275] width 77 height 77
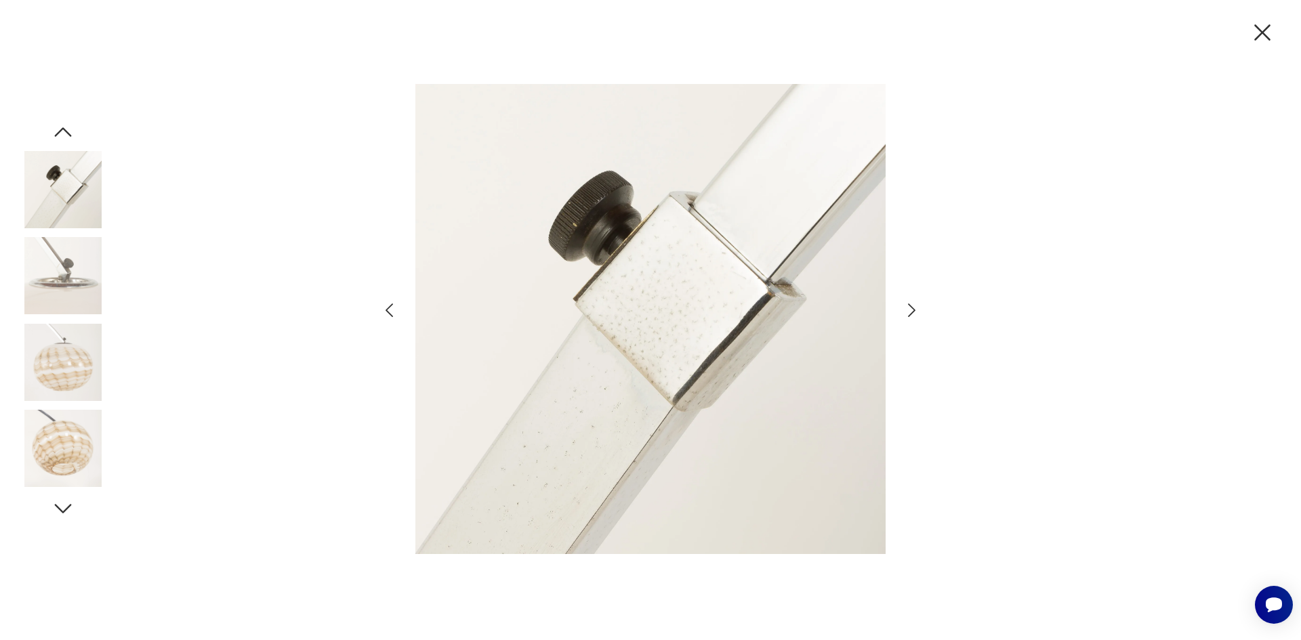
click at [86, 337] on img at bounding box center [62, 362] width 77 height 77
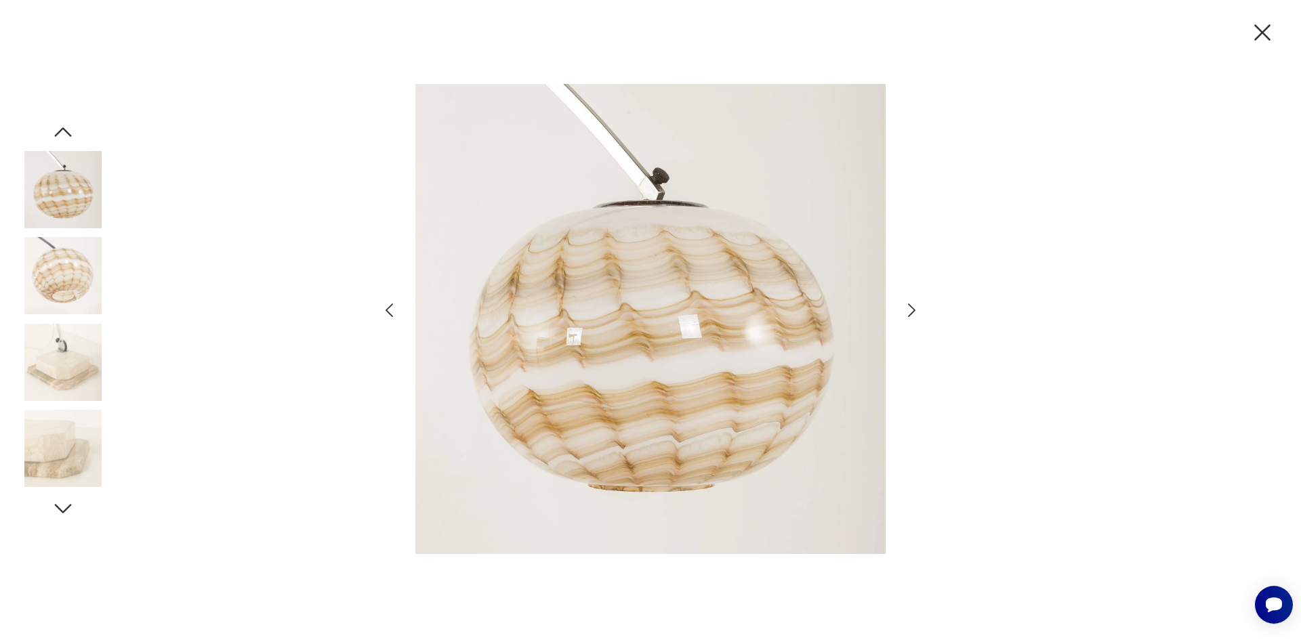
click at [78, 303] on img at bounding box center [62, 275] width 77 height 77
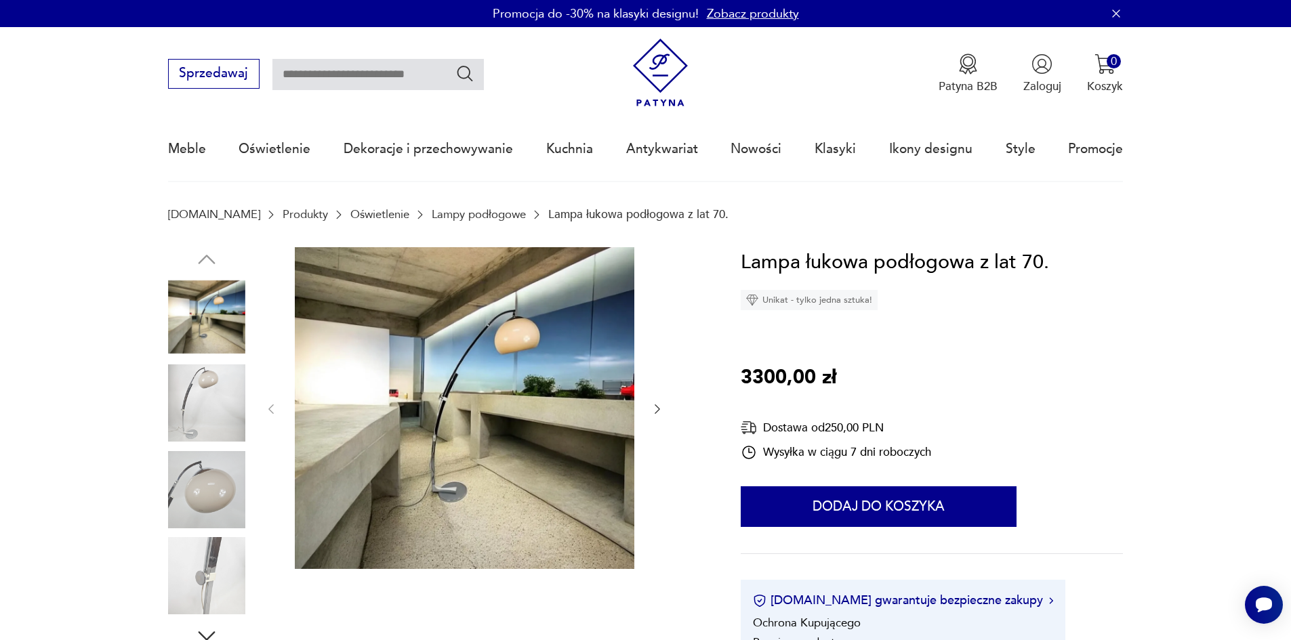
click at [524, 350] on img at bounding box center [464, 408] width 339 height 322
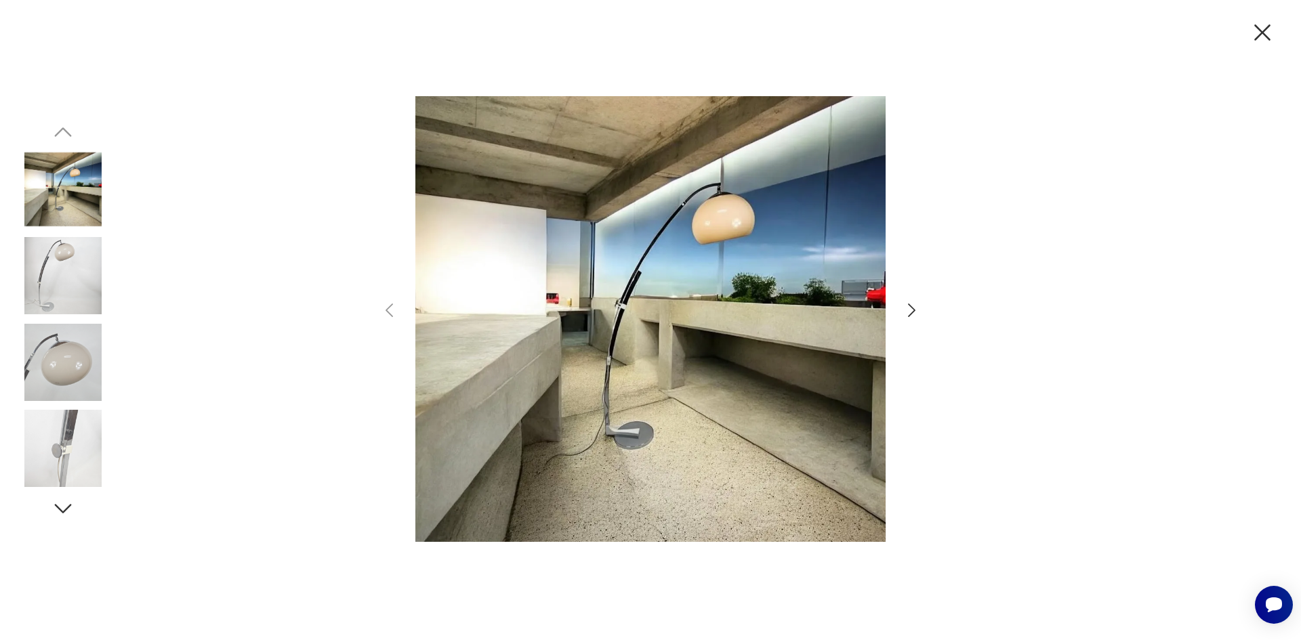
click at [911, 311] on icon "button" at bounding box center [912, 311] width 20 height 20
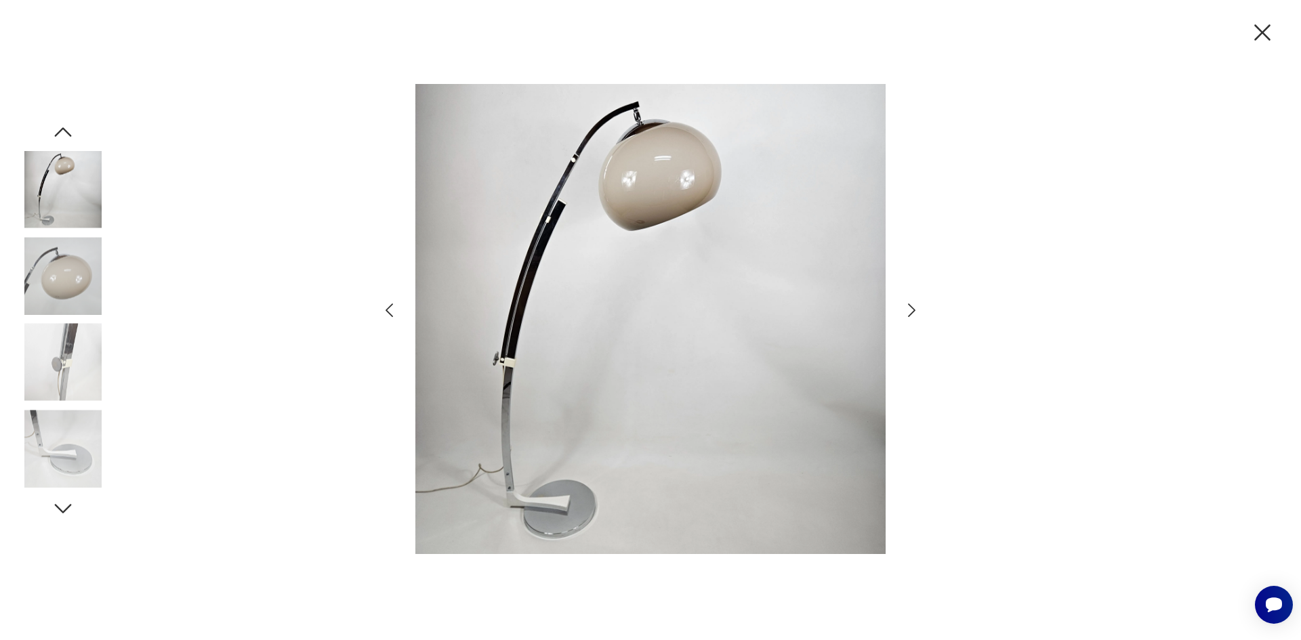
click at [911, 311] on icon "button" at bounding box center [912, 311] width 20 height 20
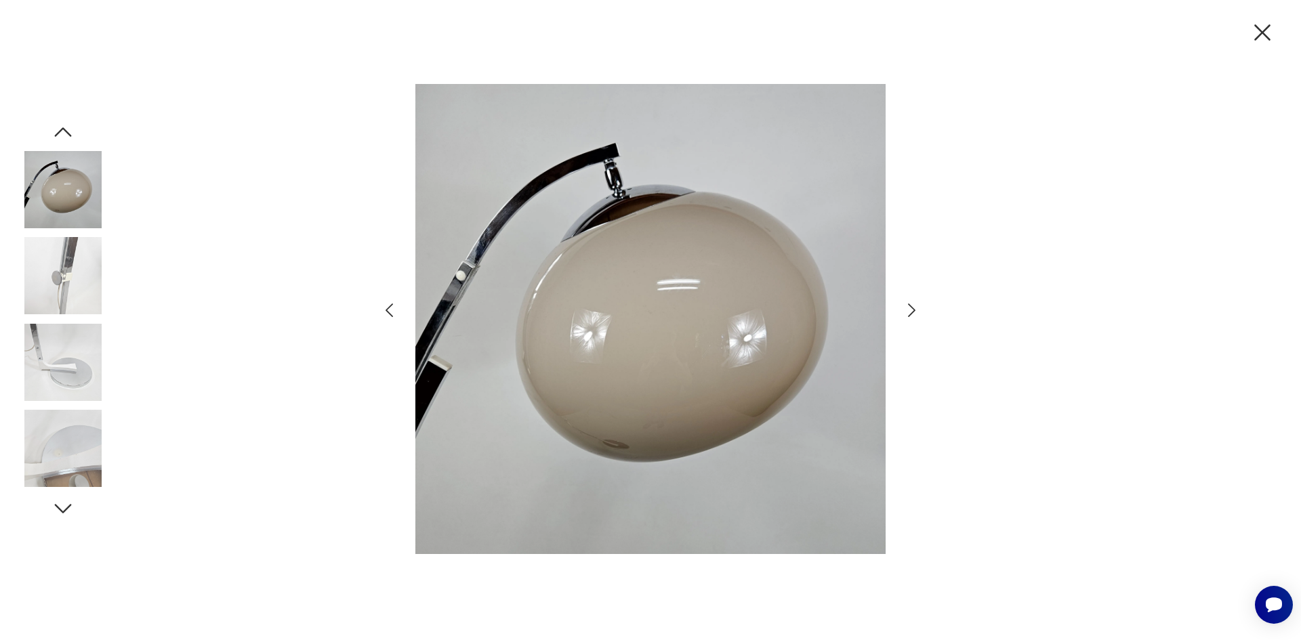
click at [911, 311] on icon "button" at bounding box center [912, 311] width 20 height 20
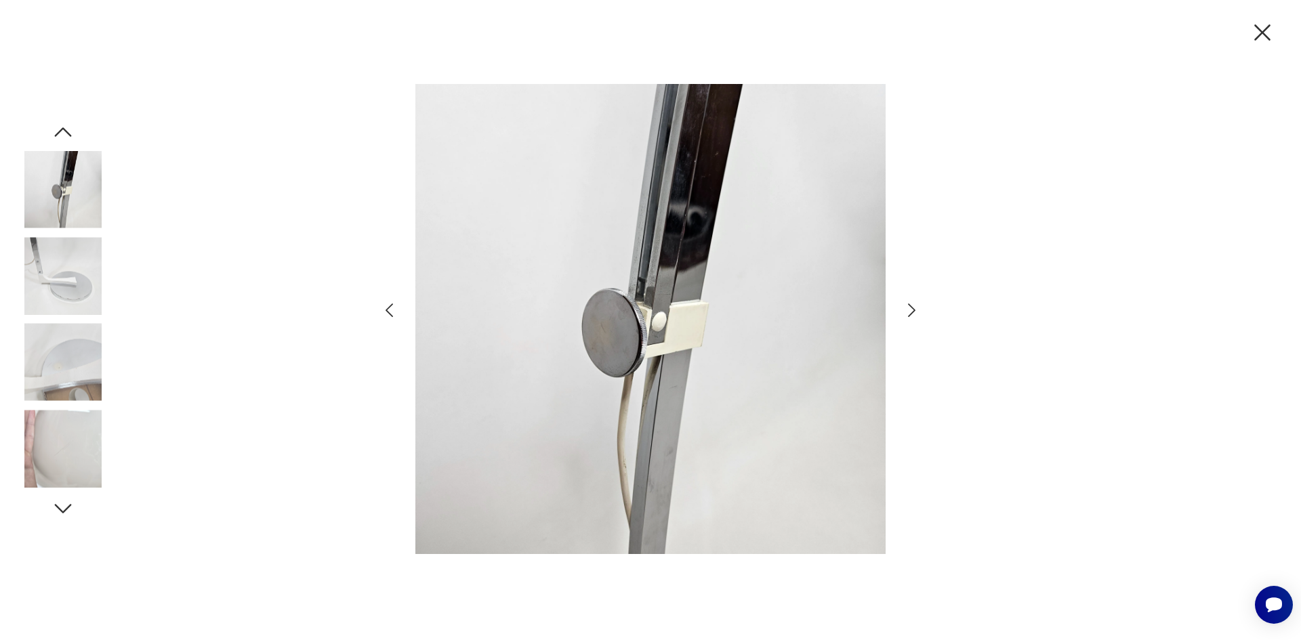
click at [911, 310] on icon "button" at bounding box center [912, 311] width 20 height 20
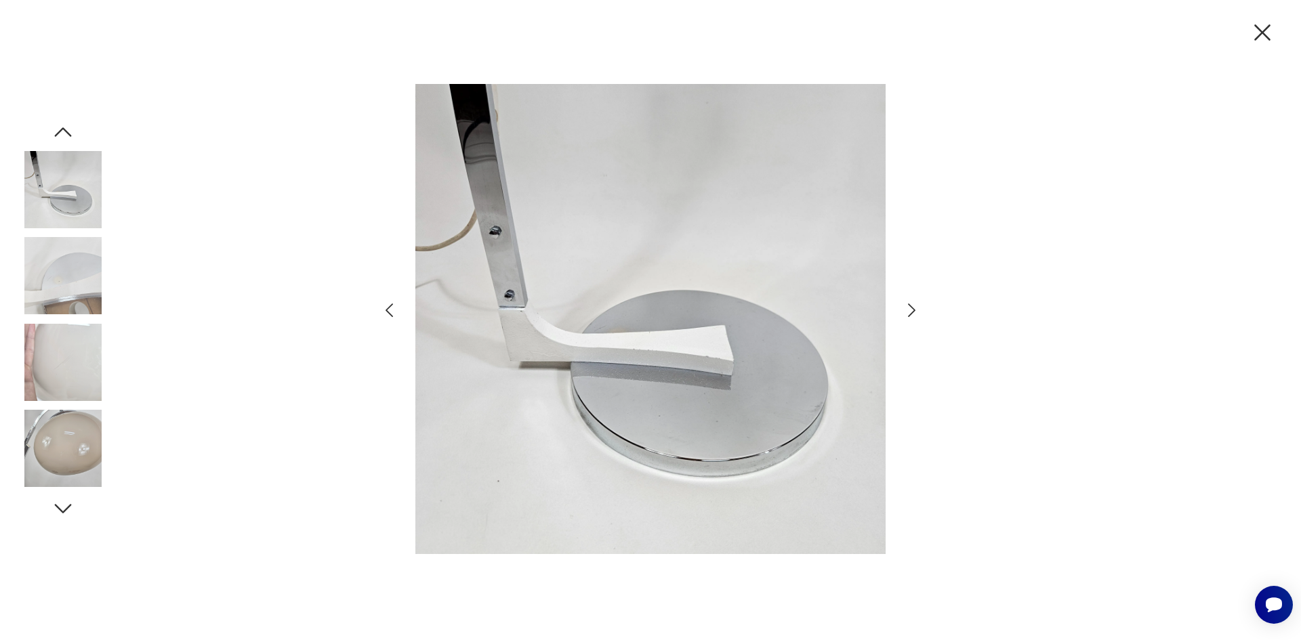
click at [911, 310] on icon "button" at bounding box center [912, 311] width 20 height 20
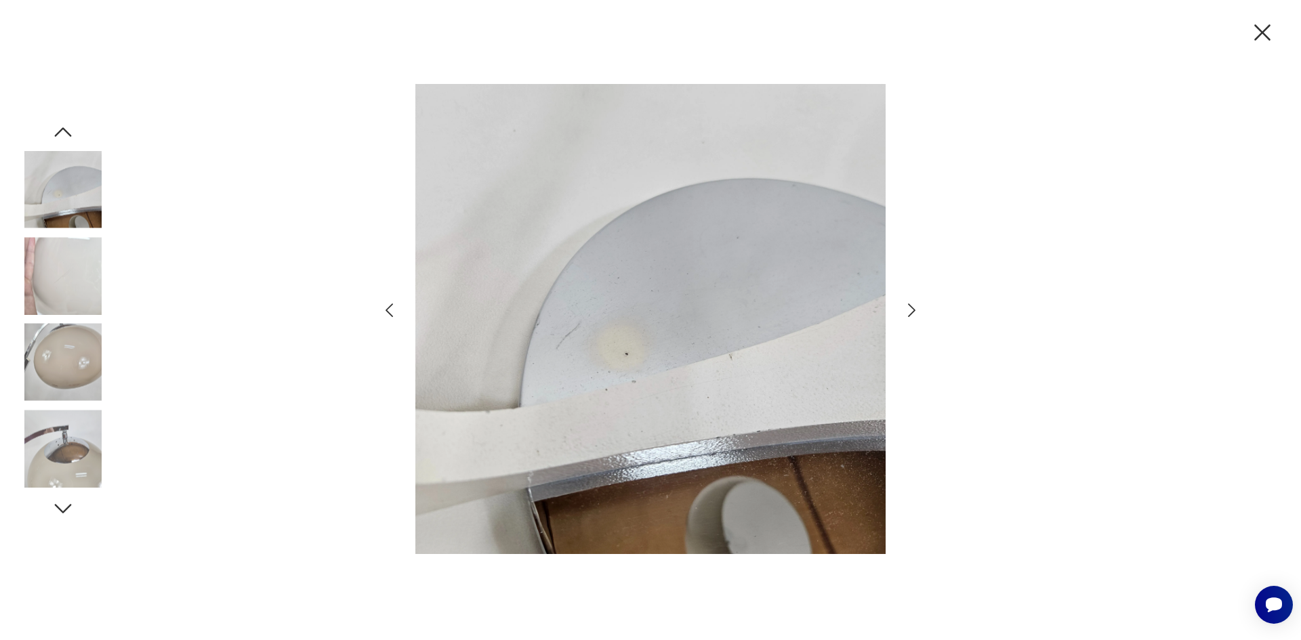
click at [911, 310] on icon "button" at bounding box center [912, 311] width 20 height 20
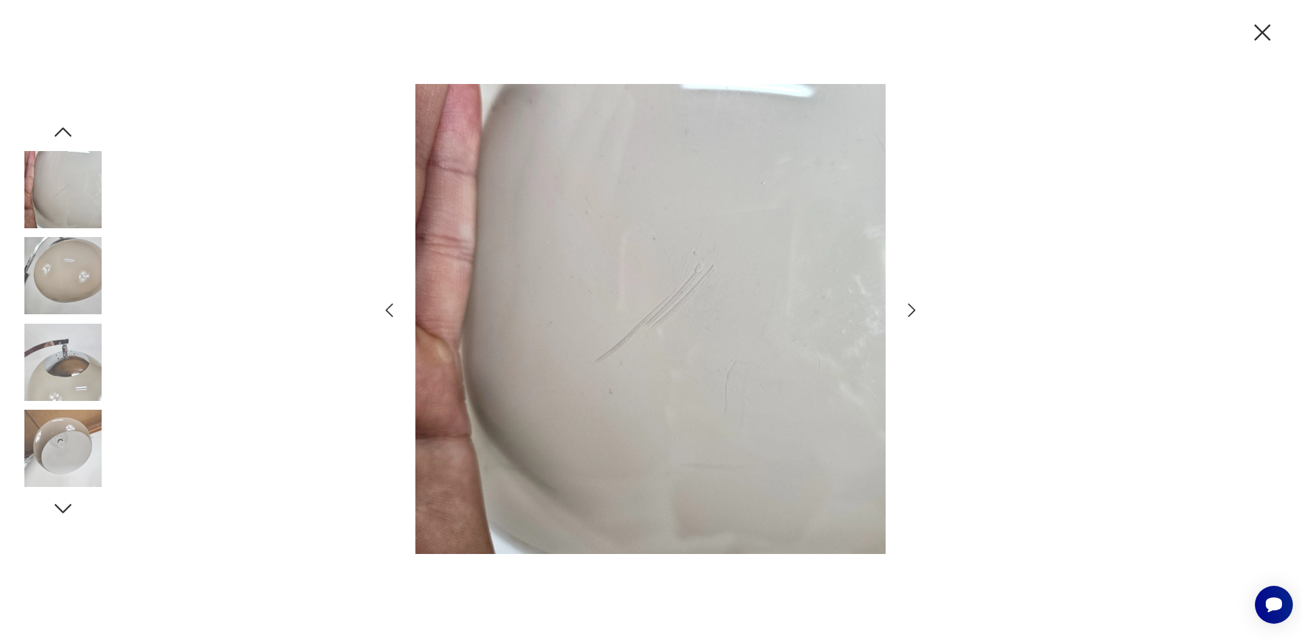
click at [911, 310] on icon "button" at bounding box center [912, 311] width 20 height 20
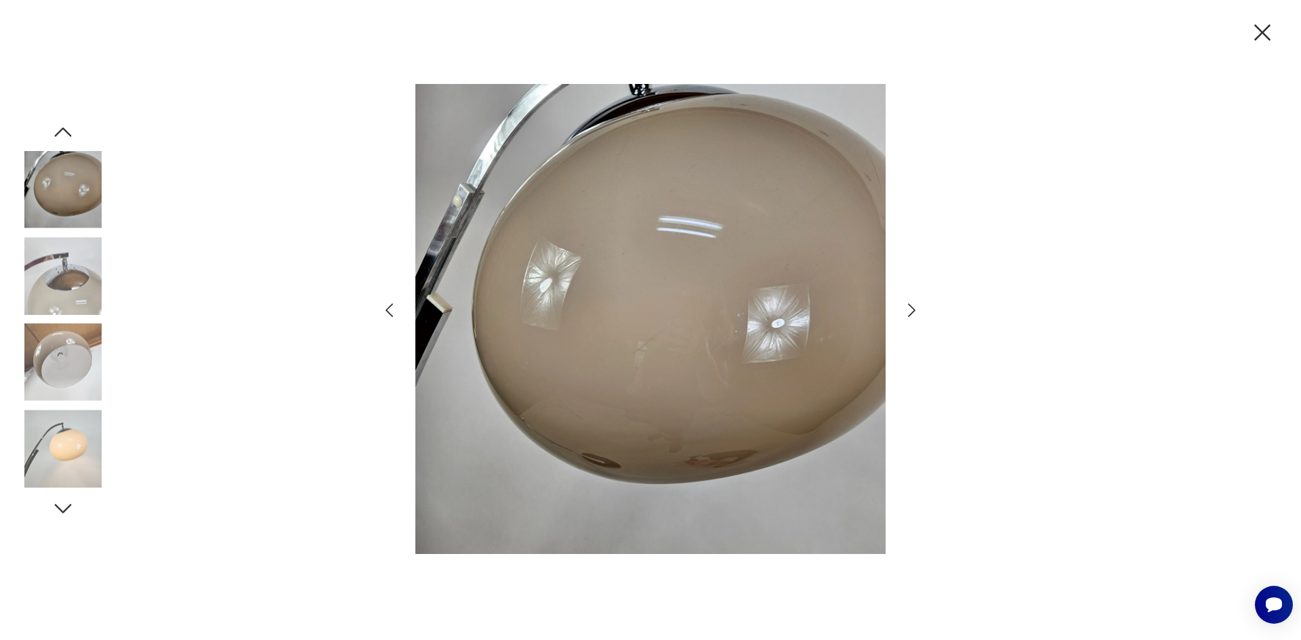
click at [911, 310] on icon "button" at bounding box center [912, 311] width 20 height 20
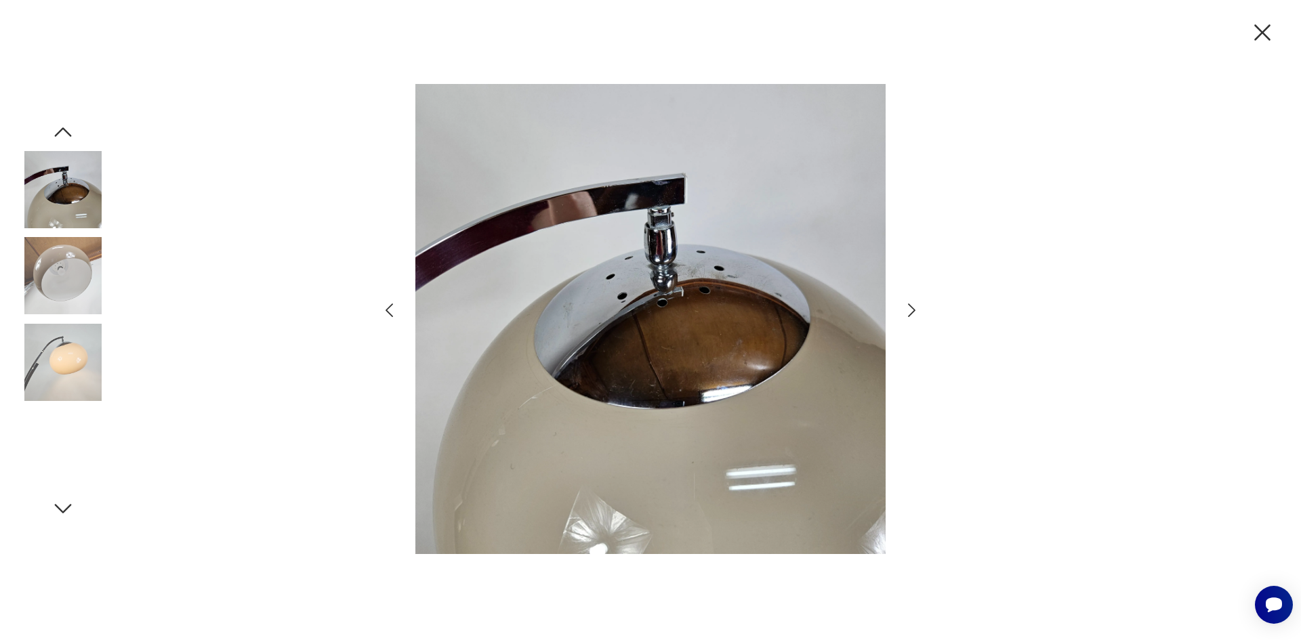
click at [911, 310] on icon "button" at bounding box center [912, 311] width 20 height 20
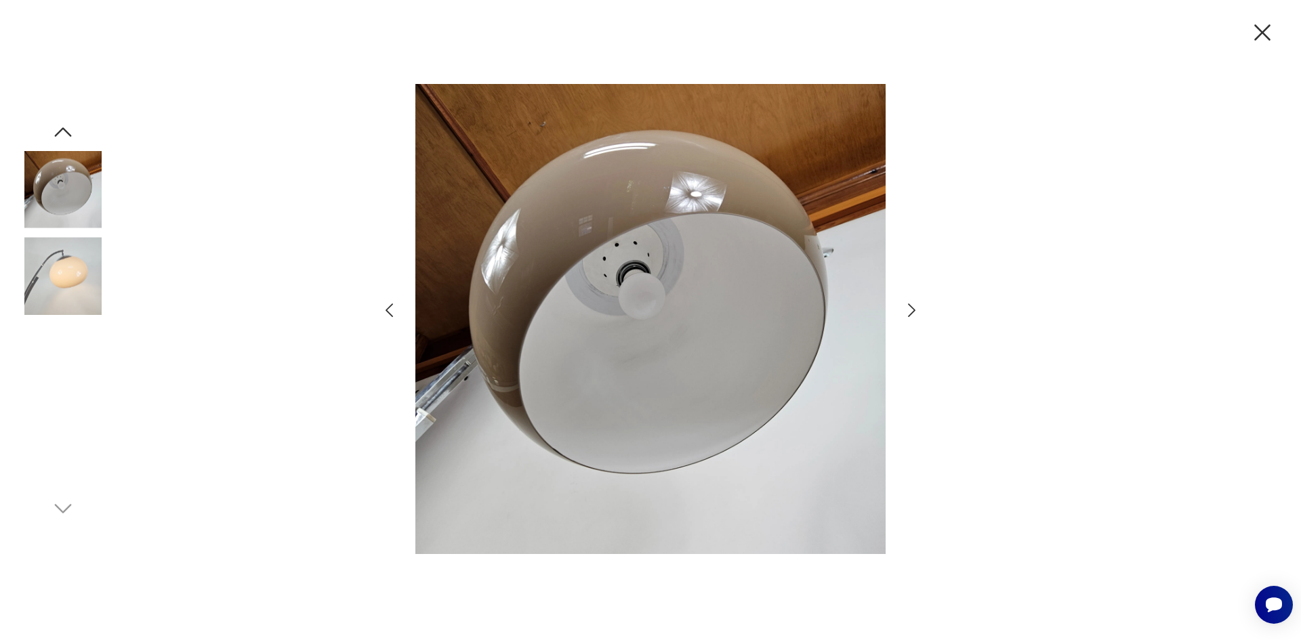
click at [911, 310] on icon "button" at bounding box center [912, 311] width 20 height 20
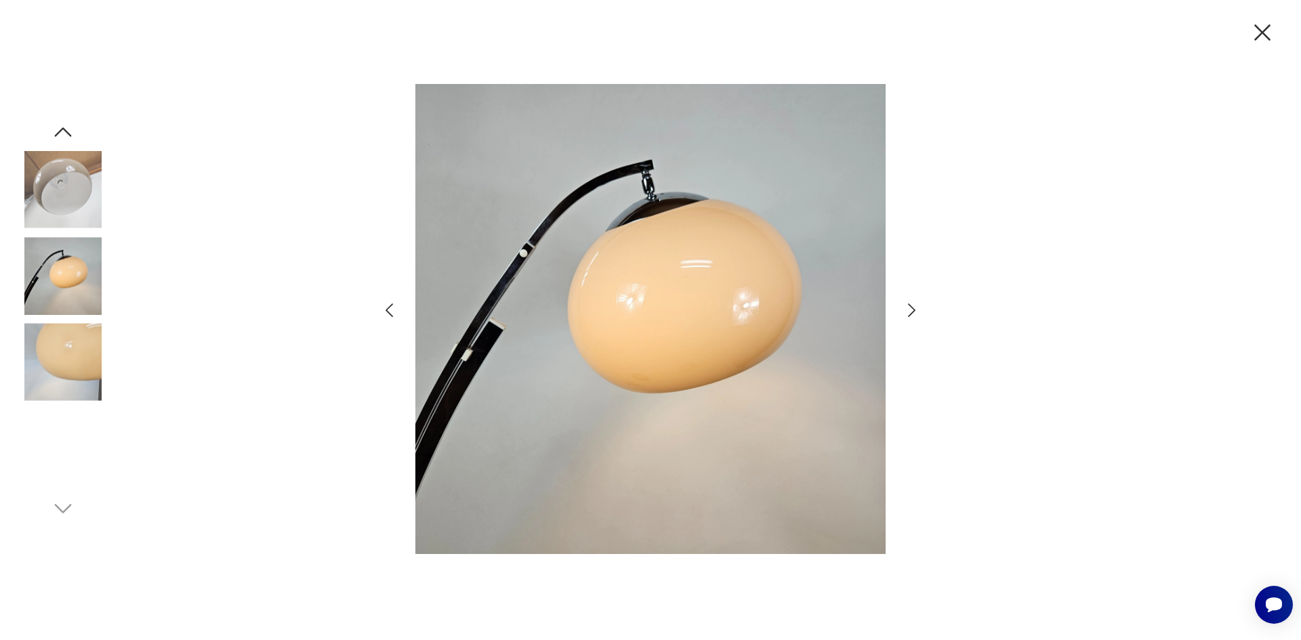
click at [911, 310] on icon "button" at bounding box center [912, 311] width 20 height 20
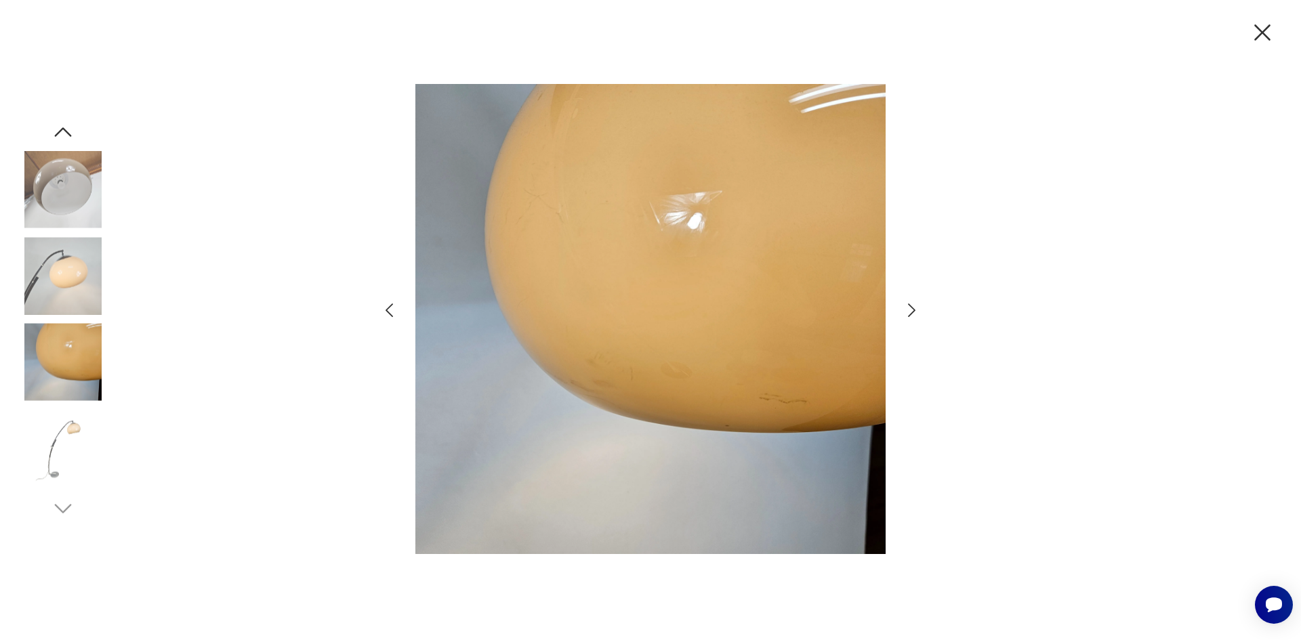
click at [911, 310] on icon "button" at bounding box center [912, 311] width 20 height 20
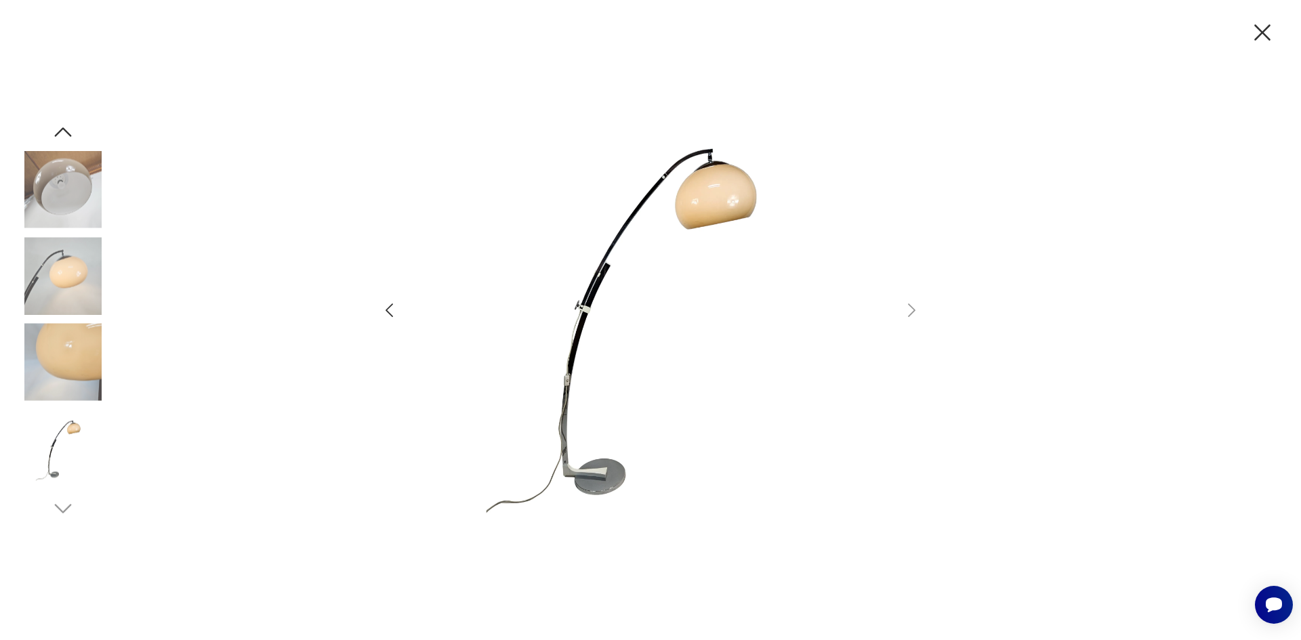
click at [1248, 36] on icon "button" at bounding box center [1262, 32] width 28 height 28
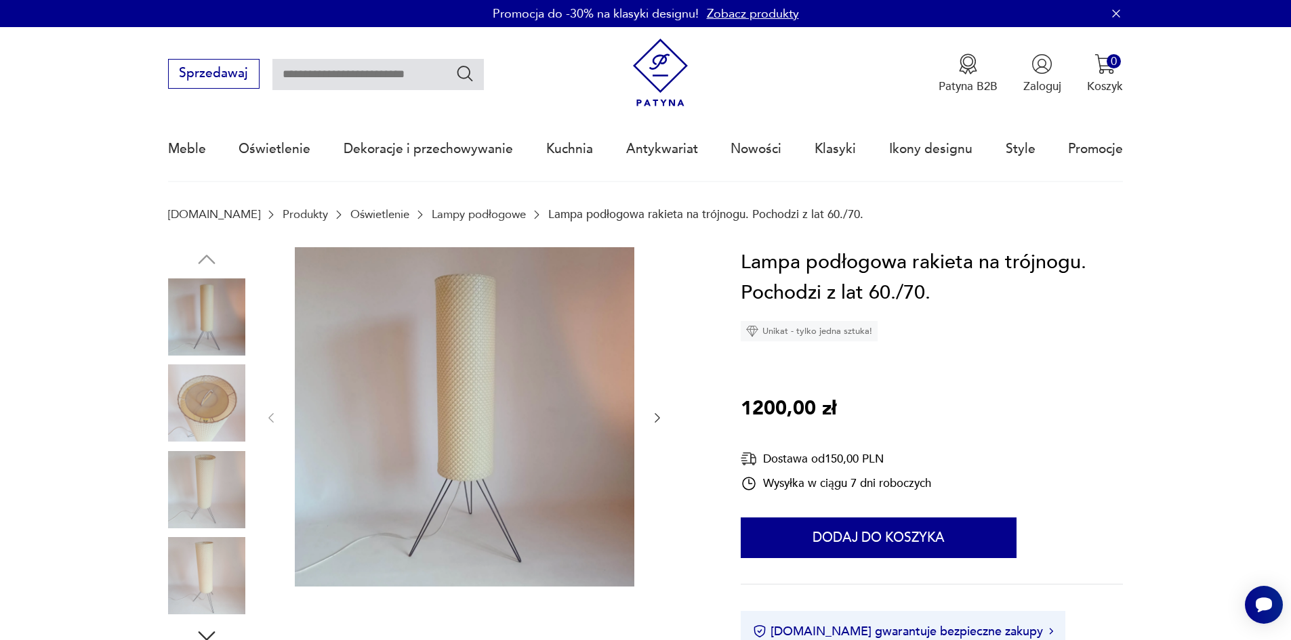
click at [494, 404] on img at bounding box center [464, 416] width 339 height 339
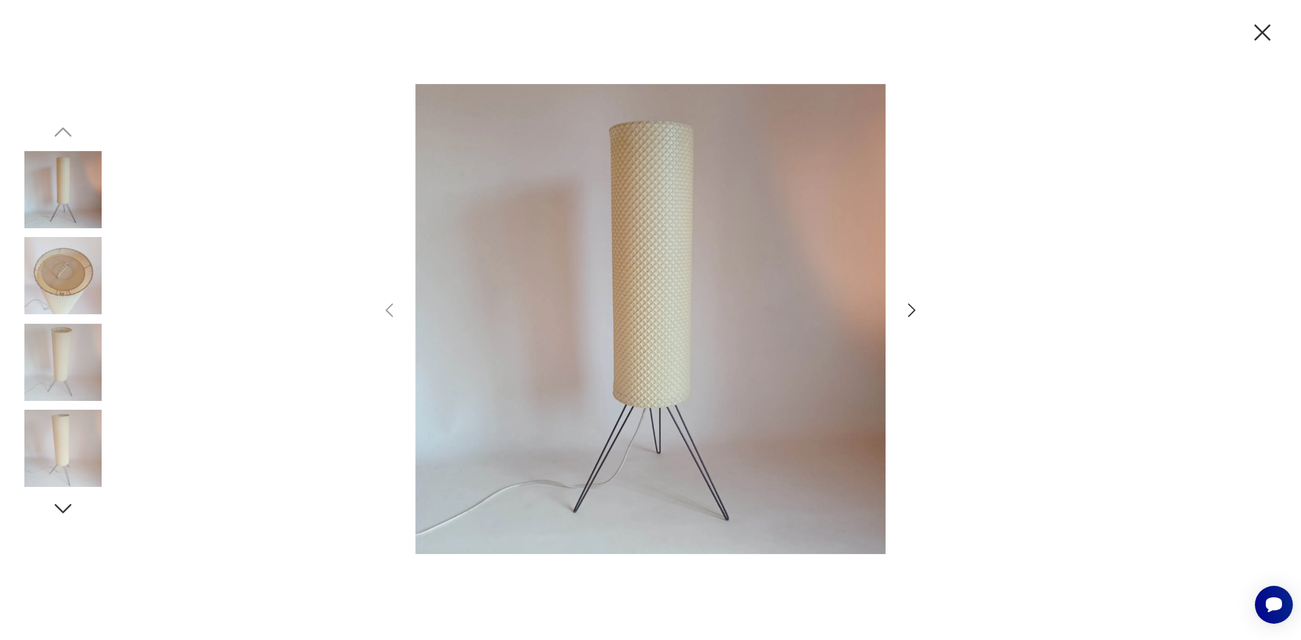
click at [917, 318] on icon "button" at bounding box center [912, 311] width 20 height 20
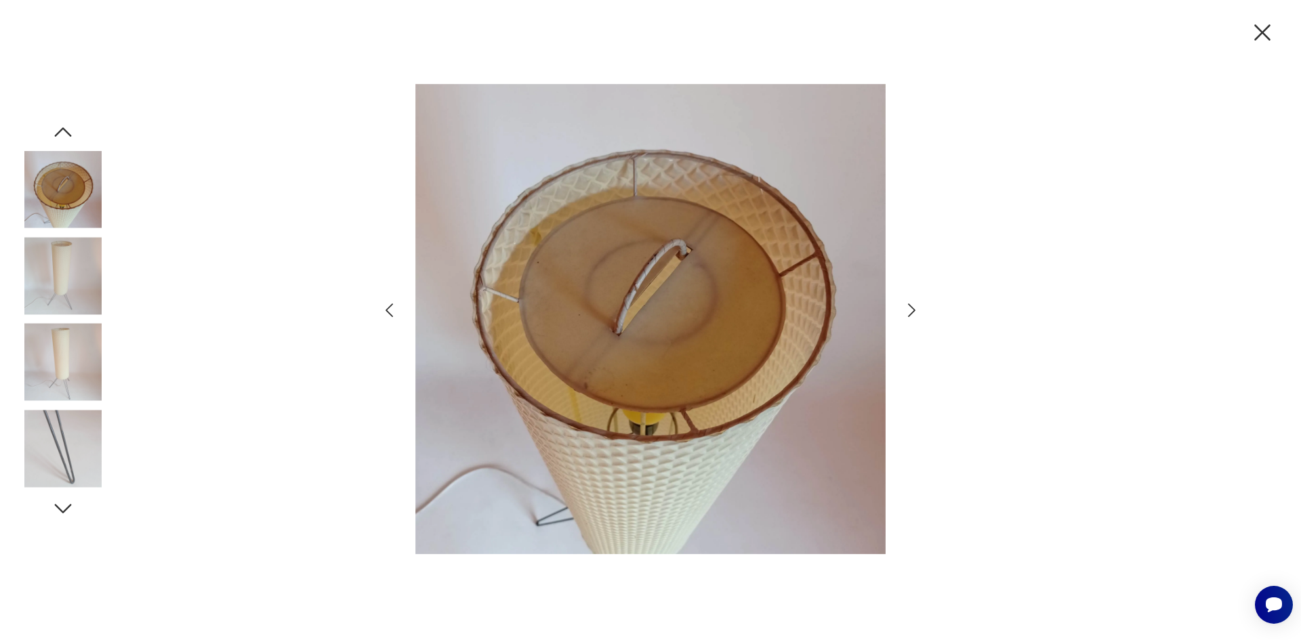
click at [917, 318] on icon "button" at bounding box center [912, 311] width 20 height 20
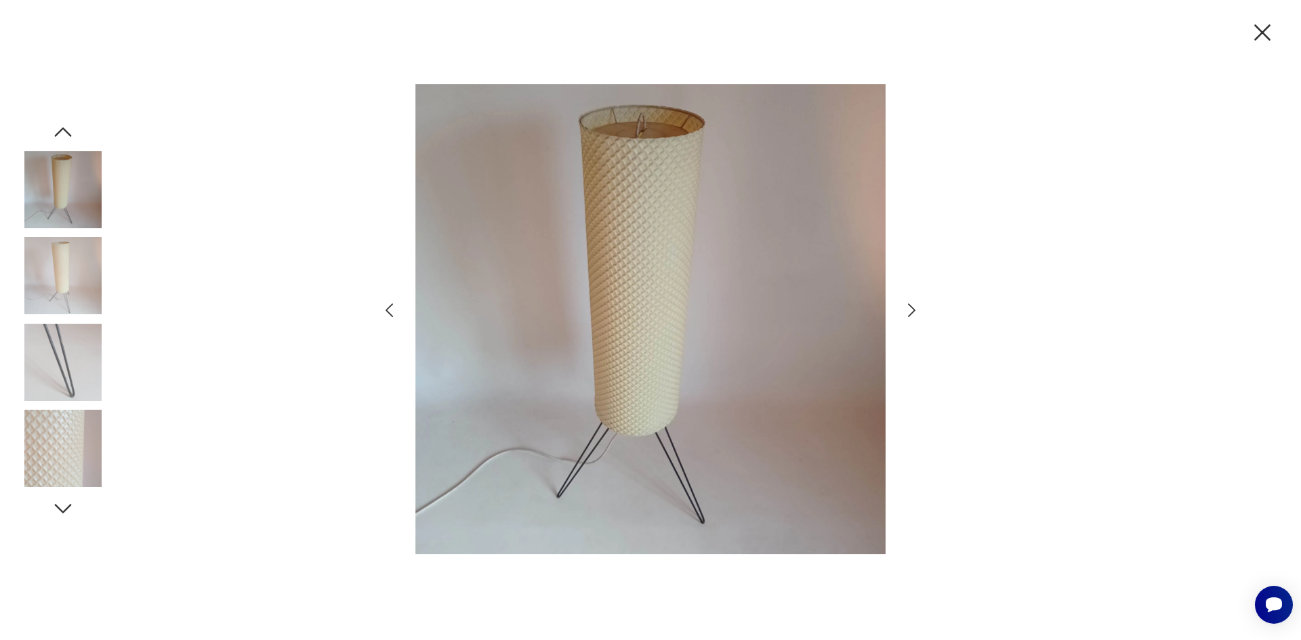
click at [917, 318] on icon "button" at bounding box center [912, 311] width 20 height 20
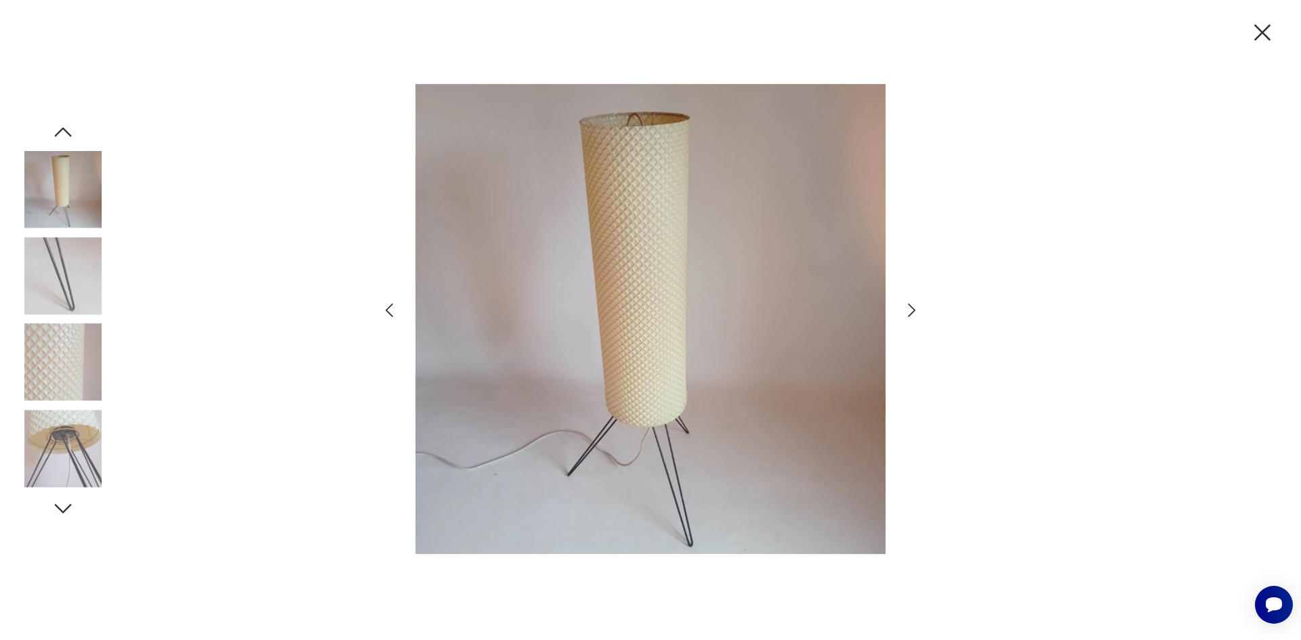
click at [917, 318] on icon "button" at bounding box center [912, 311] width 20 height 20
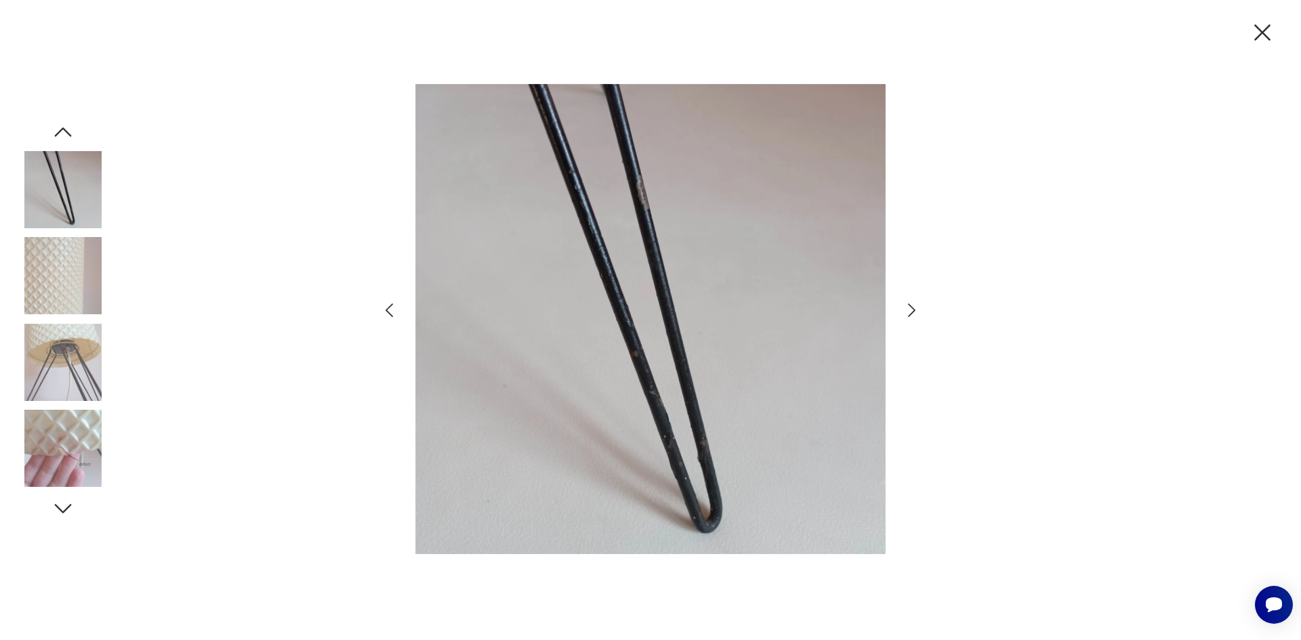
click at [917, 318] on icon "button" at bounding box center [912, 311] width 20 height 20
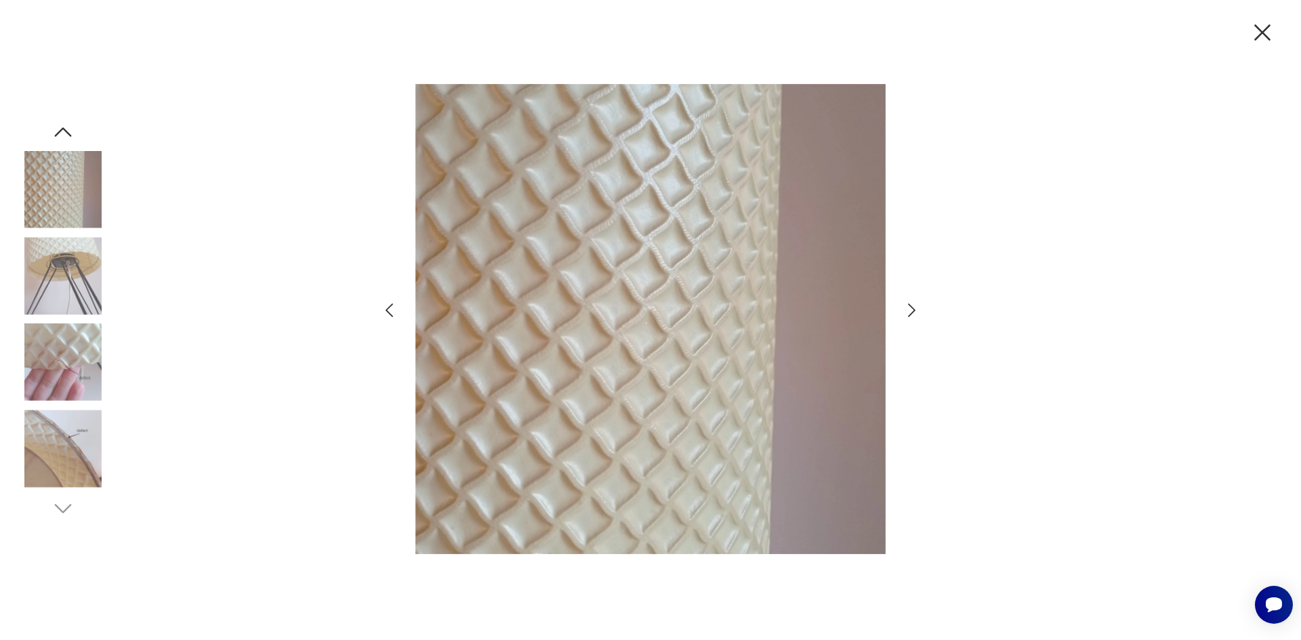
click at [917, 319] on icon "button" at bounding box center [912, 311] width 20 height 20
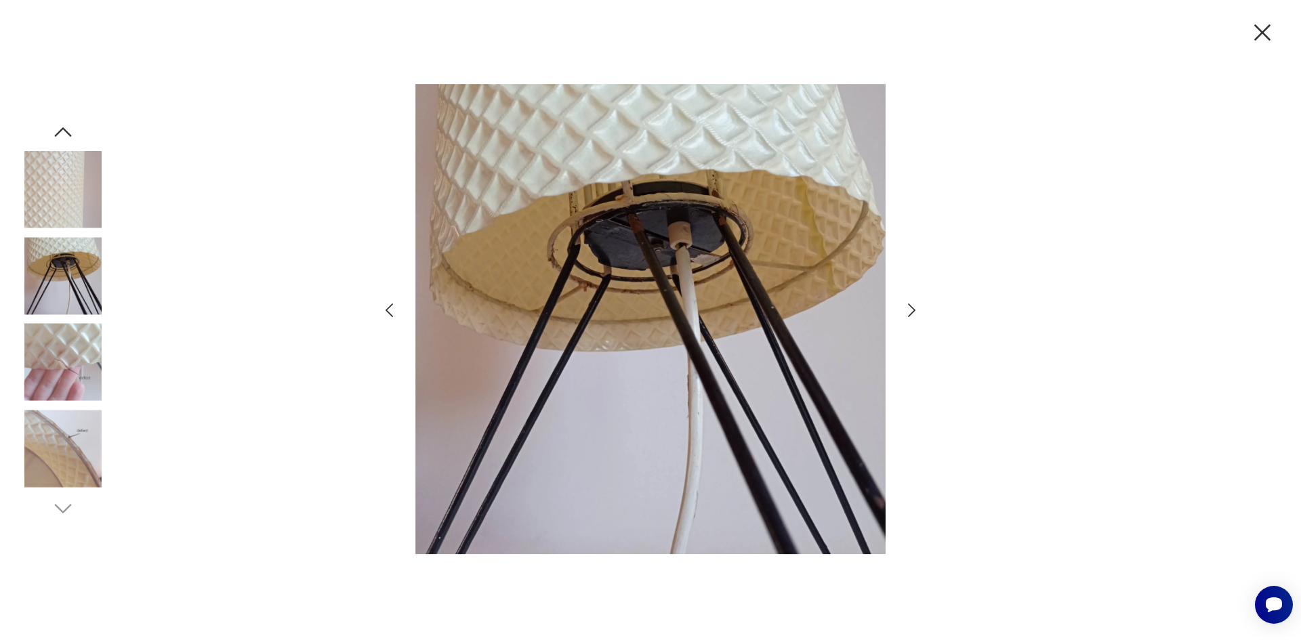
click at [917, 319] on icon "button" at bounding box center [912, 311] width 20 height 20
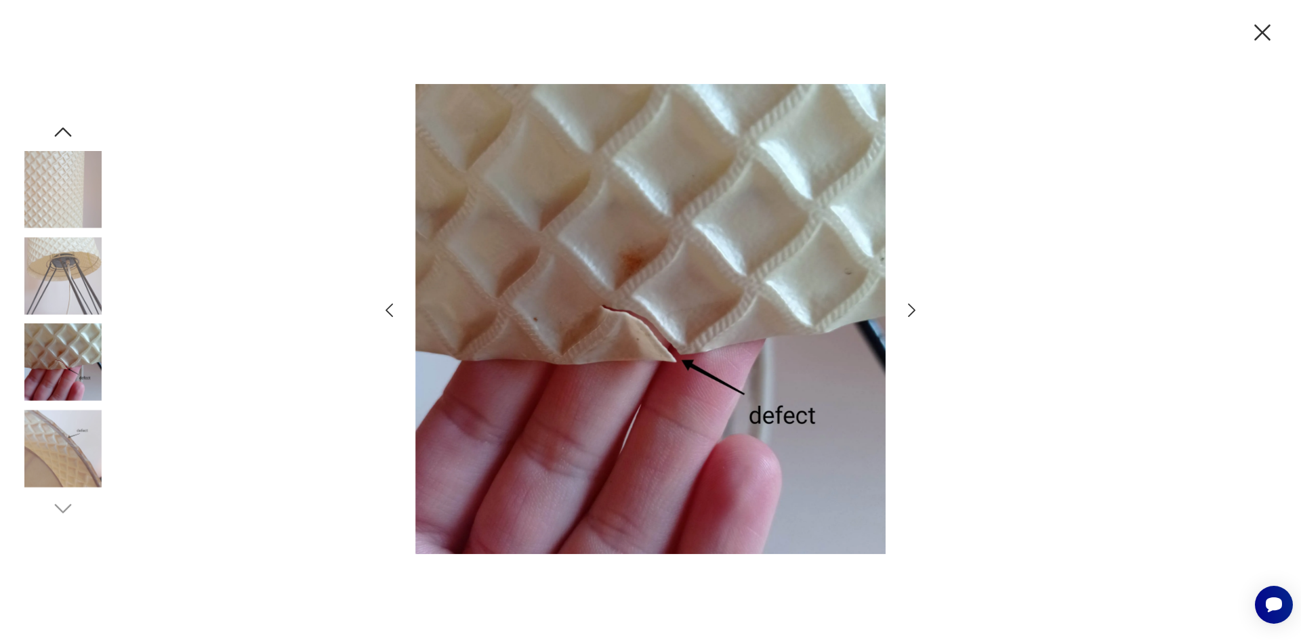
click at [917, 319] on icon "button" at bounding box center [912, 311] width 20 height 20
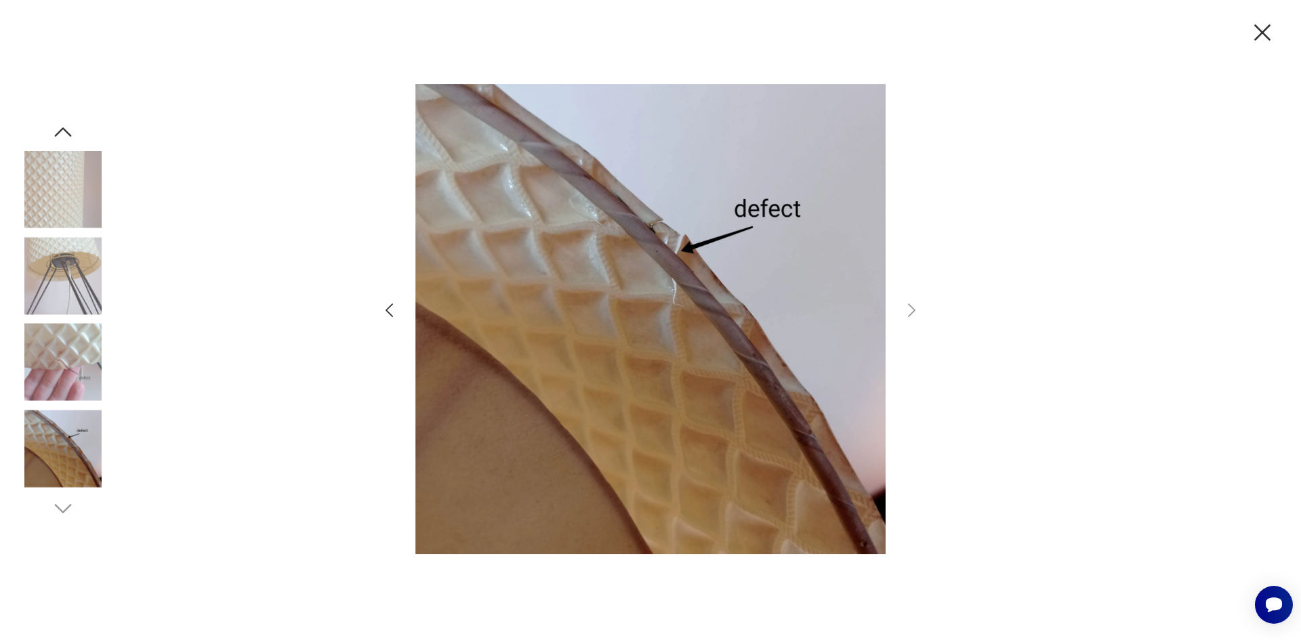
click at [1265, 30] on icon "button" at bounding box center [1262, 32] width 16 height 16
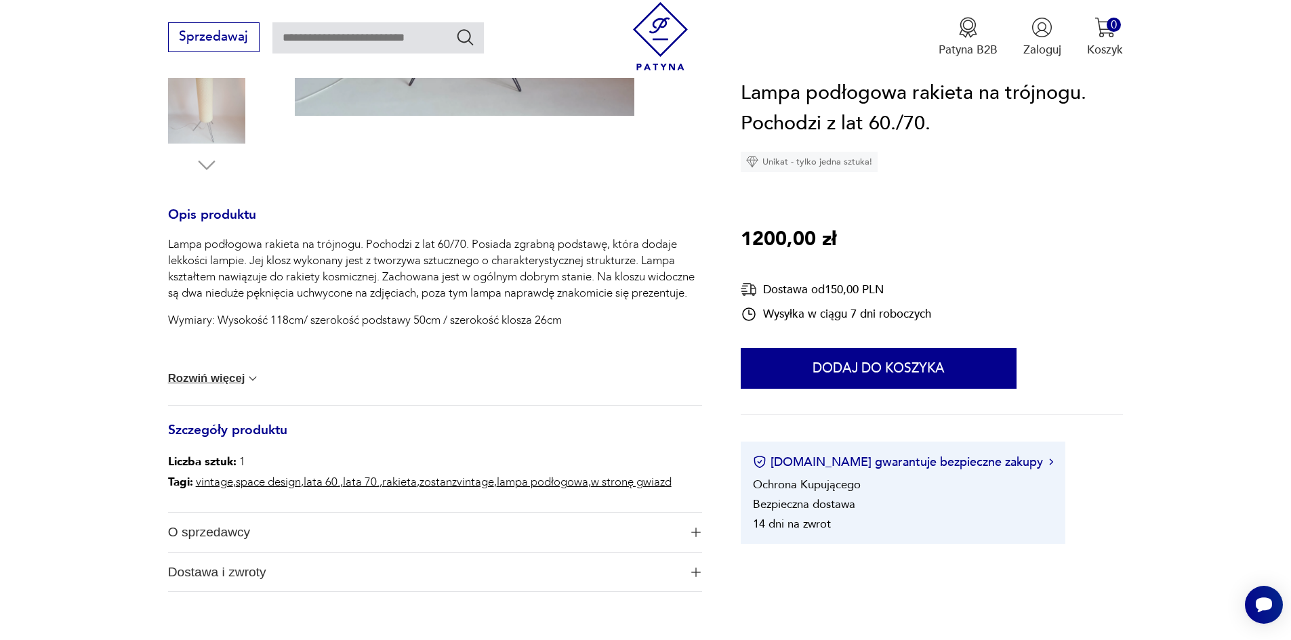
scroll to position [610, 0]
